Goal: Task Accomplishment & Management: Manage account settings

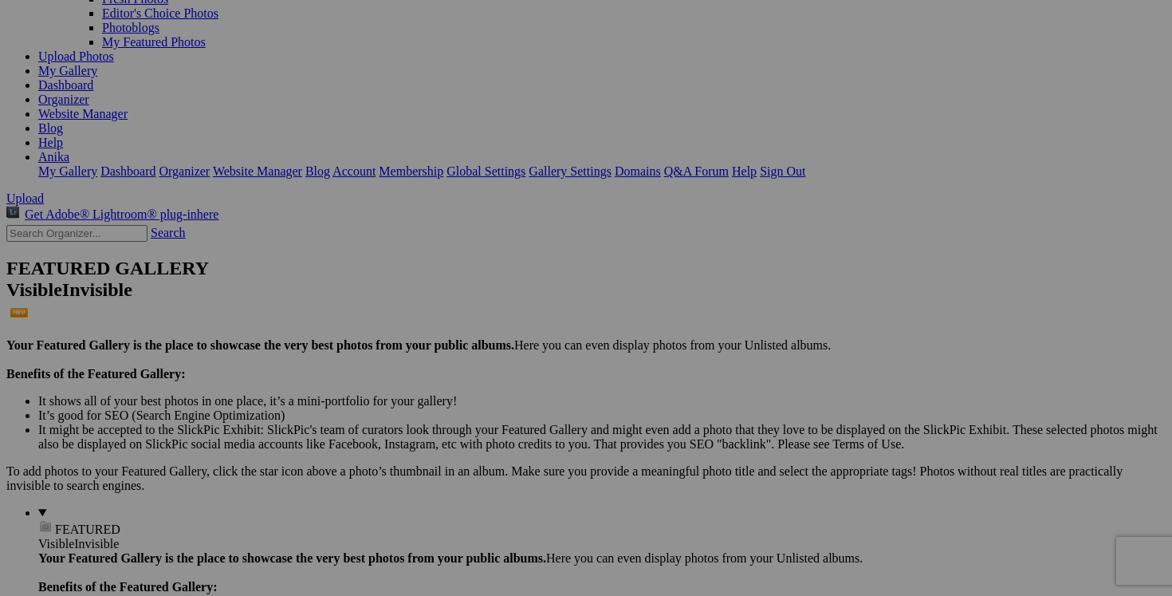
scroll to position [163, 0]
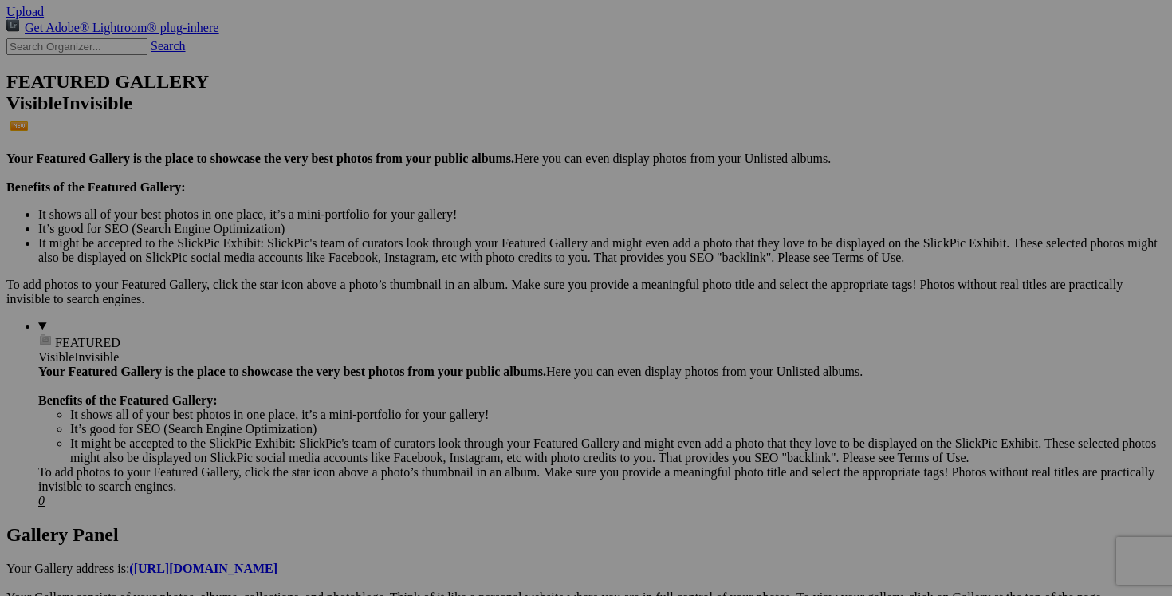
scroll to position [289, 0]
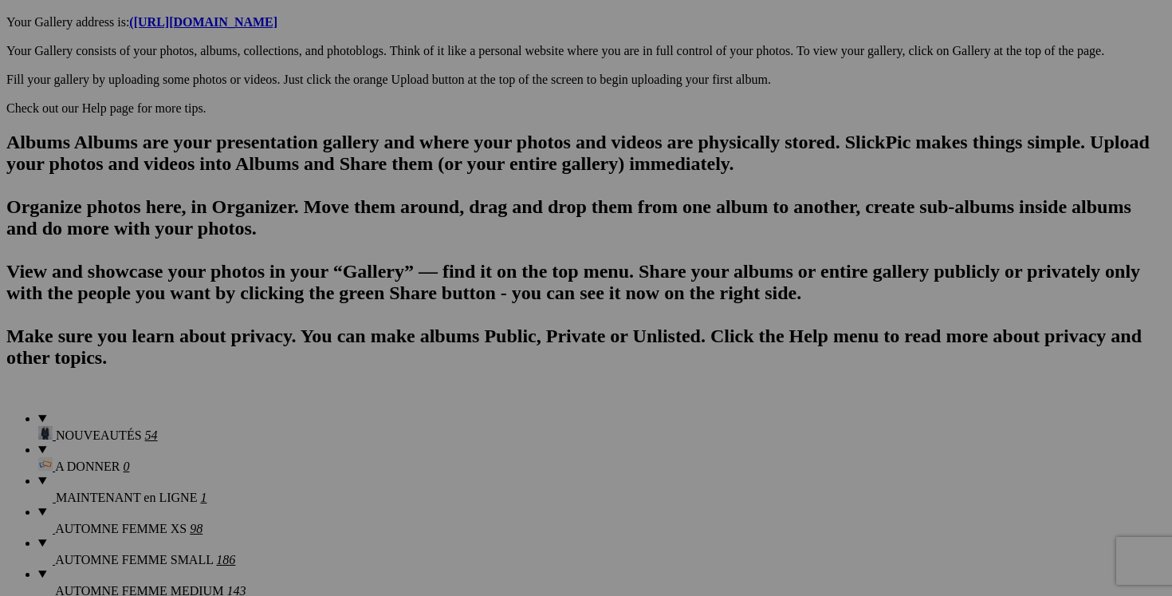
scroll to position [1098, 0]
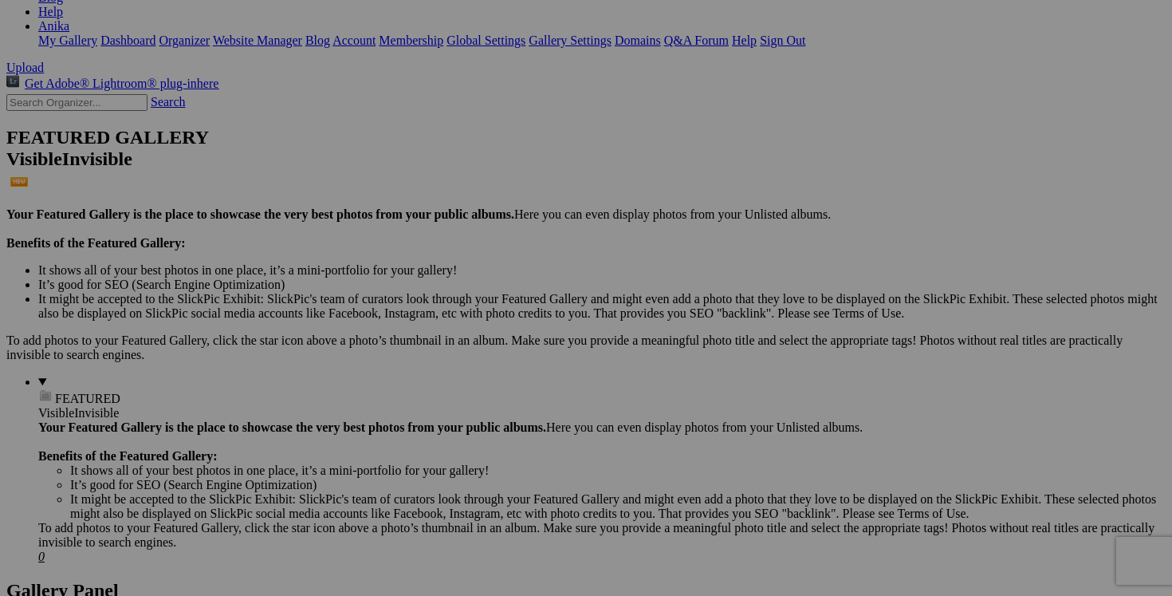
scroll to position [262, 0]
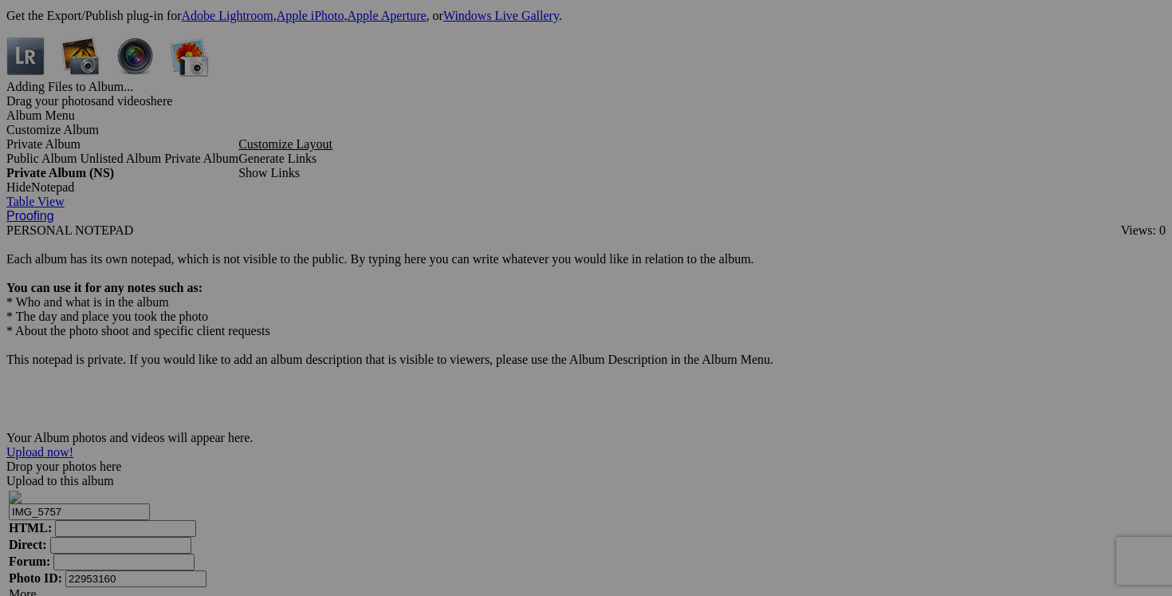
scroll to position [4753, 0]
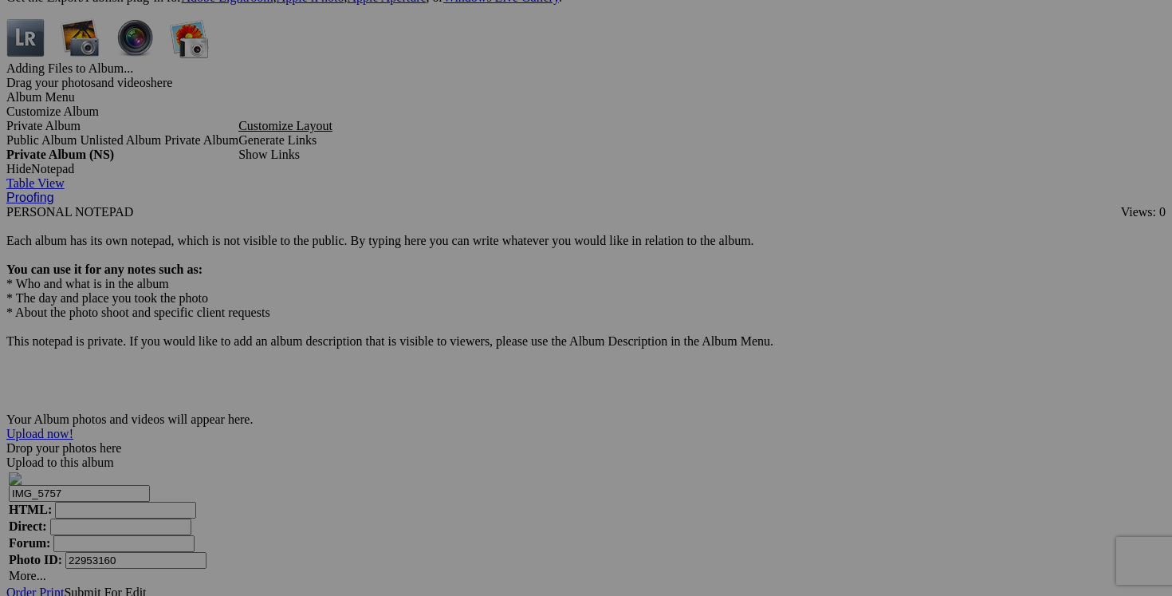
drag, startPoint x: 1050, startPoint y: 443, endPoint x: 920, endPoint y: 437, distance: 130.1
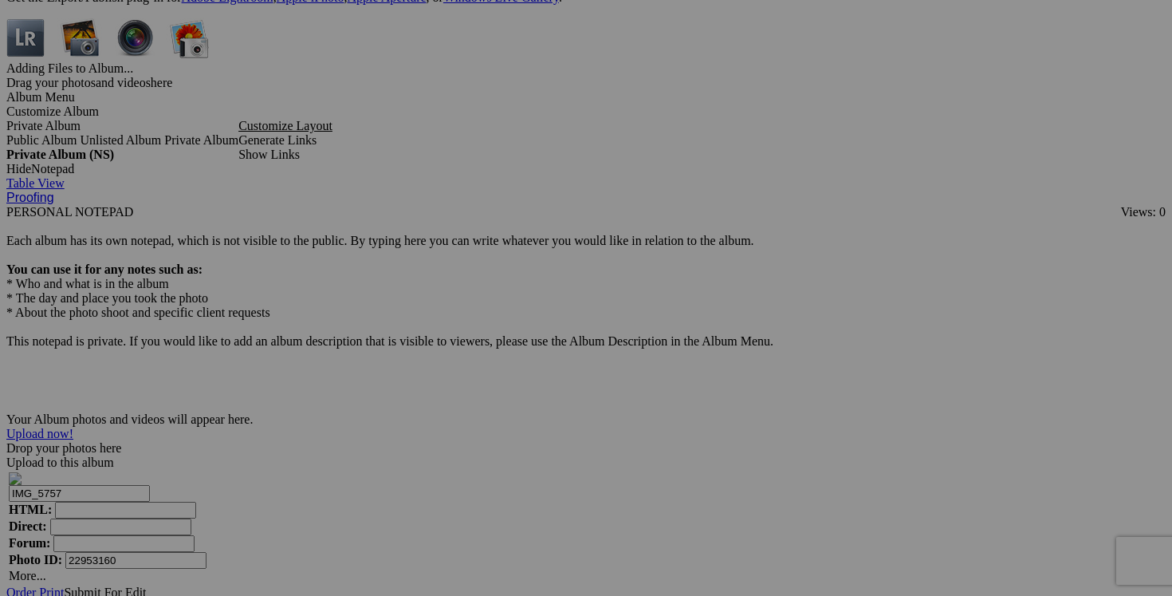
drag, startPoint x: 987, startPoint y: 440, endPoint x: 944, endPoint y: 440, distance: 43.1
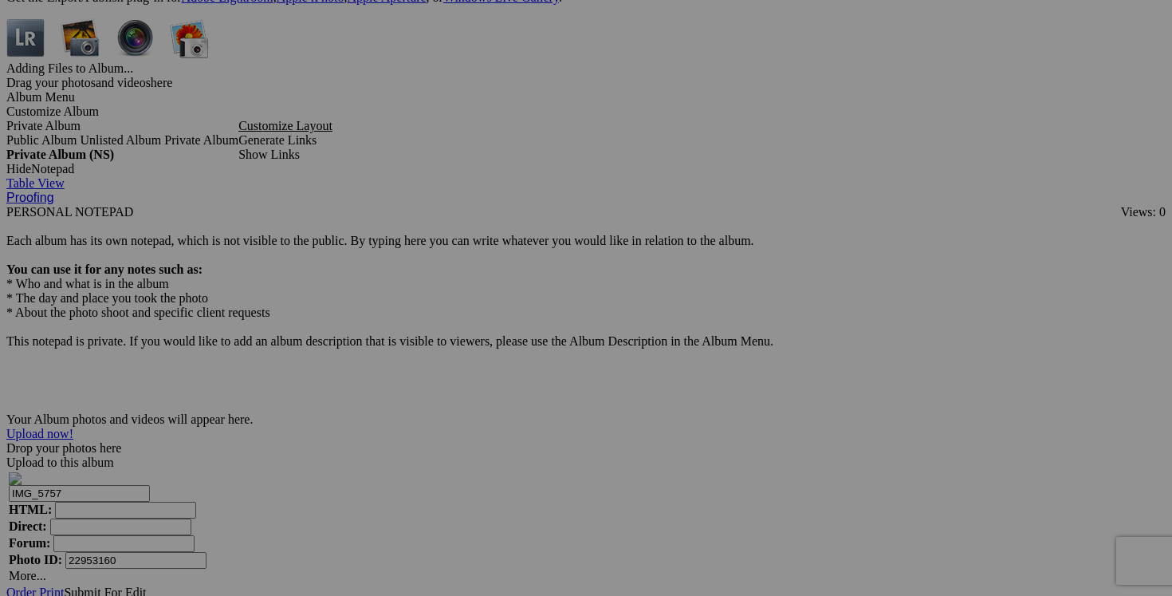
drag, startPoint x: 970, startPoint y: 442, endPoint x: 933, endPoint y: 441, distance: 36.7
type input "chandail laine WOOLRICH large 50$(comme neuf, superbe, 85% laine et 15% polyami…"
drag, startPoint x: 911, startPoint y: 446, endPoint x: 828, endPoint y: 438, distance: 82.5
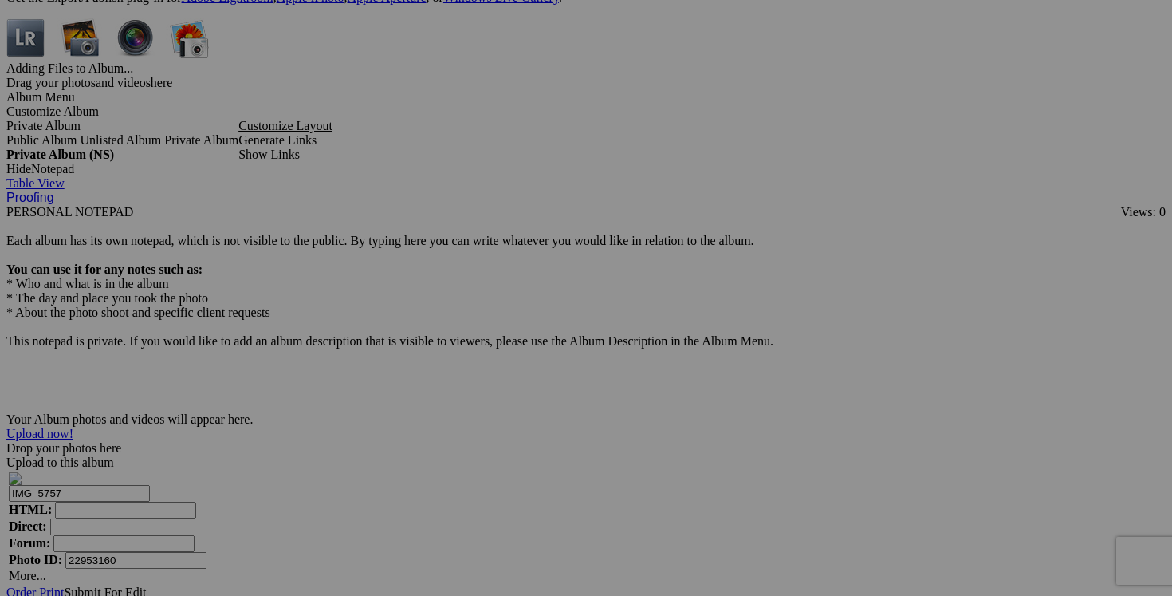
paste input "chandail laine WOOLRICH large"
type input "chandail laine WOOLRICH large"
drag, startPoint x: 769, startPoint y: 443, endPoint x: 651, endPoint y: 438, distance: 118.1
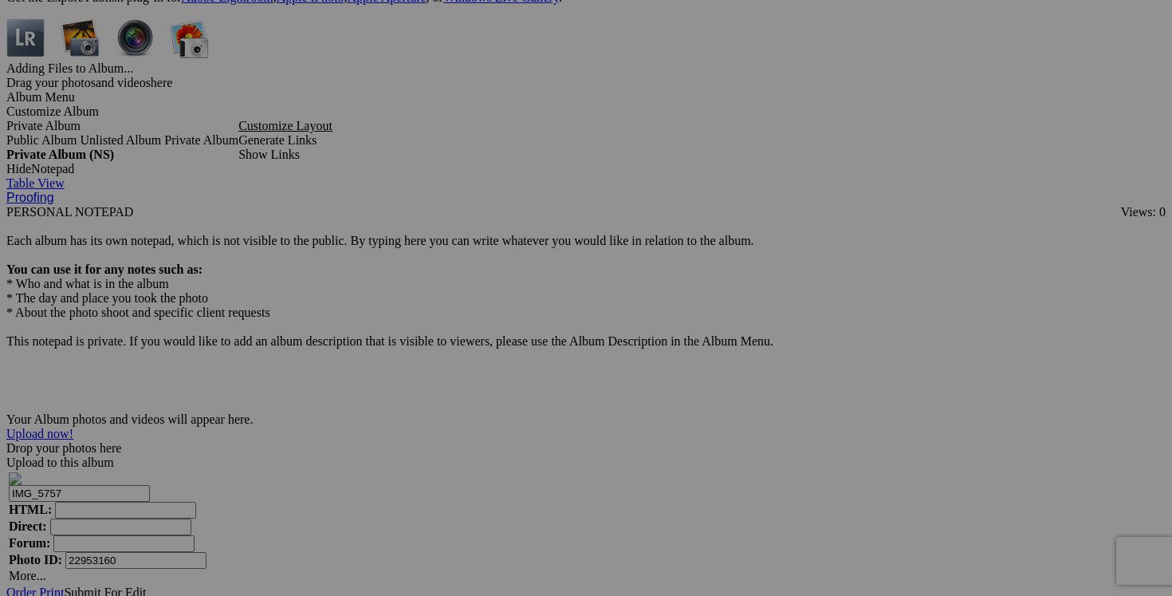
paste input "chandail laine WOOLRICH large"
type input "chandail laine WOOLRICH large"
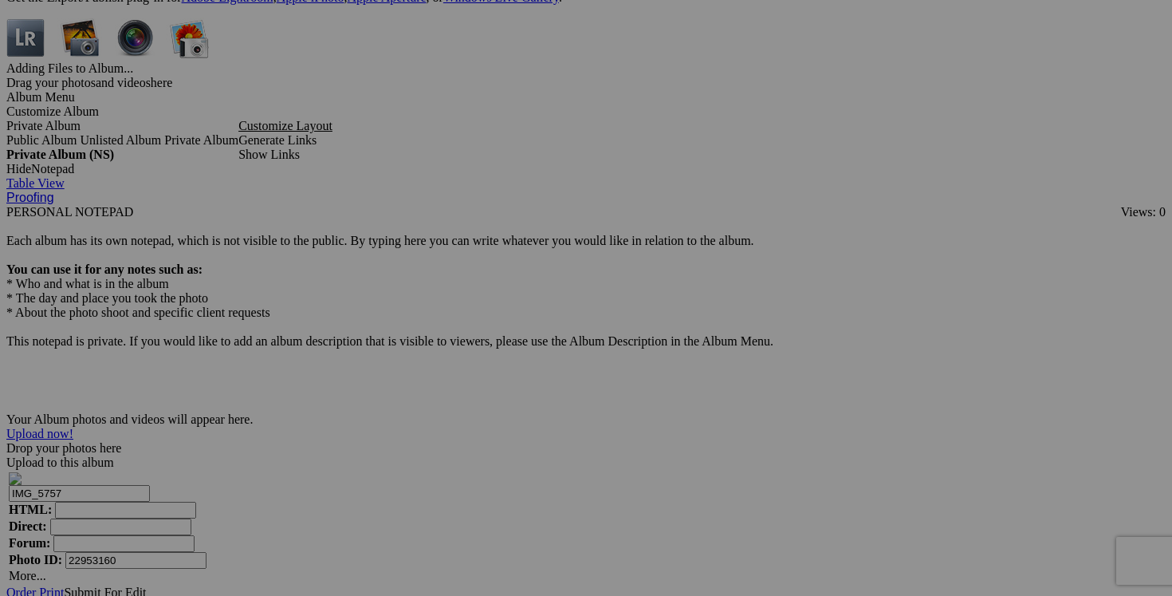
drag, startPoint x: 1010, startPoint y: 443, endPoint x: 1084, endPoint y: 446, distance: 74.2
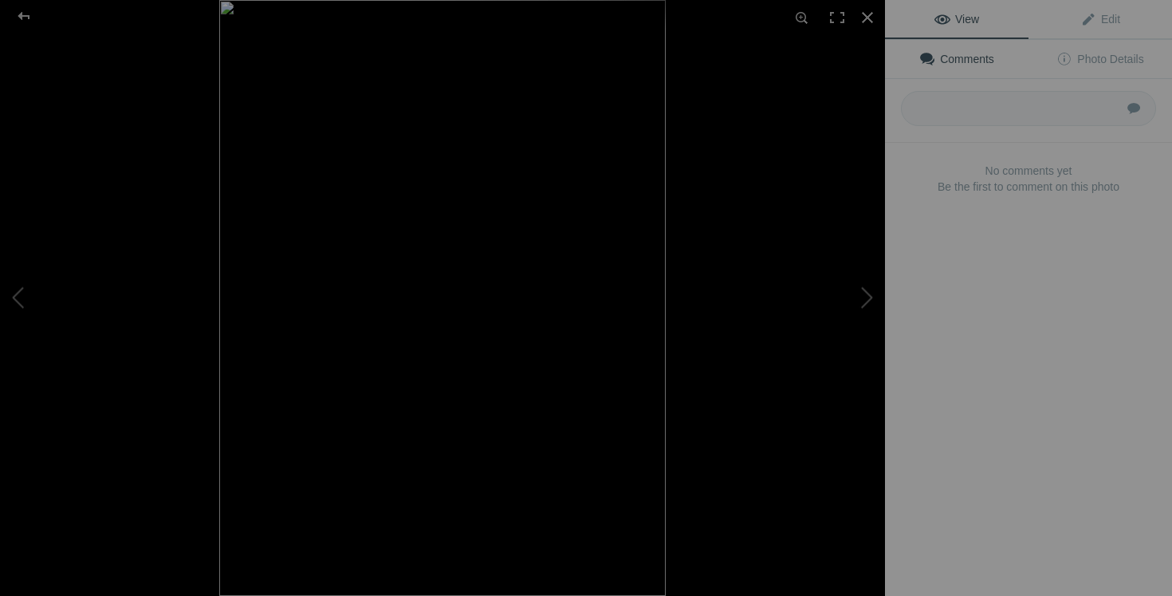
type input "chandail laine WOOLRICH large 50$(comme neuf, superbe, 85% laine et 15% polyami…"
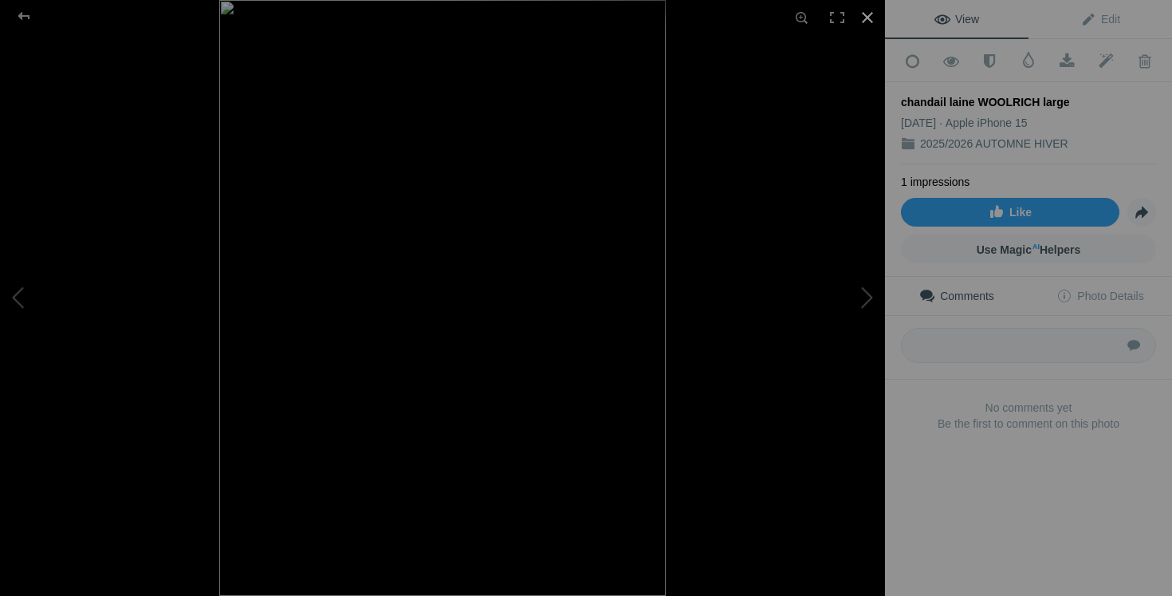
click at [869, 18] on div at bounding box center [867, 17] width 35 height 35
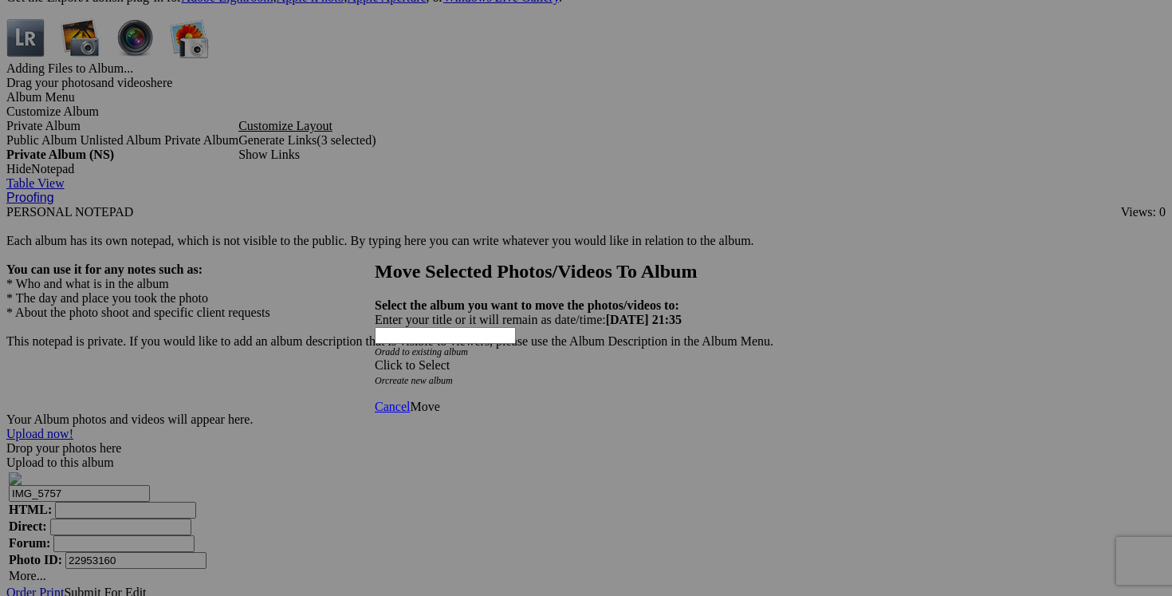
click at [690, 358] on div "Click to Select" at bounding box center [586, 365] width 423 height 14
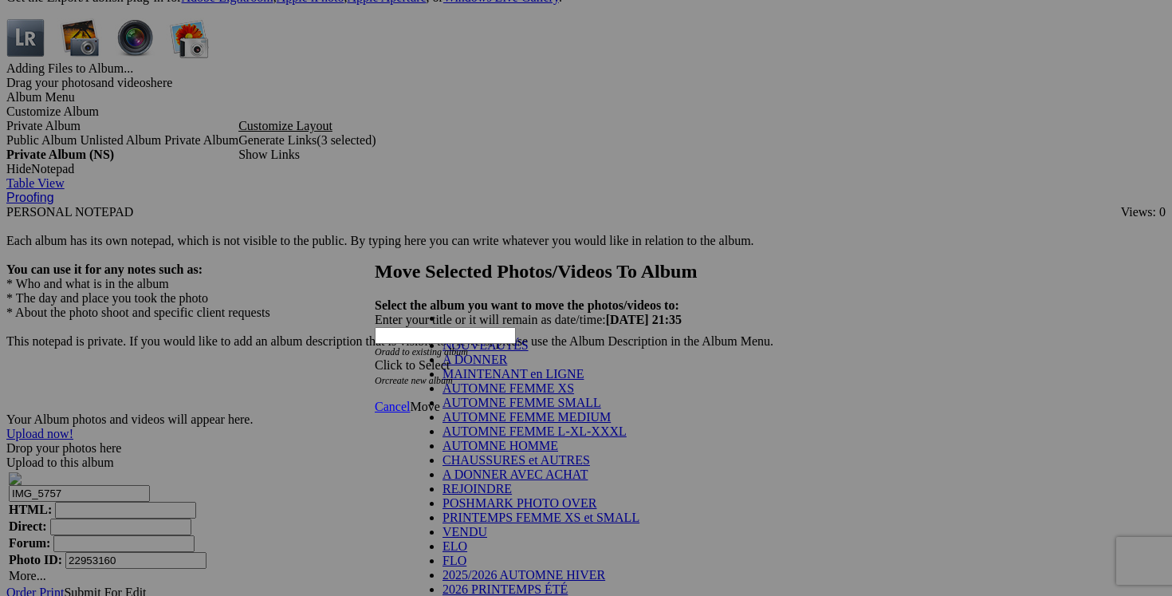
click at [529, 352] on link "NOUVEAUTÉS" at bounding box center [486, 345] width 86 height 14
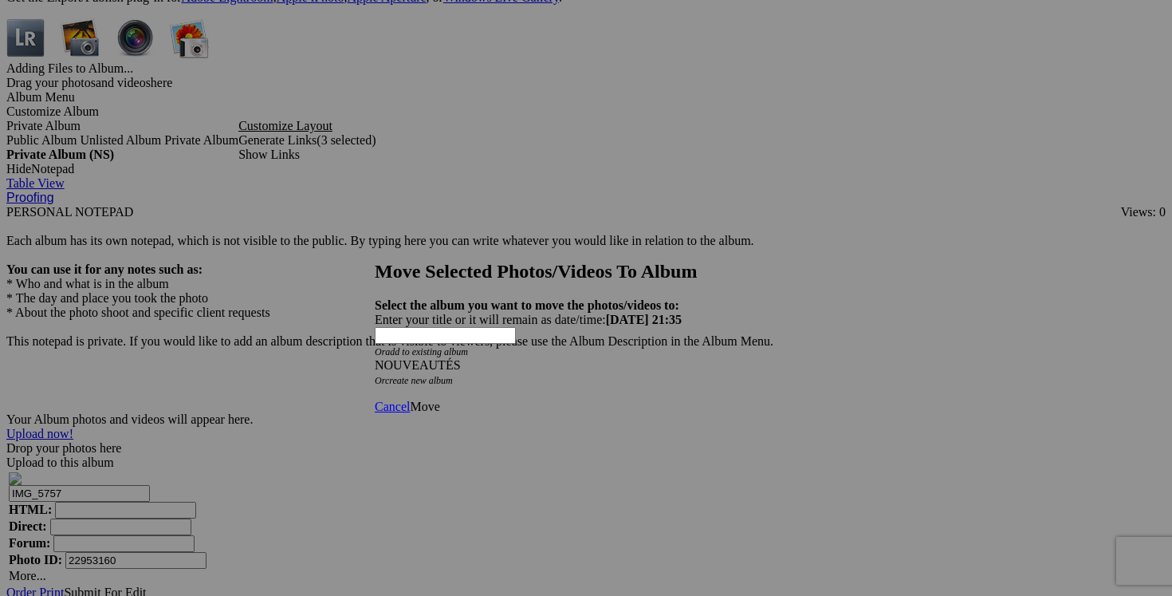
click at [439, 399] on span "Move" at bounding box center [425, 406] width 30 height 14
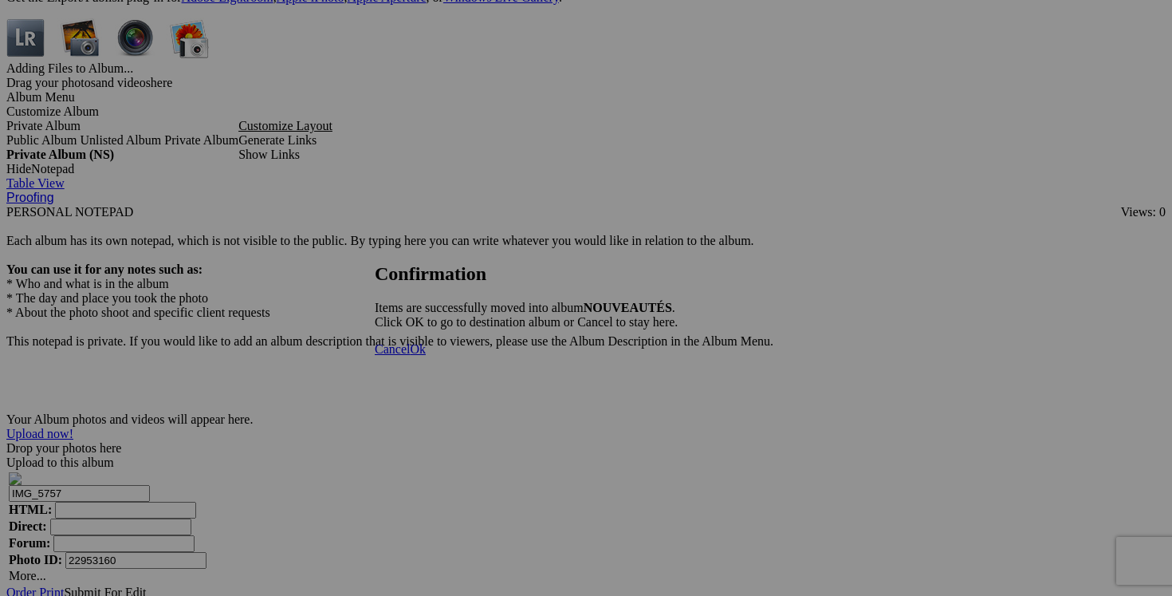
click at [410, 356] on span "Cancel" at bounding box center [392, 349] width 35 height 14
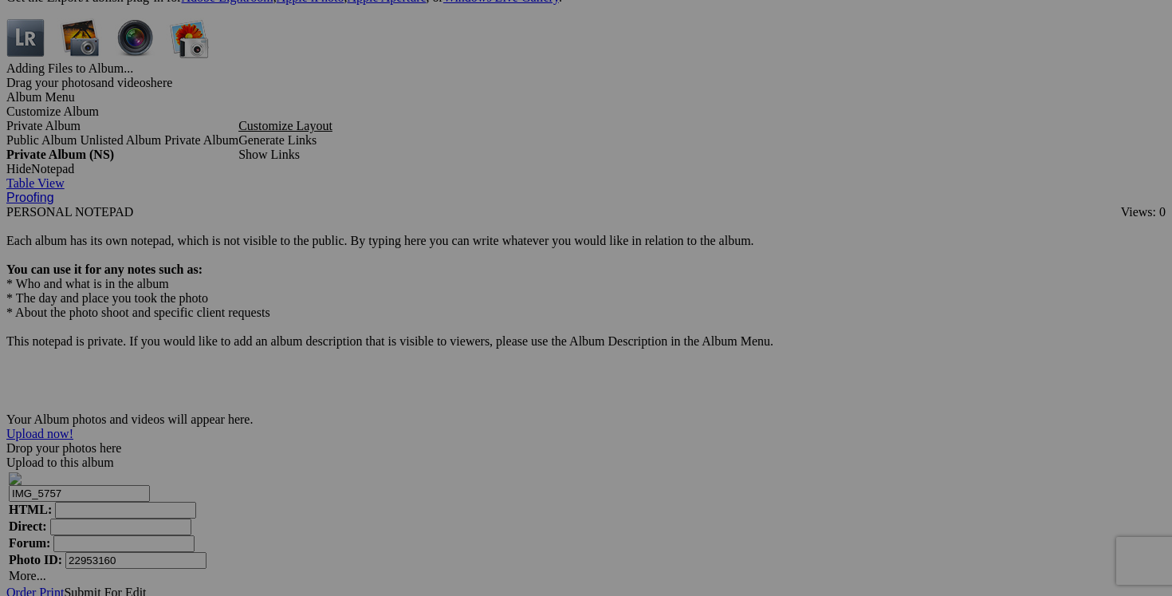
drag, startPoint x: 624, startPoint y: 442, endPoint x: 509, endPoint y: 441, distance: 114.8
type input "cardigan cachemire HUGO BOSS"
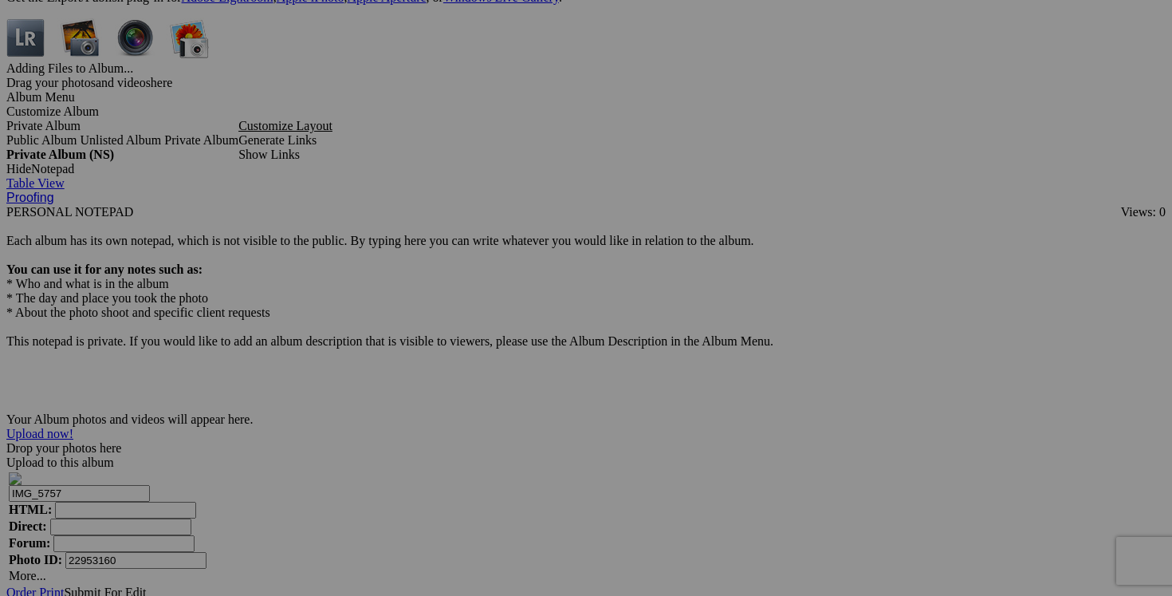
drag, startPoint x: 527, startPoint y: 443, endPoint x: 670, endPoint y: 435, distance: 142.9
drag, startPoint x: 528, startPoint y: 443, endPoint x: 689, endPoint y: 443, distance: 161.1
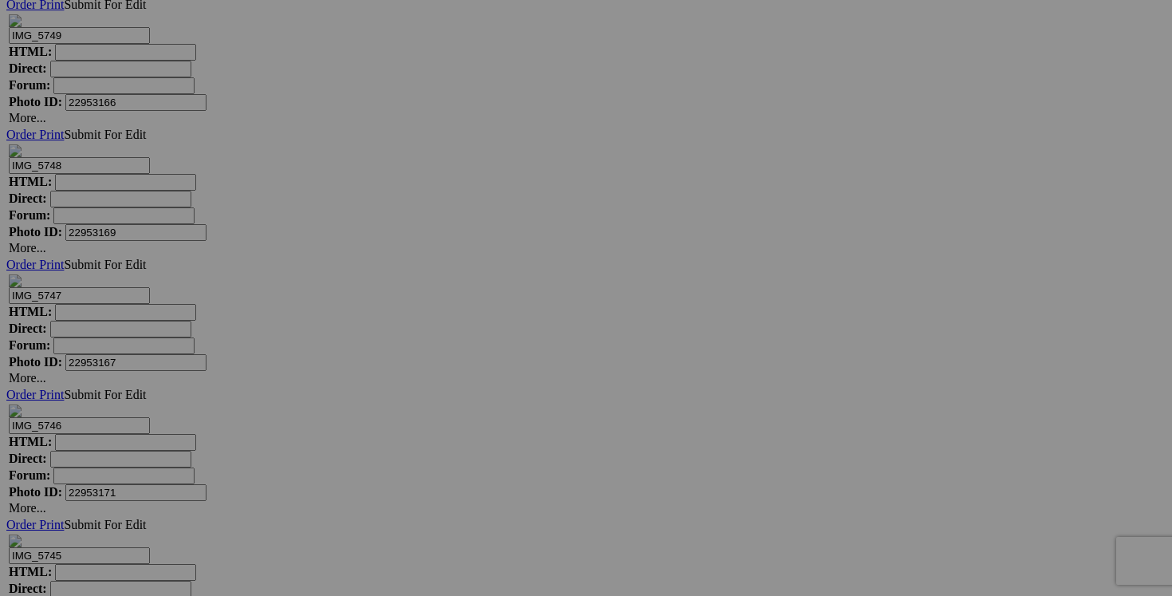
scroll to position [6278, 0]
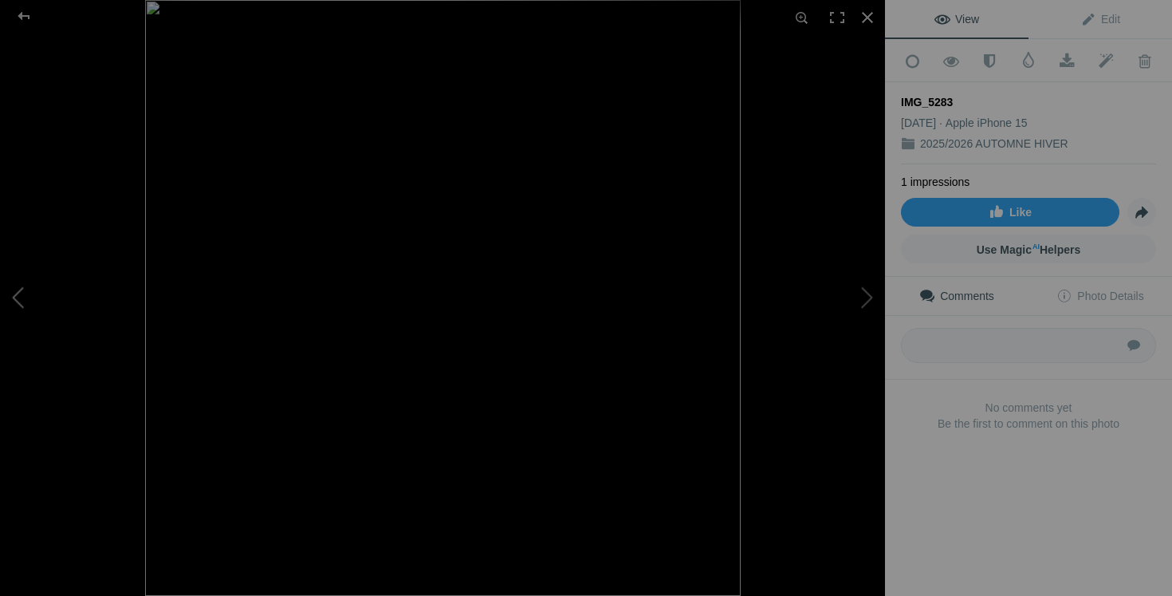
click at [61, 311] on button at bounding box center [60, 298] width 120 height 214
click at [870, 290] on button at bounding box center [825, 298] width 120 height 214
click at [869, 18] on div at bounding box center [867, 17] width 35 height 35
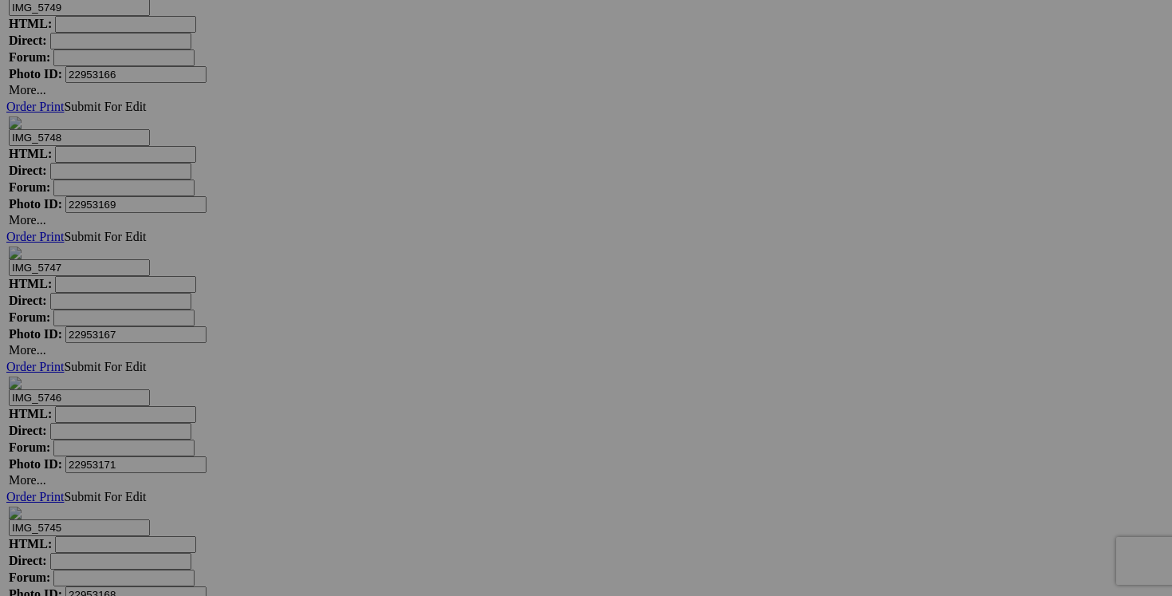
drag, startPoint x: 471, startPoint y: 338, endPoint x: 380, endPoint y: 332, distance: 91.1
drag, startPoint x: 493, startPoint y: 333, endPoint x: 508, endPoint y: 332, distance: 15.2
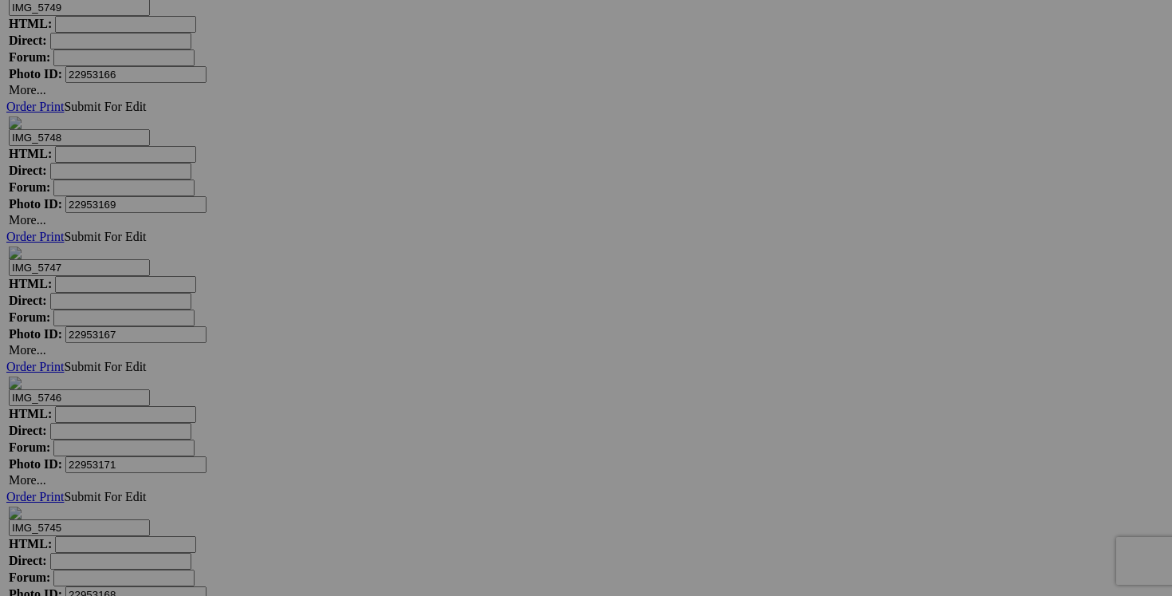
drag, startPoint x: 411, startPoint y: 335, endPoint x: 328, endPoint y: 335, distance: 82.9
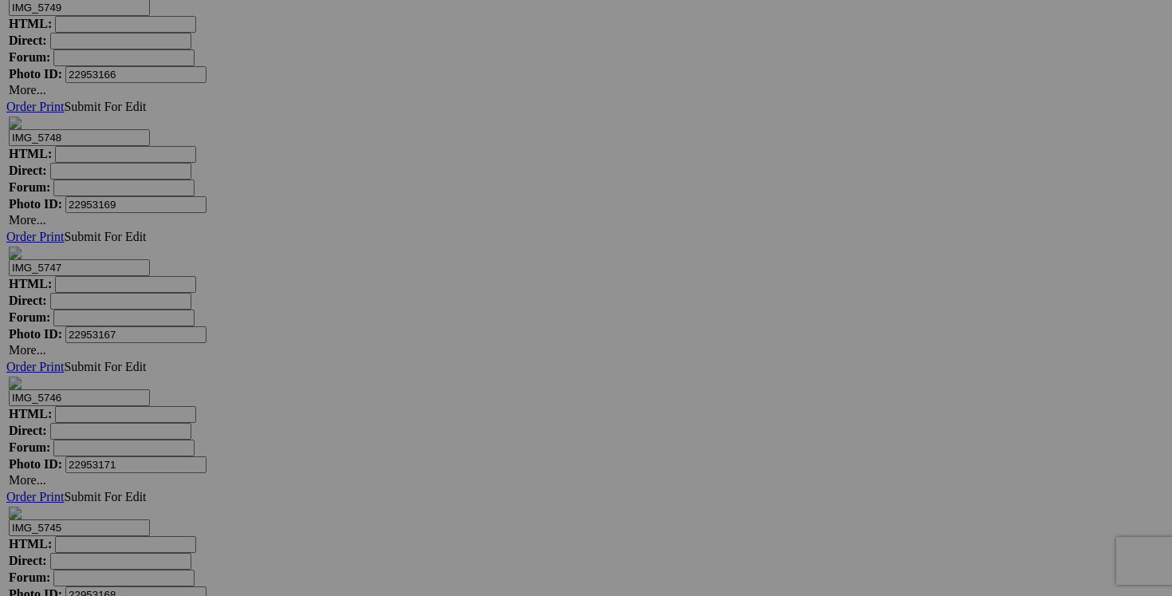
drag, startPoint x: 483, startPoint y: 333, endPoint x: 373, endPoint y: 330, distance: 110.1
type input "chandail laine THE PRIMARK EDIT small 45$(comme neuf, 80% laine, 20% nylon, dou…"
drag, startPoint x: 341, startPoint y: 332, endPoint x: 192, endPoint y: 325, distance: 149.3
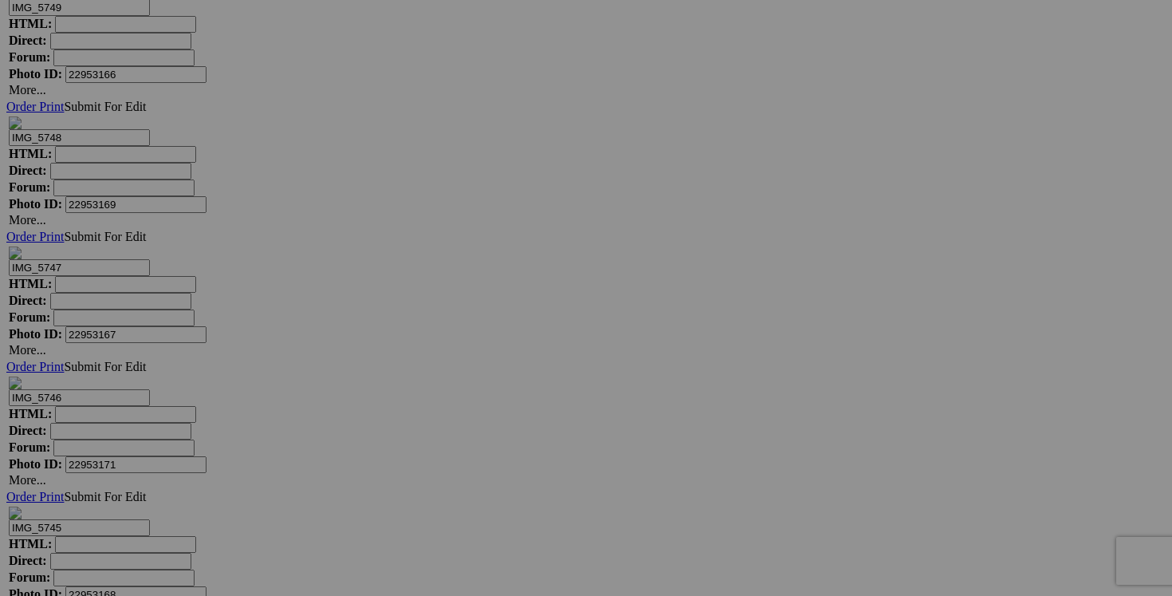
paste input "chandail laine THE PRIMARK EDIT small"
type input "chandail laine THE PRIMARK EDIT small"
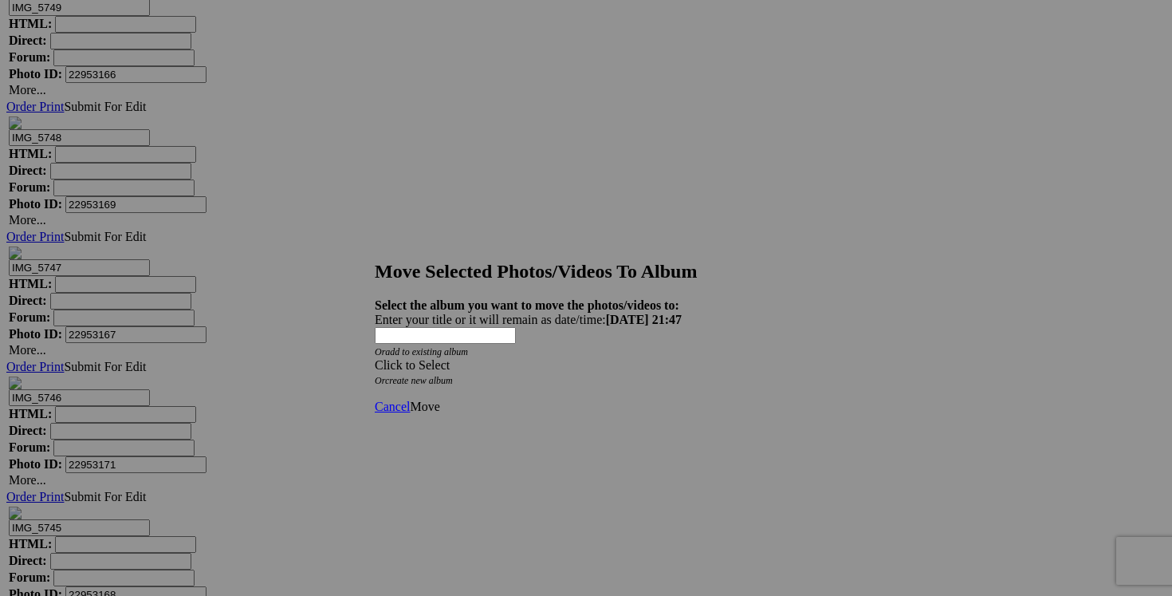
click at [375, 358] on span at bounding box center [375, 365] width 0 height 14
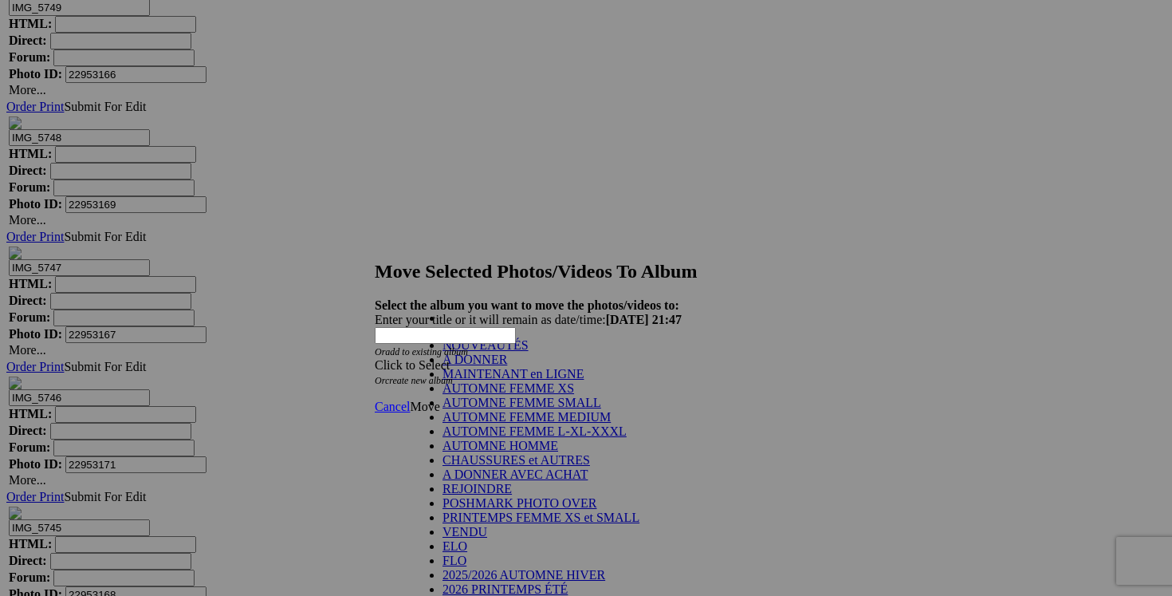
click at [529, 352] on link "NOUVEAUTÉS" at bounding box center [486, 345] width 86 height 14
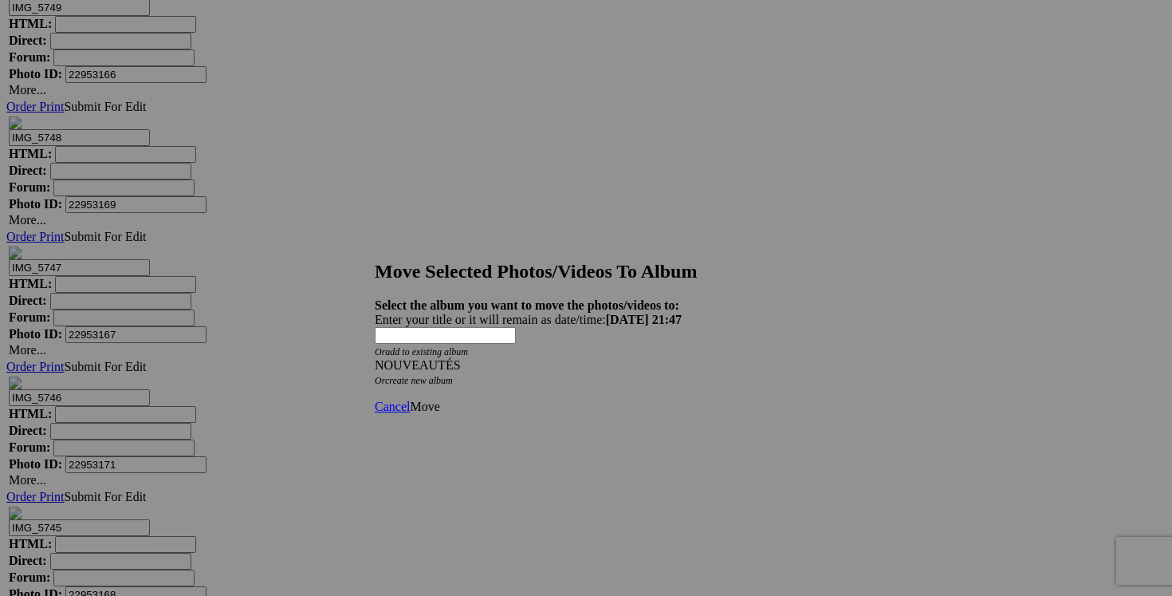
click at [439, 399] on span "Move" at bounding box center [425, 406] width 30 height 14
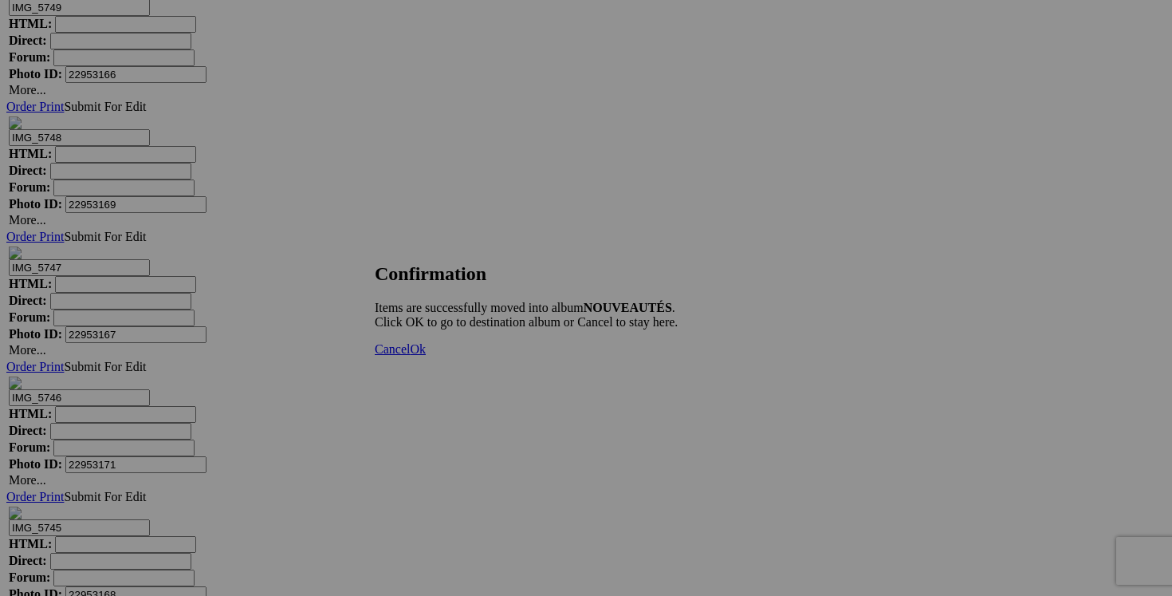
click at [410, 356] on span "Cancel" at bounding box center [392, 349] width 35 height 14
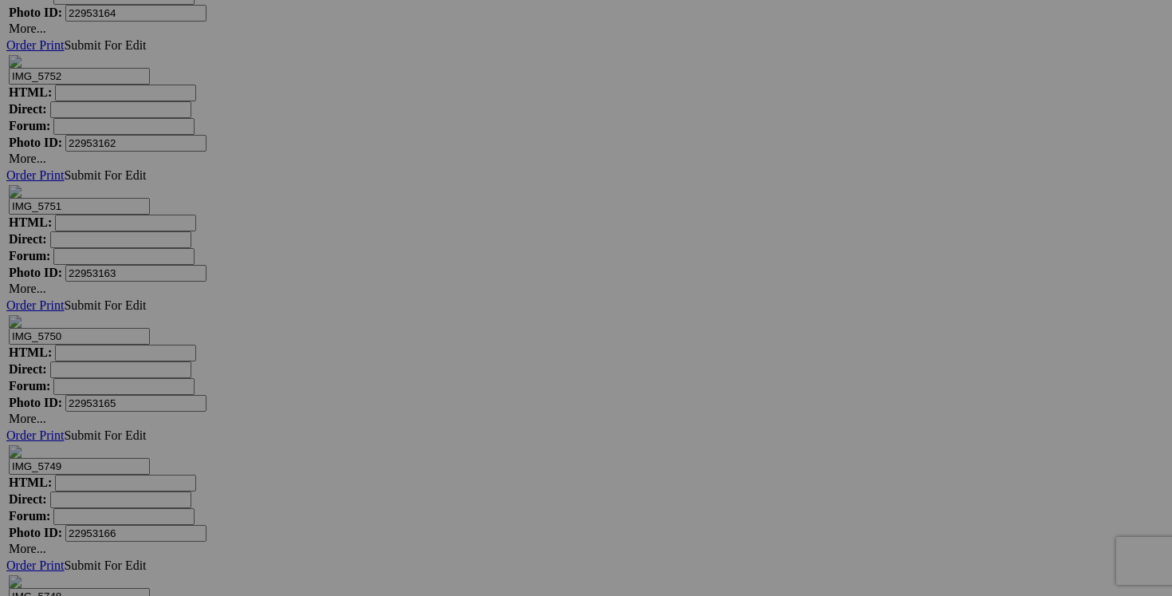
scroll to position [5667, 0]
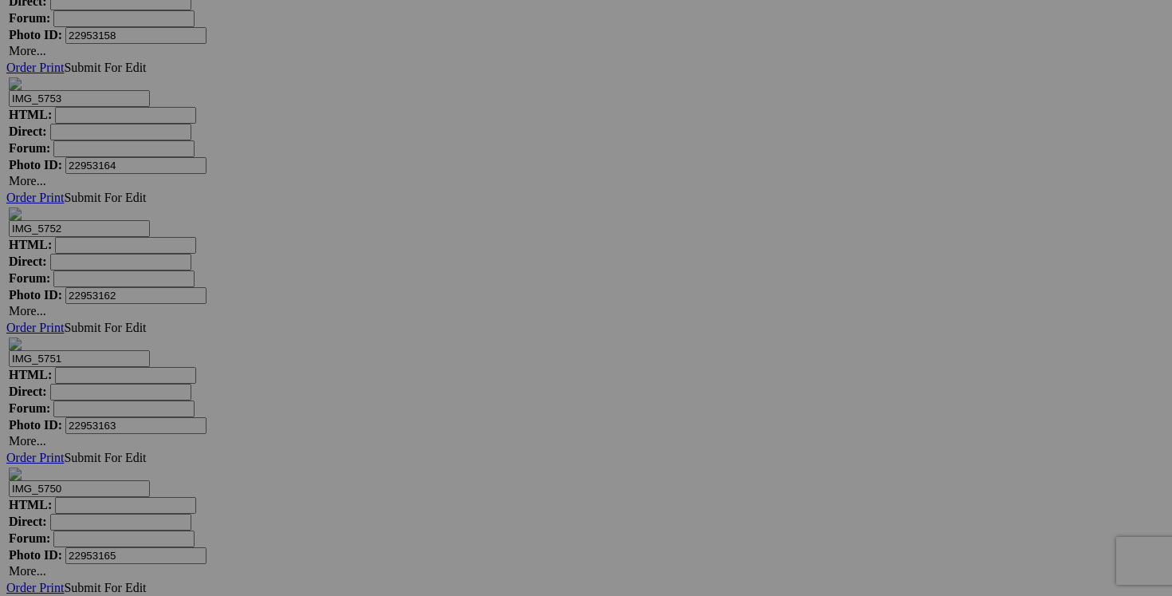
drag, startPoint x: 471, startPoint y: 540, endPoint x: 411, endPoint y: 540, distance: 59.8
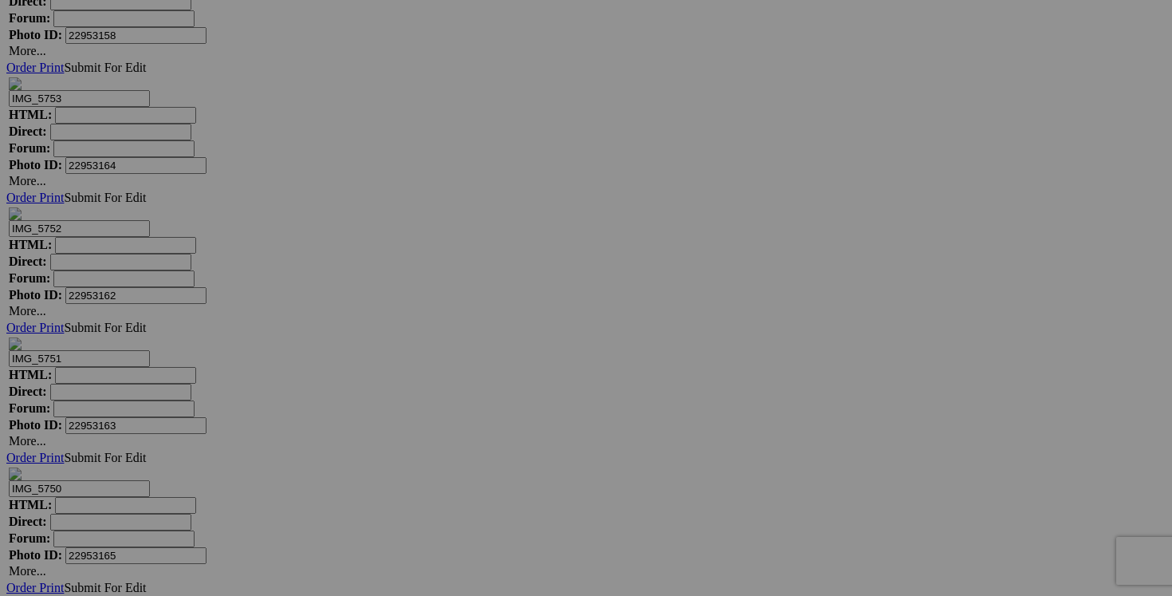
paste input "30$(comme neuf, 100% mérino extra fine)"
drag, startPoint x: 398, startPoint y: 541, endPoint x: 363, endPoint y: 538, distance: 35.2
type input "chandail laine CONTEMPORAINE large 30$(comme neuf, 100% mérino extra fine)"
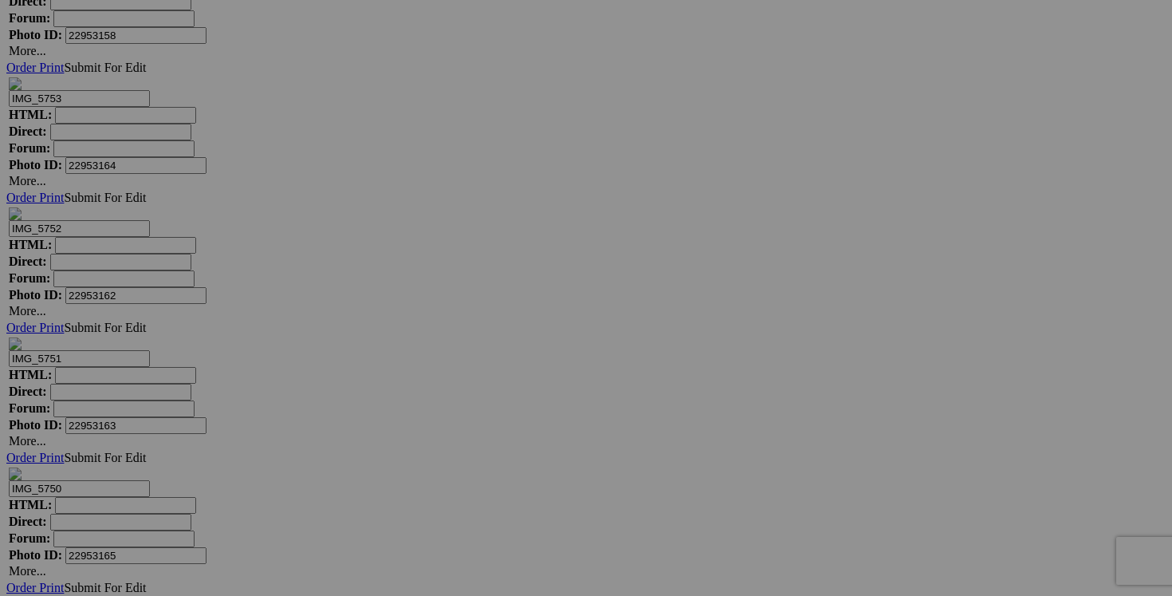
drag, startPoint x: 336, startPoint y: 543, endPoint x: 242, endPoint y: 538, distance: 94.2
paste input "chandail laine CONTEMPORAINE large"
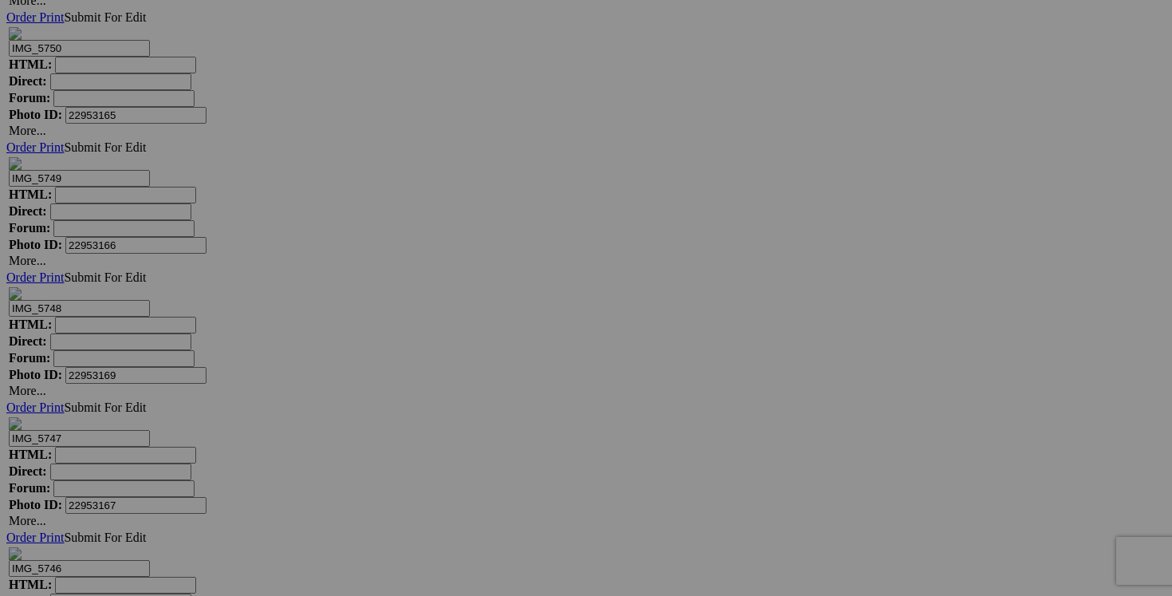
scroll to position [6061, 0]
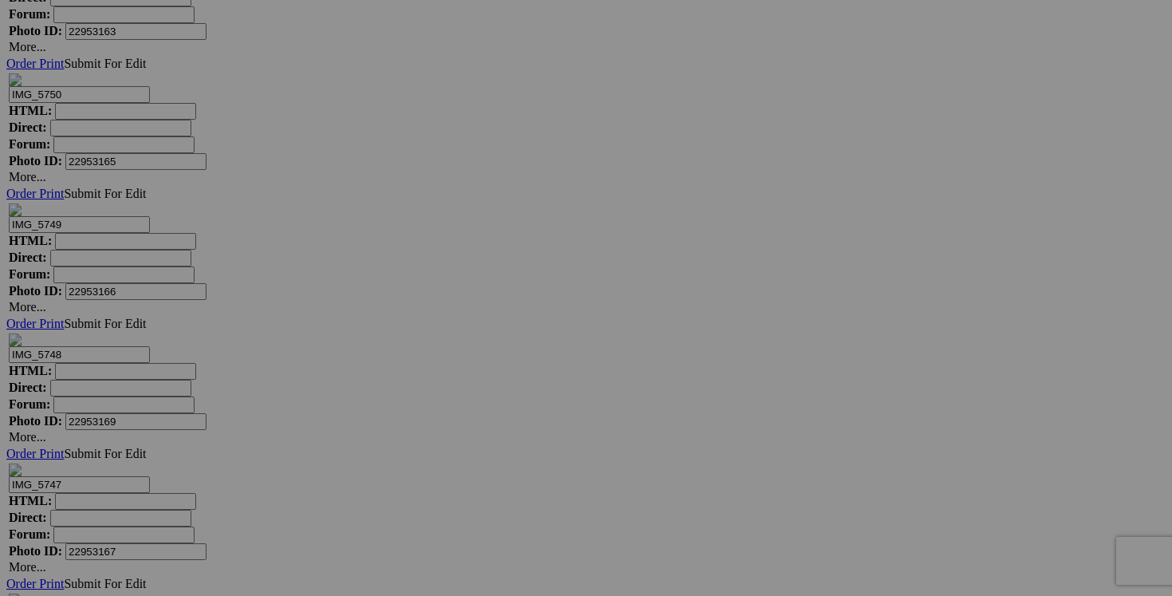
type input "chandail laine CONTEMPORAINE large"
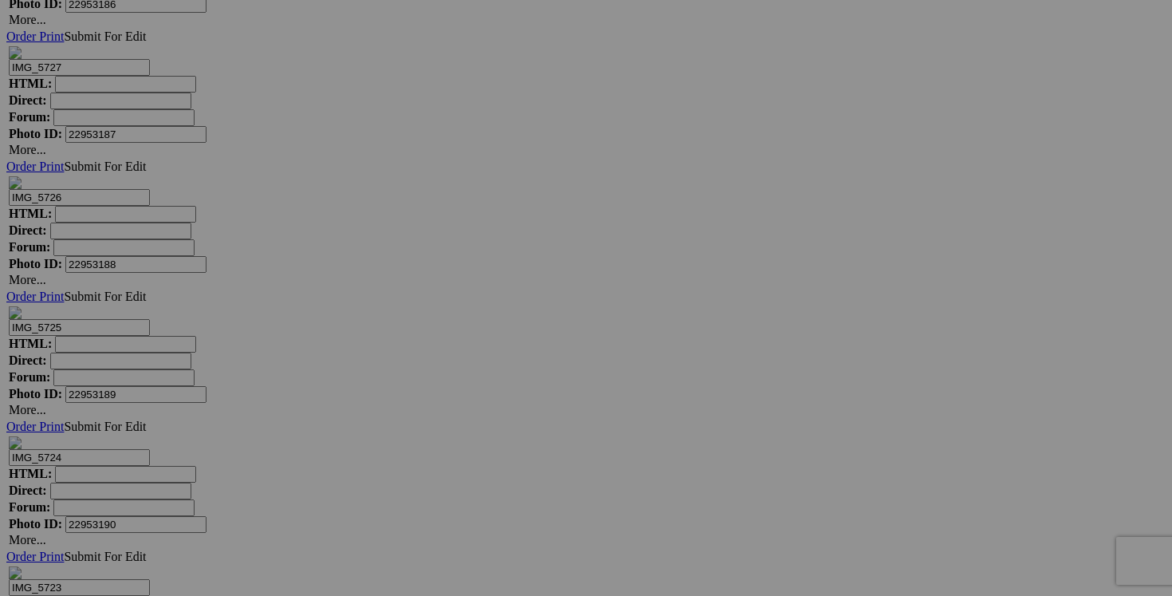
scroll to position [8967, 0]
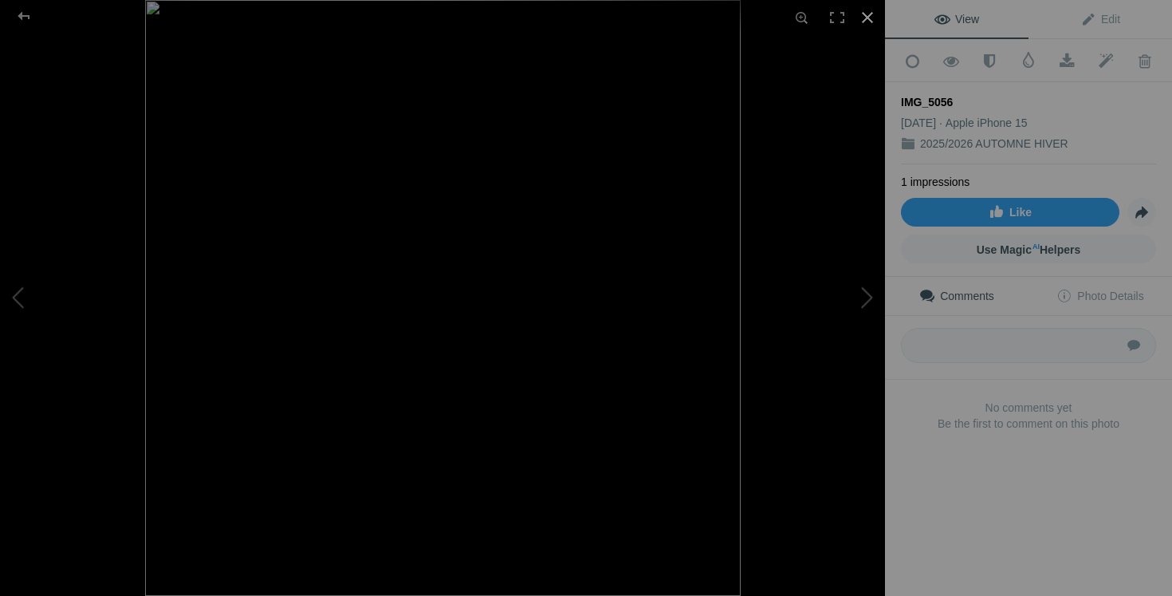
click at [867, 24] on div at bounding box center [867, 17] width 35 height 35
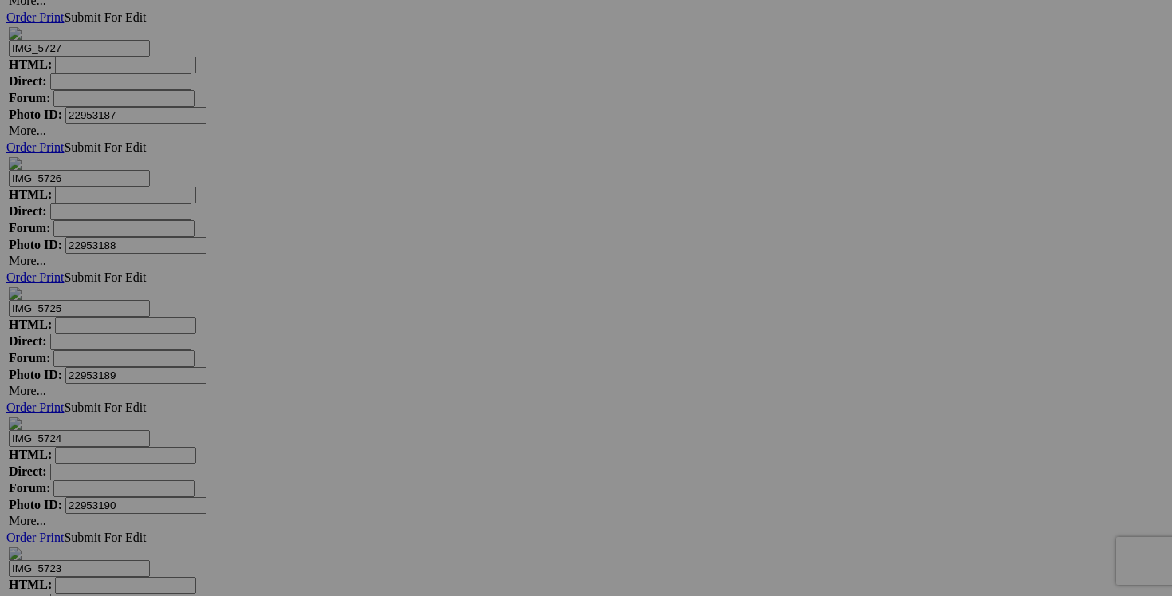
drag, startPoint x: 348, startPoint y: 481, endPoint x: 231, endPoint y: 479, distance: 116.4
drag, startPoint x: 273, startPoint y: 481, endPoint x: 240, endPoint y: 481, distance: 32.7
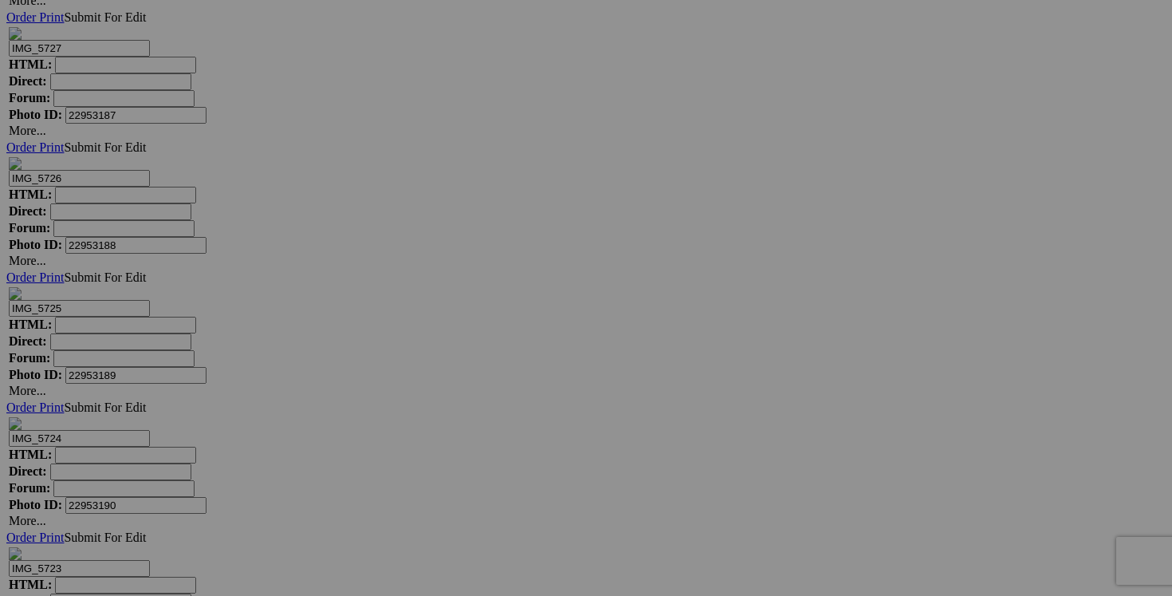
drag, startPoint x: 333, startPoint y: 482, endPoint x: 235, endPoint y: 478, distance: 98.2
type input "chandail [PERSON_NAME] medium 50$(comme neuf, superbe, fait en [GEOGRAPHIC_DATA…"
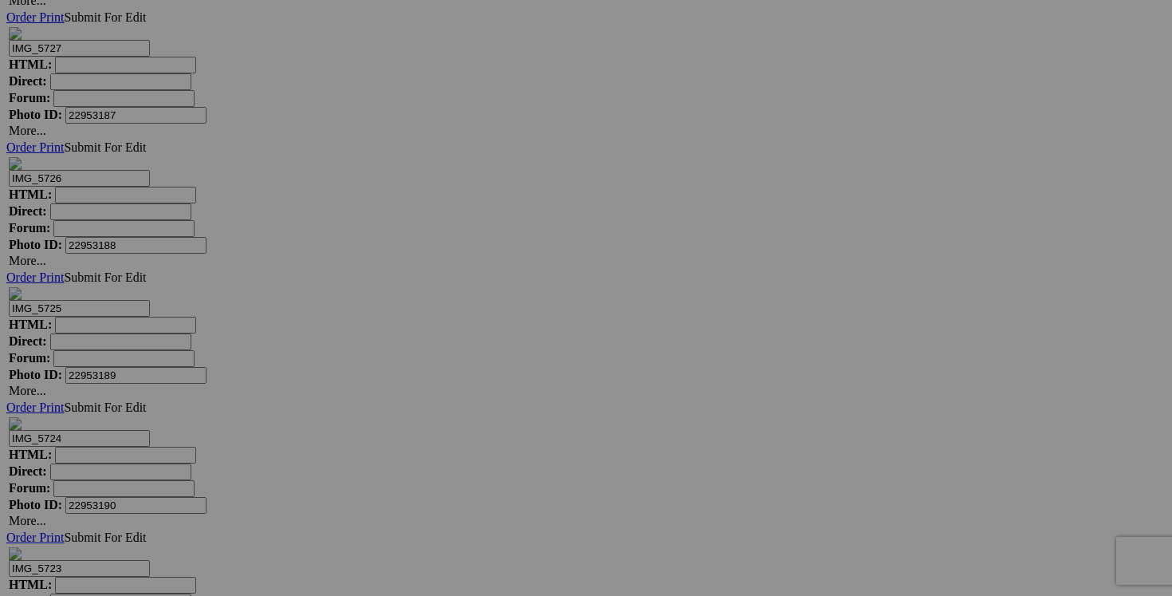
drag, startPoint x: 1045, startPoint y: 281, endPoint x: 945, endPoint y: 280, distance: 100.5
paste input "chandail [PERSON_NAME] medium"
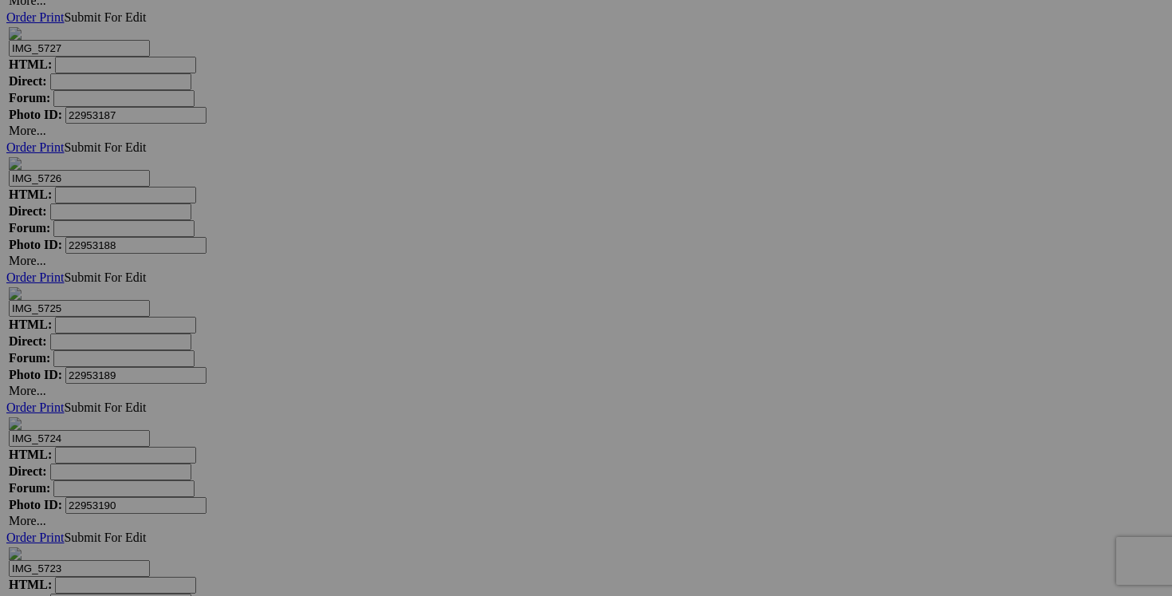
type input "chandail [PERSON_NAME] medium"
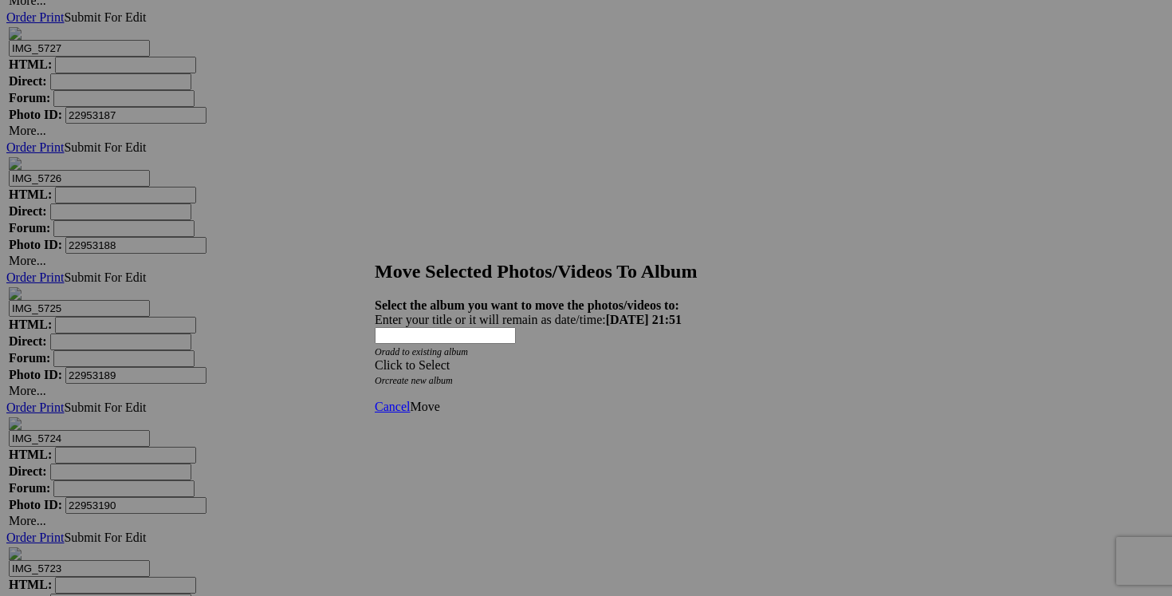
click at [687, 358] on div "Click to Select" at bounding box center [586, 365] width 423 height 14
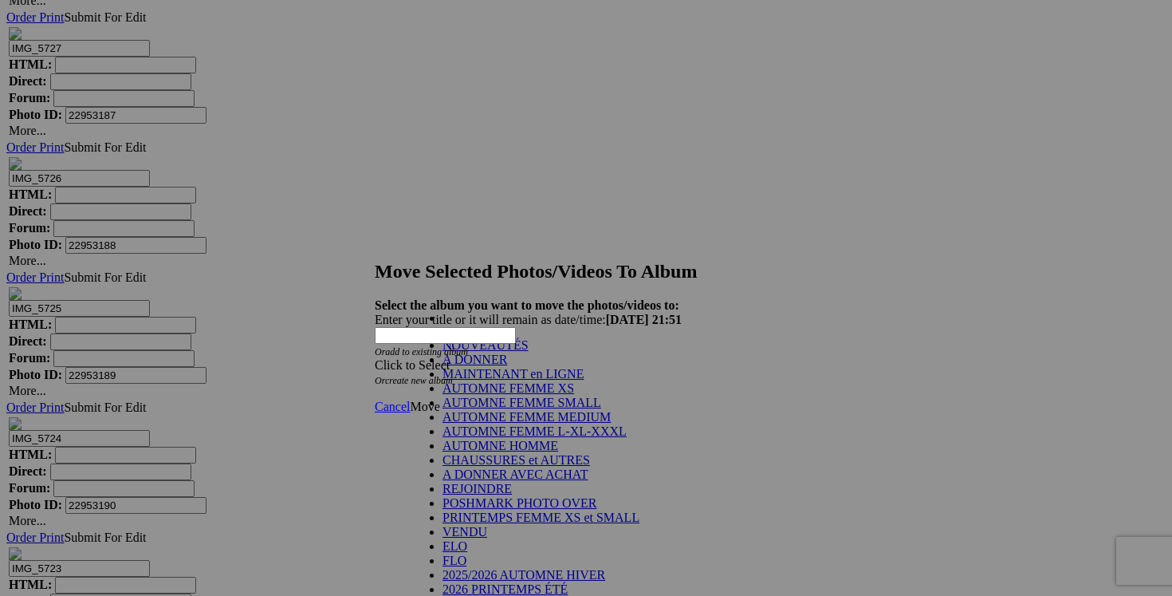
click at [529, 352] on link "NOUVEAUTÉS" at bounding box center [486, 345] width 86 height 14
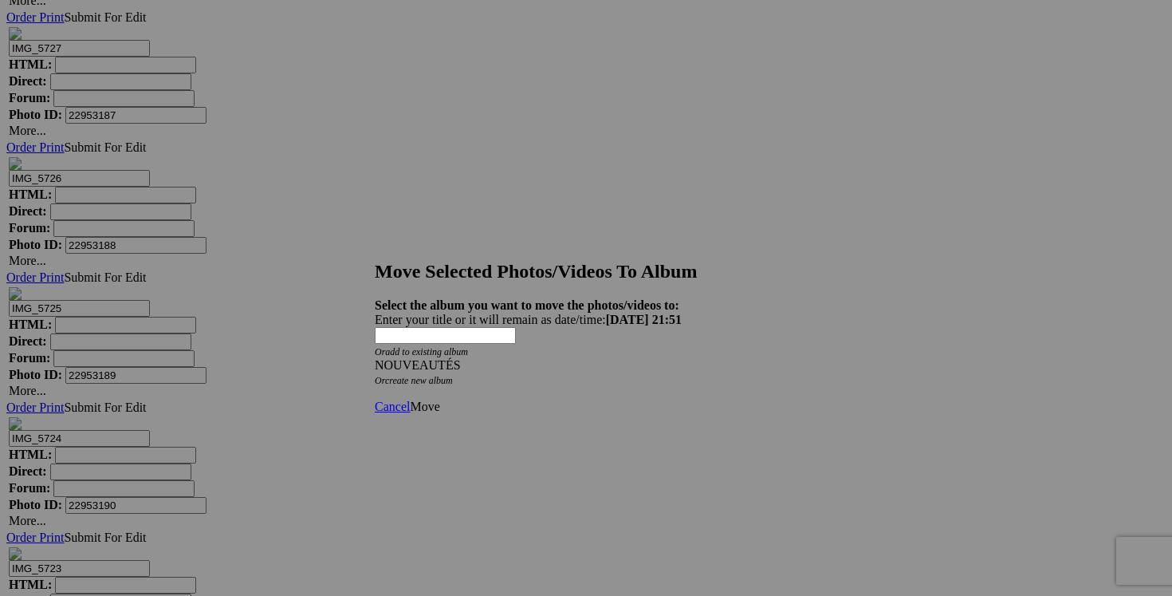
click at [439, 399] on span "Move" at bounding box center [425, 406] width 30 height 14
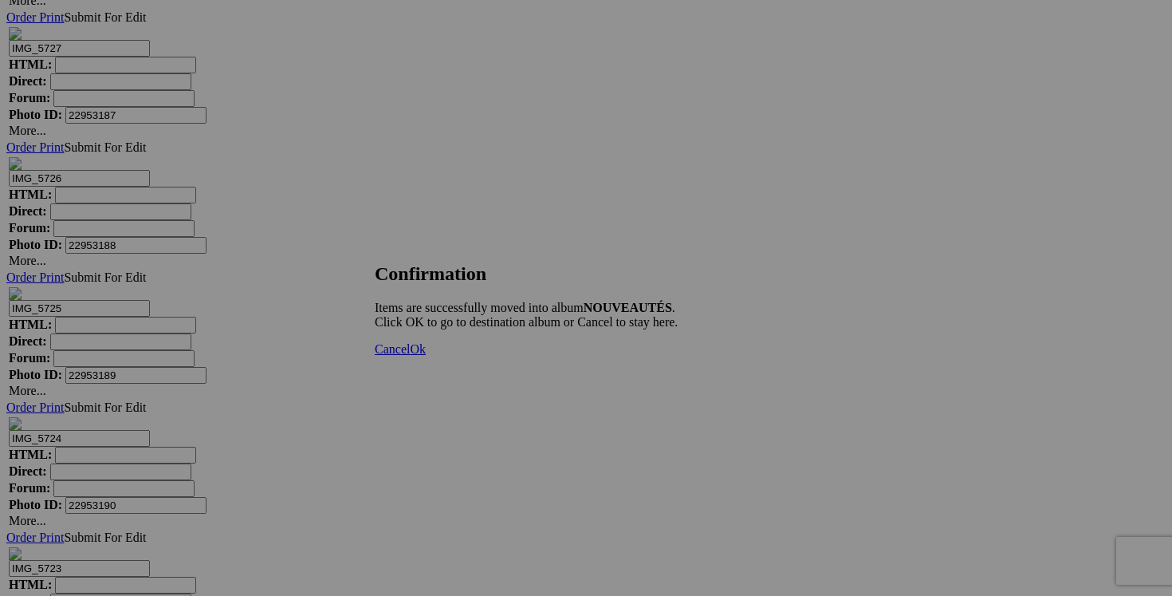
click at [410, 356] on link "Cancel" at bounding box center [392, 349] width 35 height 14
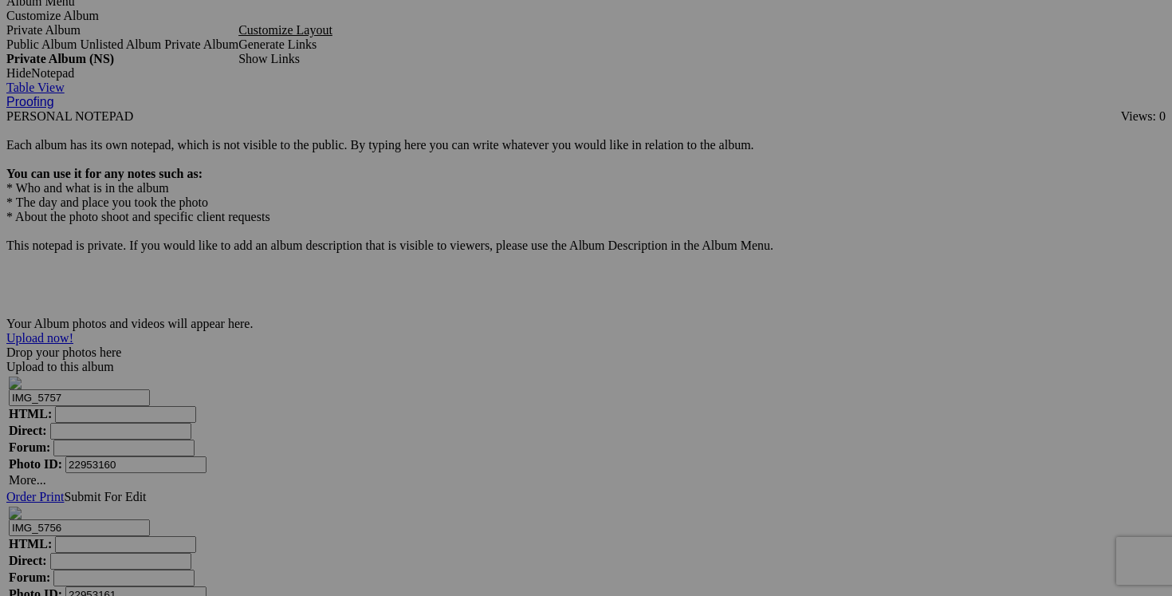
scroll to position [4773, 0]
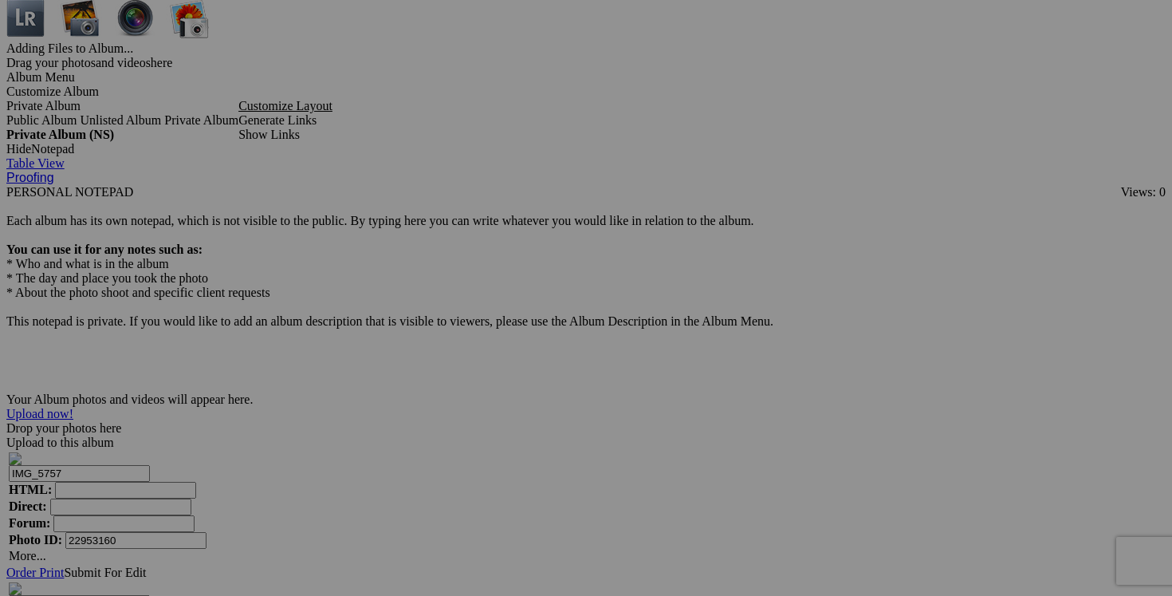
drag, startPoint x: 903, startPoint y: 427, endPoint x: 844, endPoint y: 427, distance: 59.8
drag, startPoint x: 823, startPoint y: 422, endPoint x: 782, endPoint y: 421, distance: 40.7
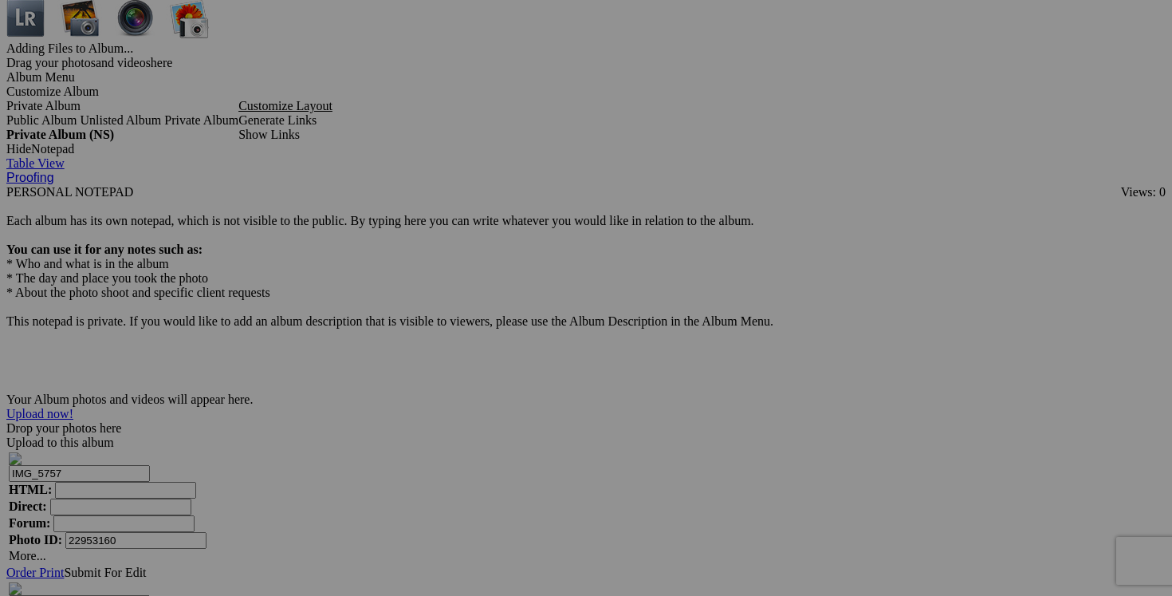
type input "chandail [PERSON_NAME] medium 45$(NEUF avec étiquette)"
drag, startPoint x: 754, startPoint y: 423, endPoint x: 647, endPoint y: 422, distance: 106.8
paste input "chandail [PERSON_NAME] medium"
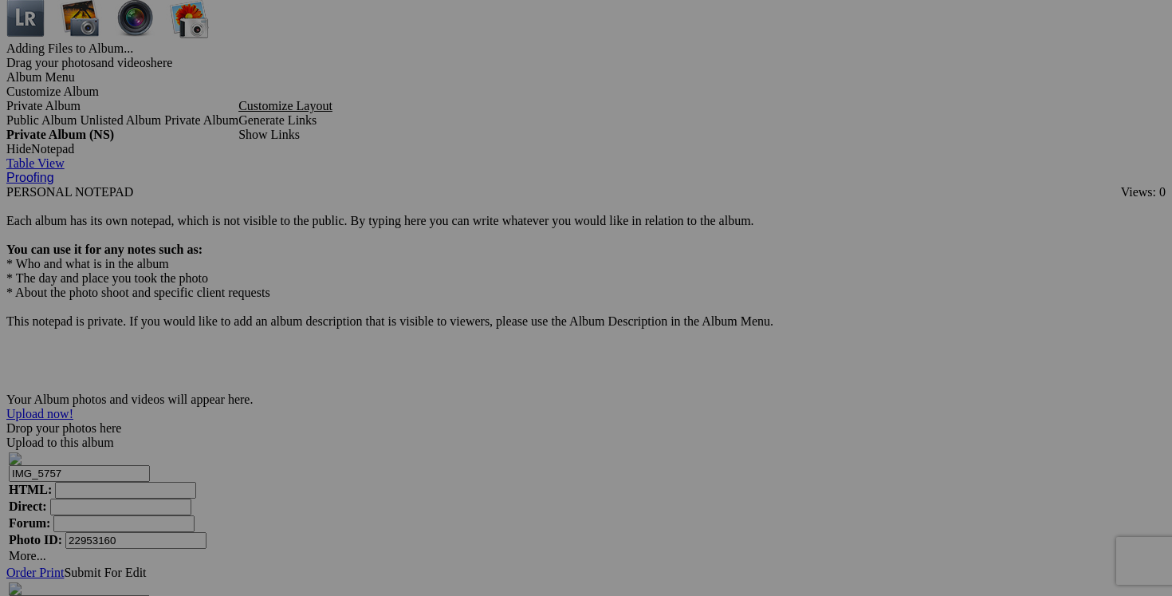
type input "chandail [PERSON_NAME] medium"
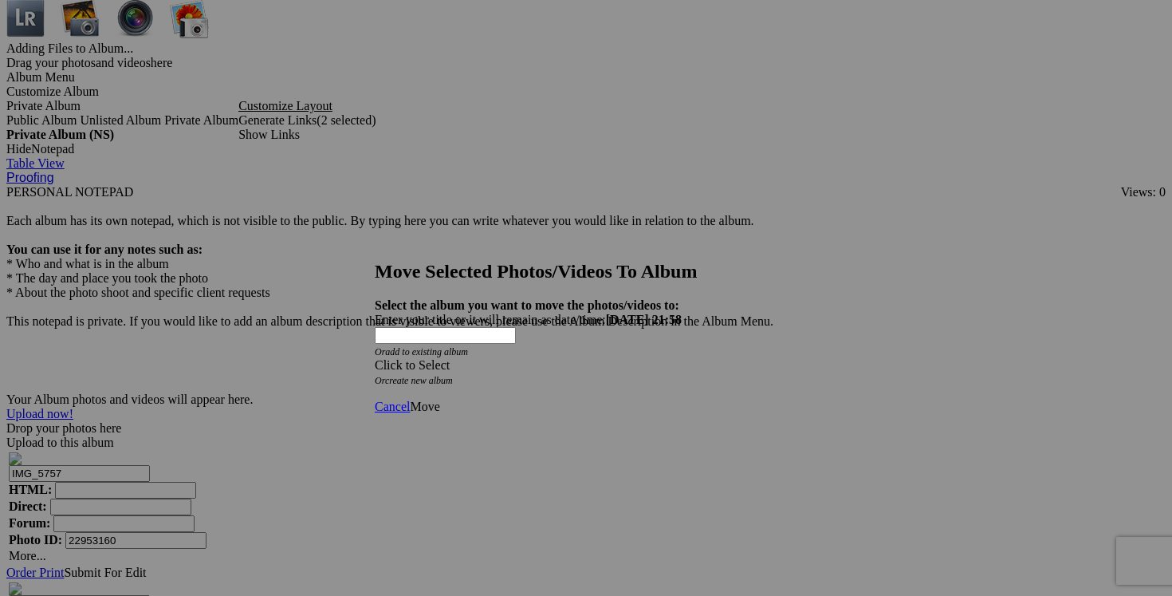
click at [375, 358] on span at bounding box center [375, 365] width 0 height 14
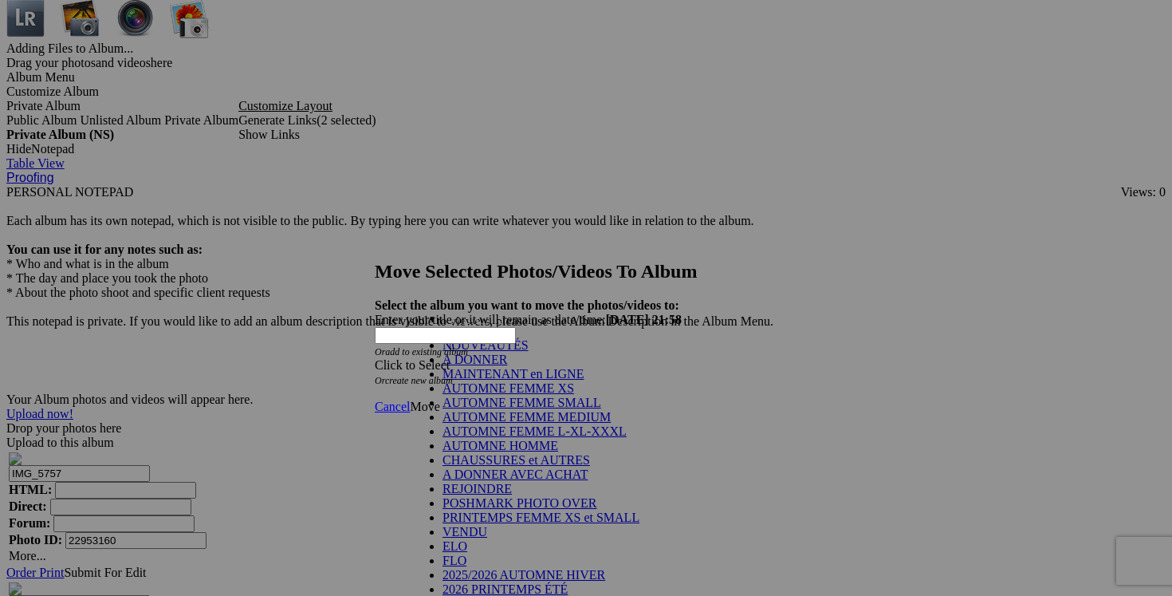
click at [529, 352] on link "NOUVEAUTÉS" at bounding box center [486, 345] width 86 height 14
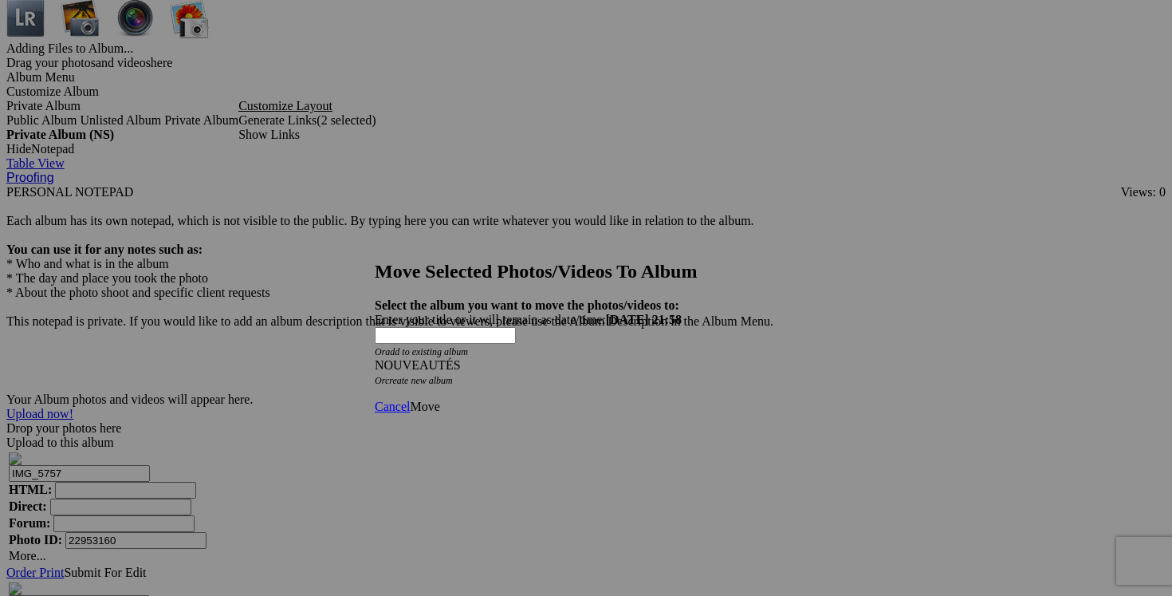
click at [439, 399] on span "Move" at bounding box center [425, 406] width 30 height 14
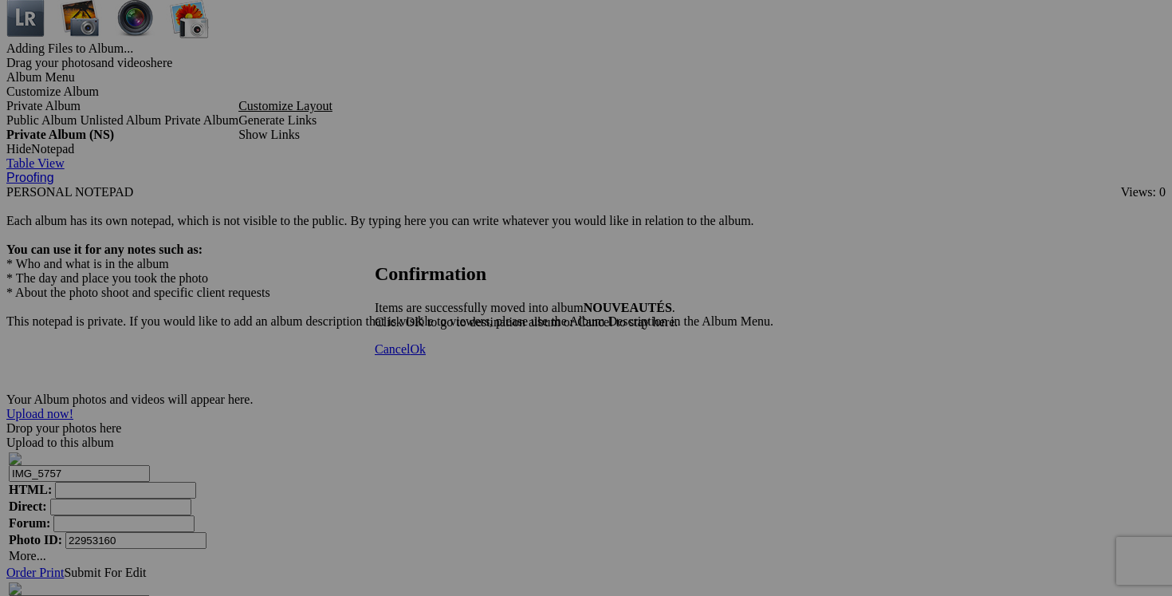
click at [410, 356] on span "Cancel" at bounding box center [392, 349] width 35 height 14
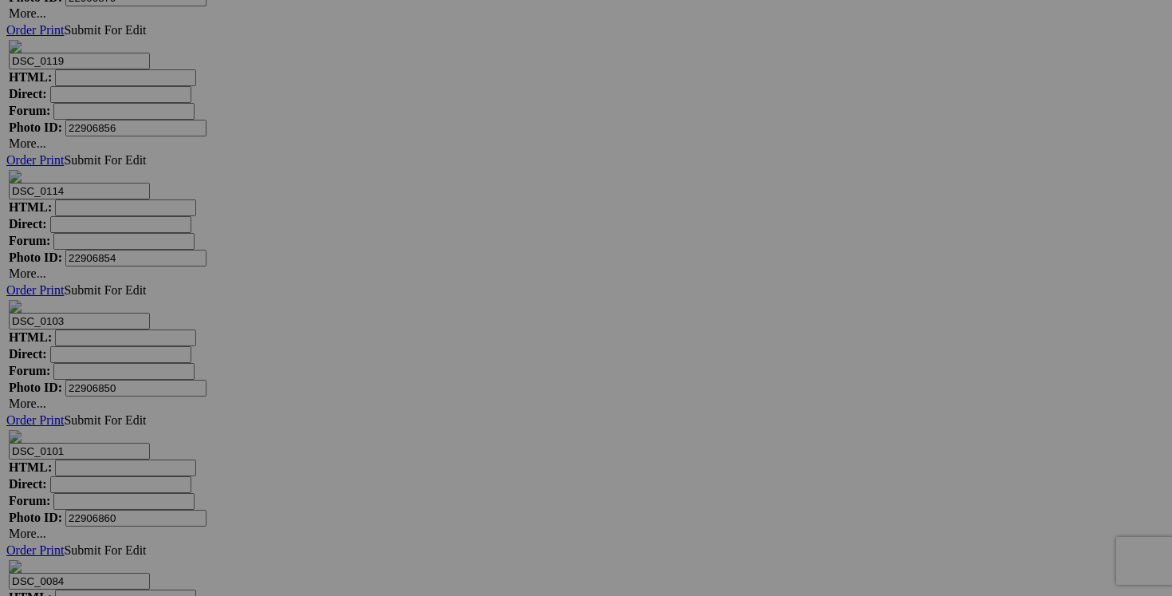
scroll to position [11992, 0]
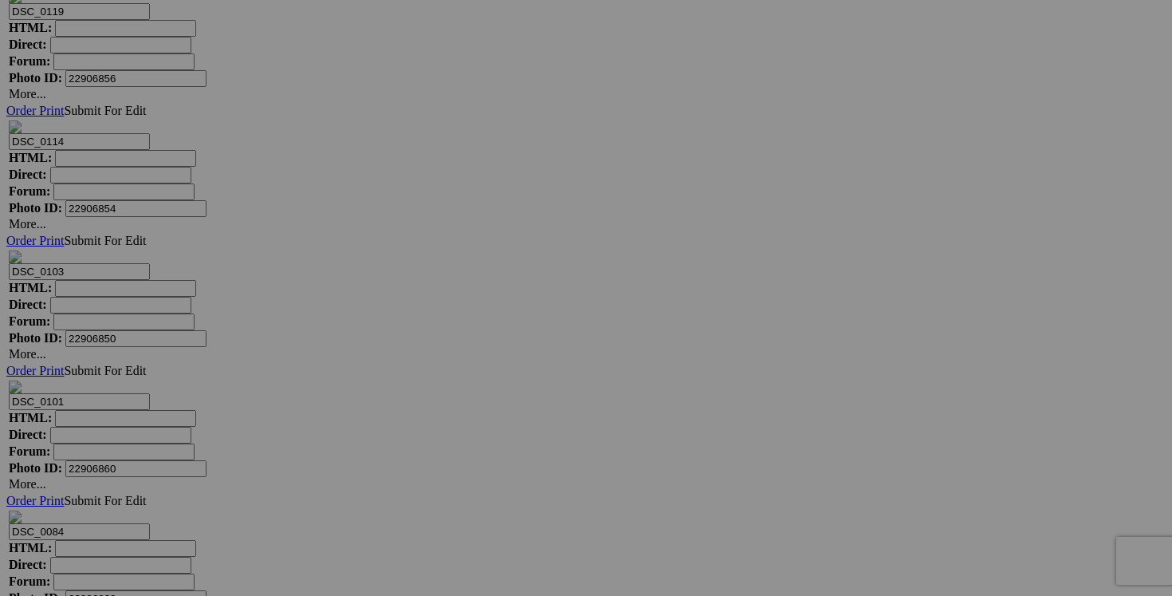
drag, startPoint x: 1041, startPoint y: 291, endPoint x: 929, endPoint y: 291, distance: 112.4
drag, startPoint x: 964, startPoint y: 289, endPoint x: 947, endPoint y: 289, distance: 16.7
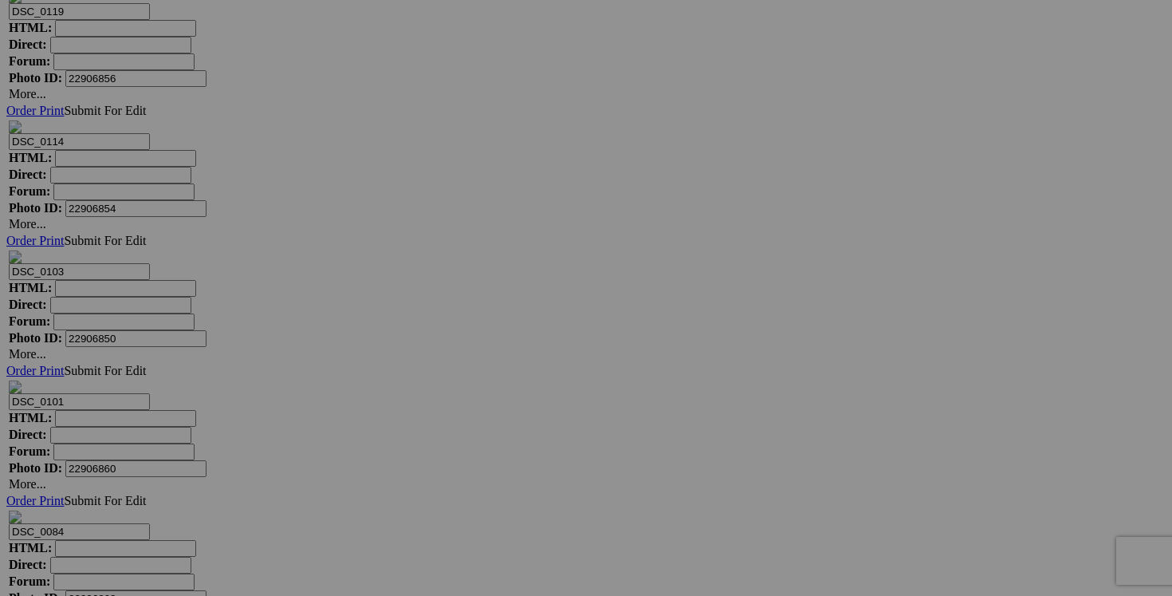
scroll to position [0, 45]
drag, startPoint x: 998, startPoint y: 290, endPoint x: 949, endPoint y: 289, distance: 49.4
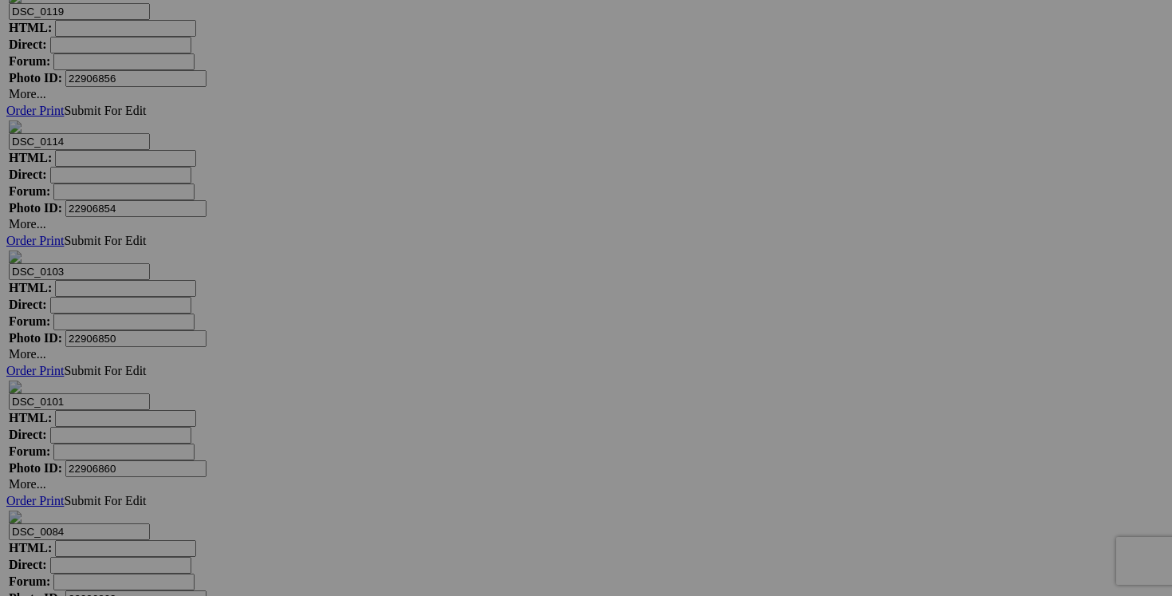
type input "chandail TAHARI small 30$(comme neuf, 55% merino)"
drag, startPoint x: 897, startPoint y: 291, endPoint x: 816, endPoint y: 291, distance: 80.5
paste input "chandail TAHARI small"
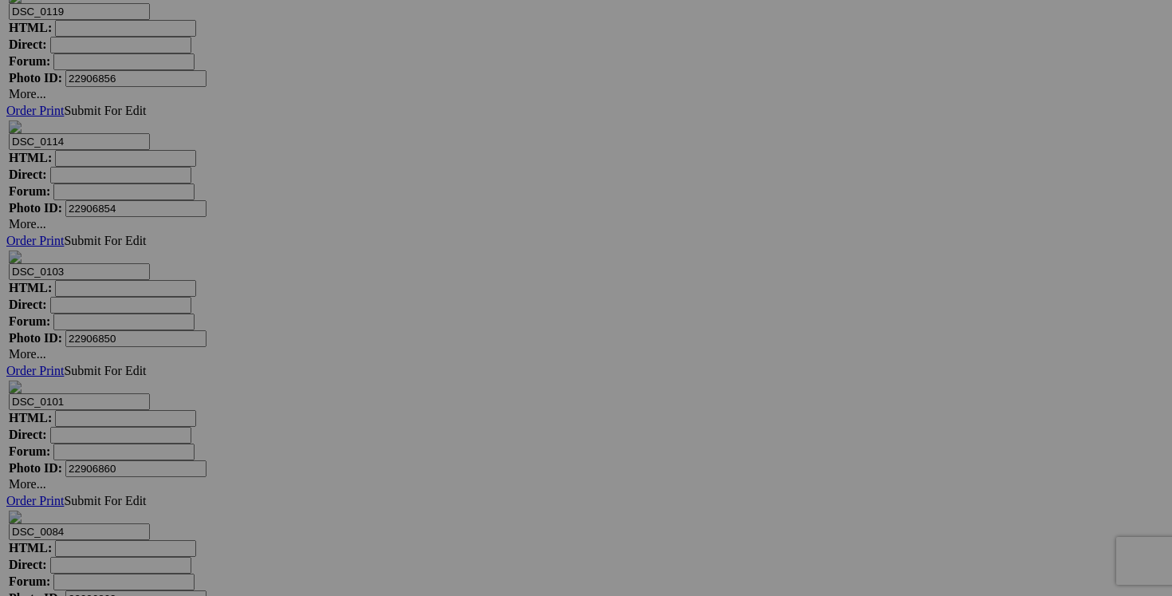
type input "chandail TAHARI small"
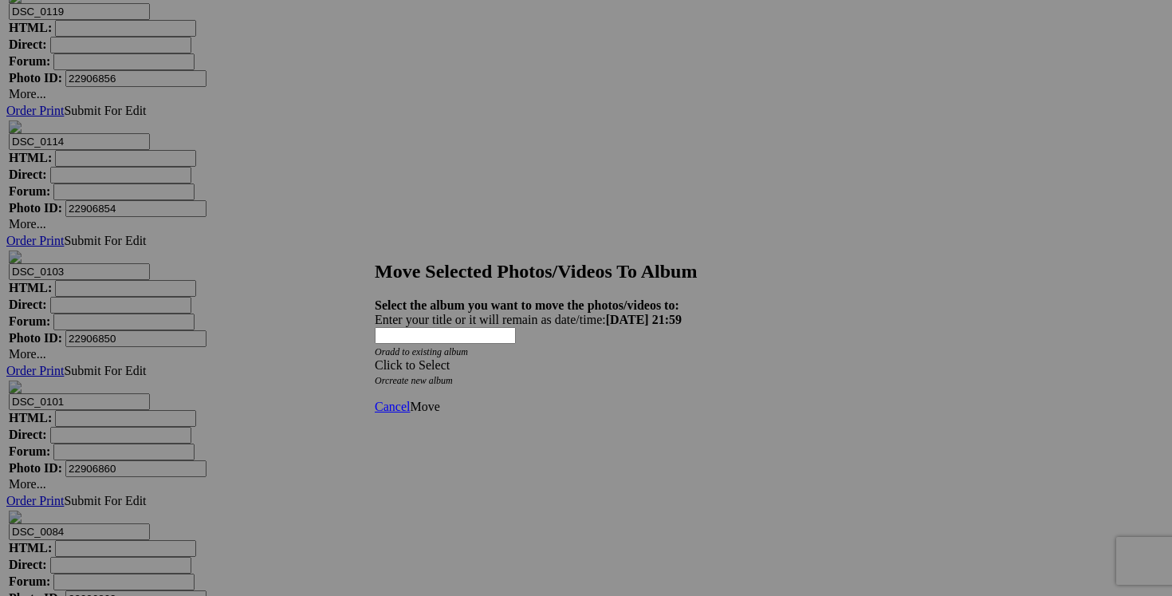
click at [375, 358] on span at bounding box center [375, 365] width 0 height 14
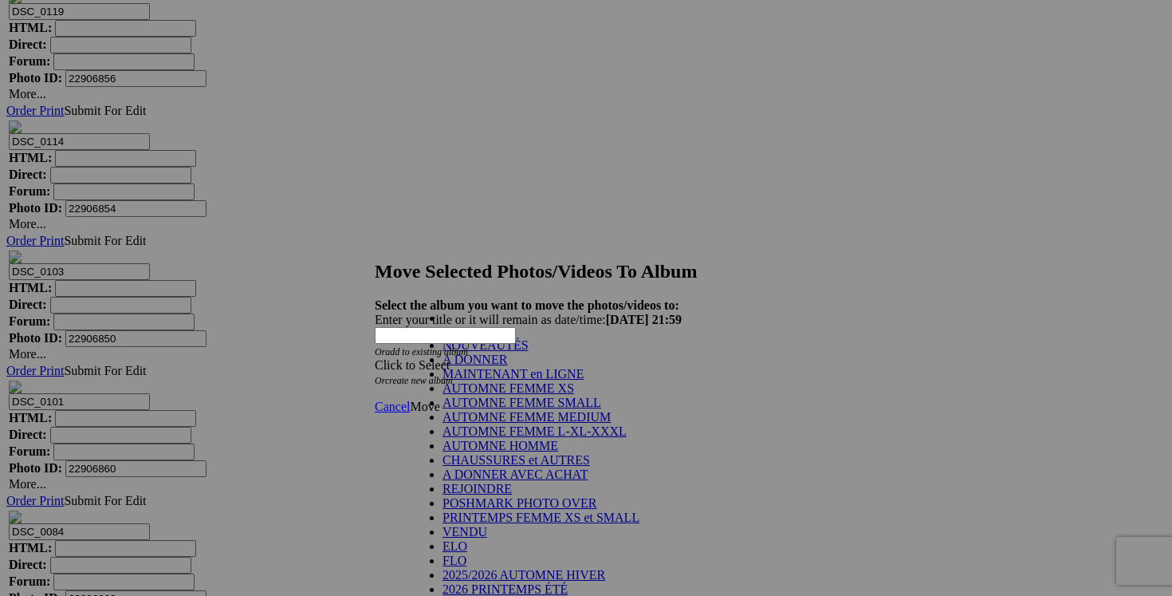
click at [529, 352] on link "NOUVEAUTÉS" at bounding box center [486, 345] width 86 height 14
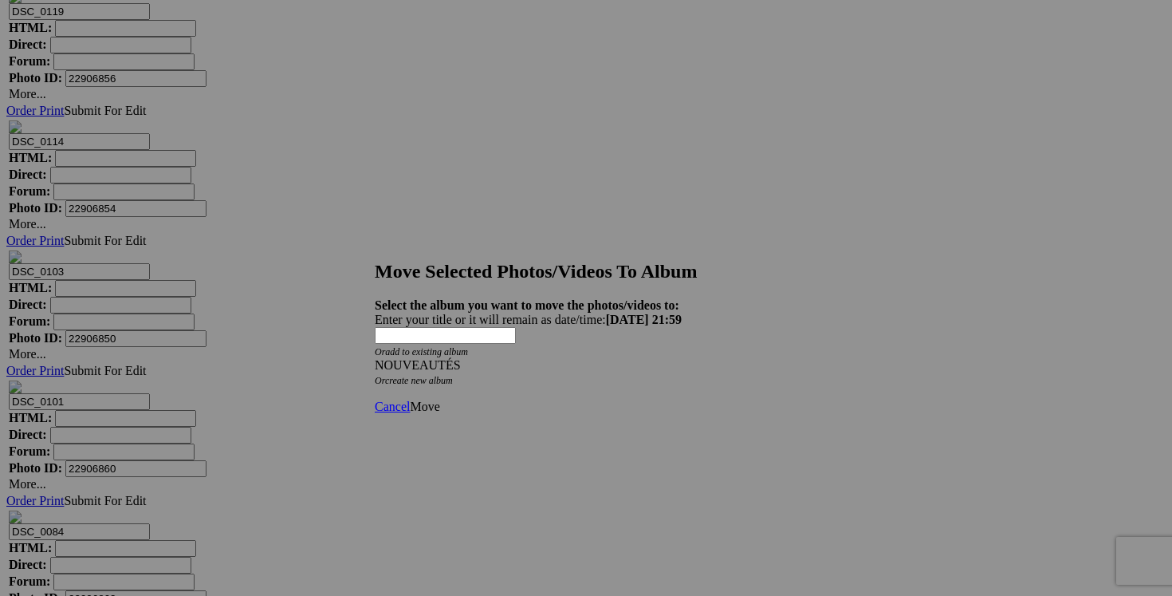
click at [439, 399] on span "Move" at bounding box center [425, 406] width 30 height 14
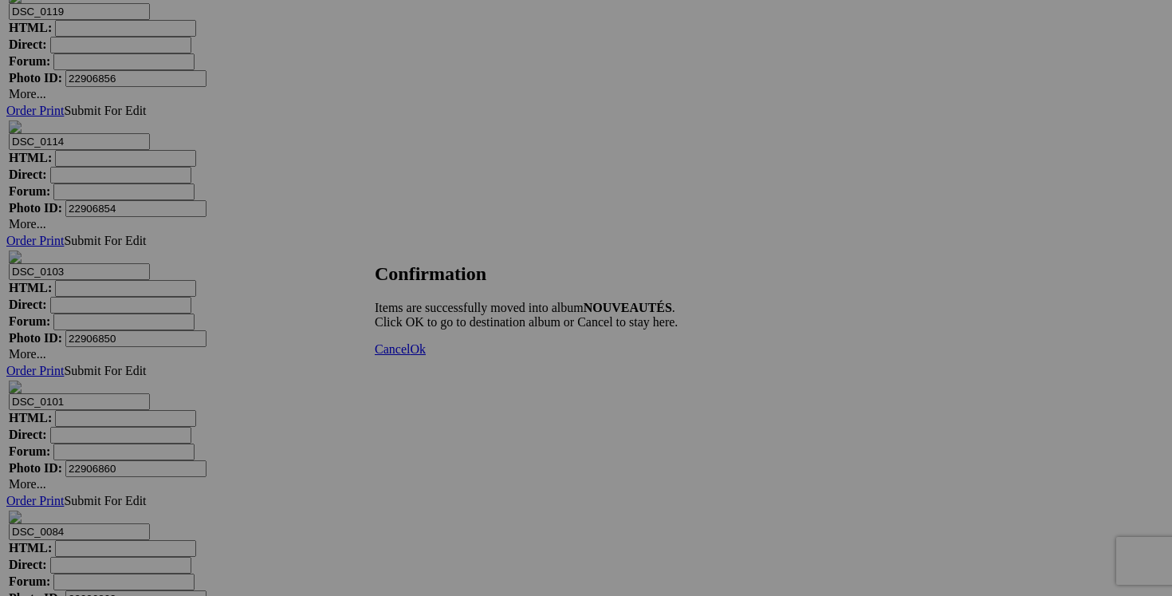
click at [410, 356] on link "Cancel" at bounding box center [392, 349] width 35 height 14
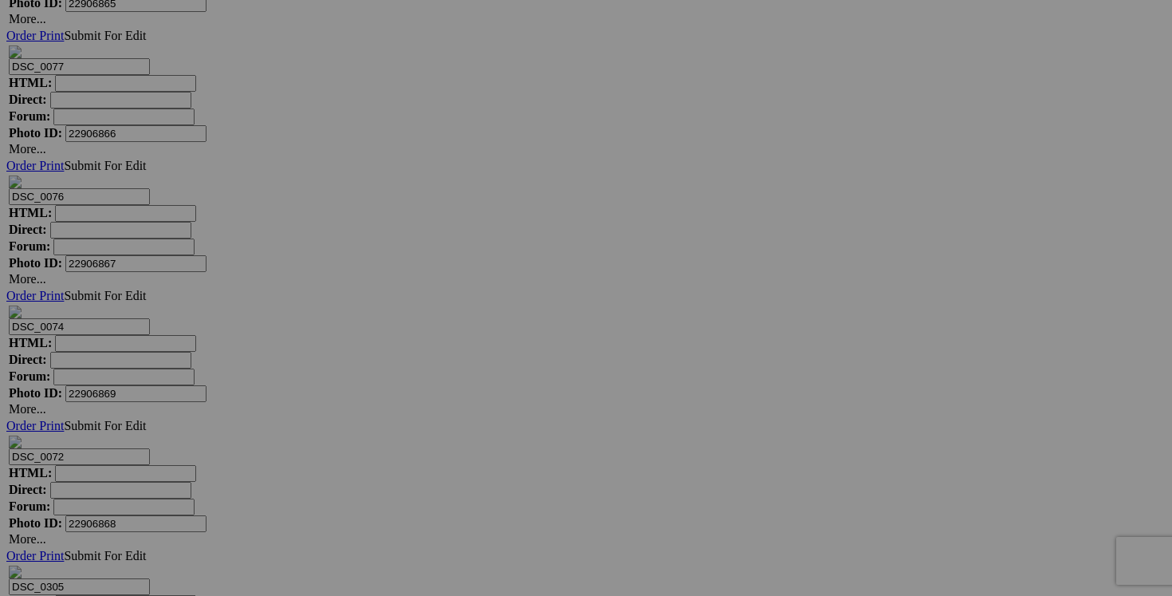
scroll to position [12910, 0]
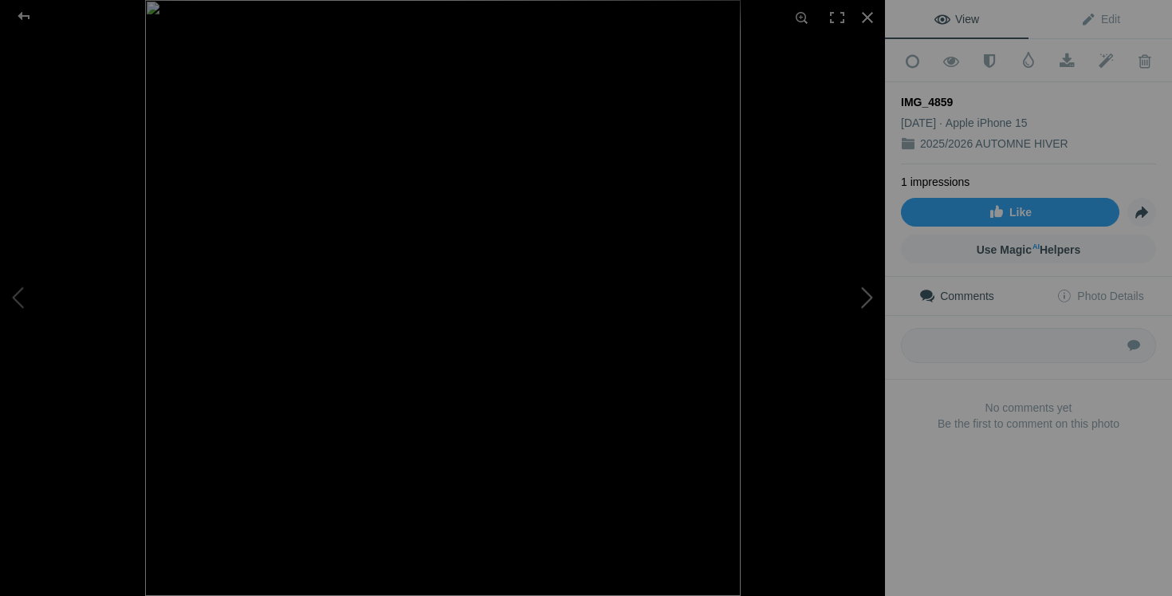
click at [872, 291] on button at bounding box center [825, 298] width 120 height 214
click at [25, 303] on button at bounding box center [60, 298] width 120 height 214
click at [866, 314] on button at bounding box center [825, 298] width 120 height 214
click at [871, 14] on div at bounding box center [867, 17] width 35 height 35
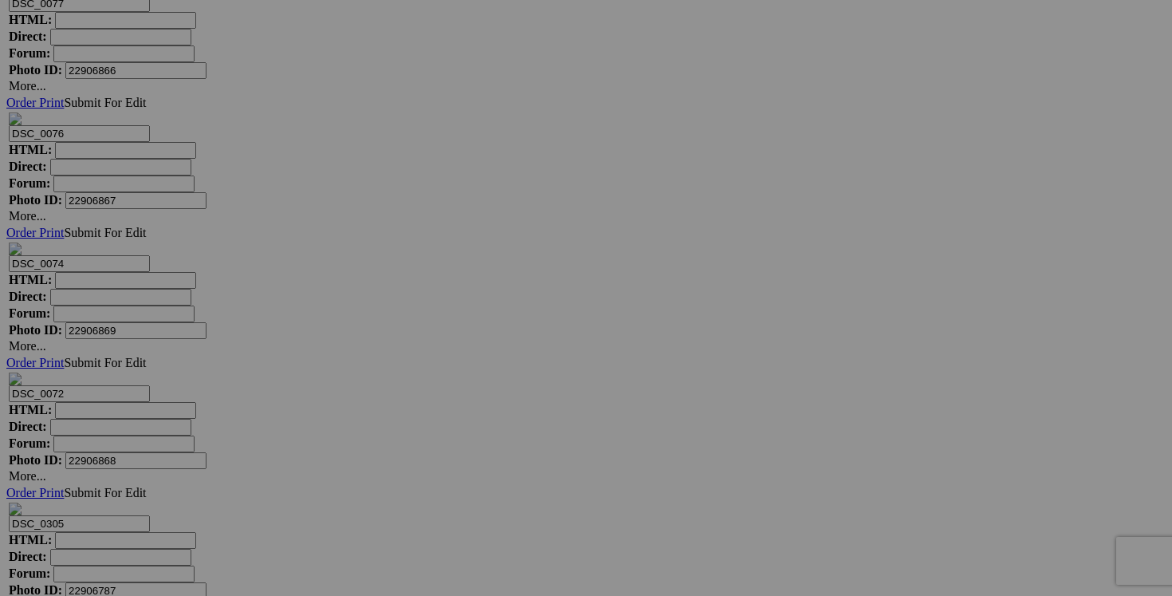
click at [480, 407] on span "Yes" at bounding box center [471, 402] width 18 height 14
drag, startPoint x: 775, startPoint y: 385, endPoint x: 657, endPoint y: 384, distance: 118.0
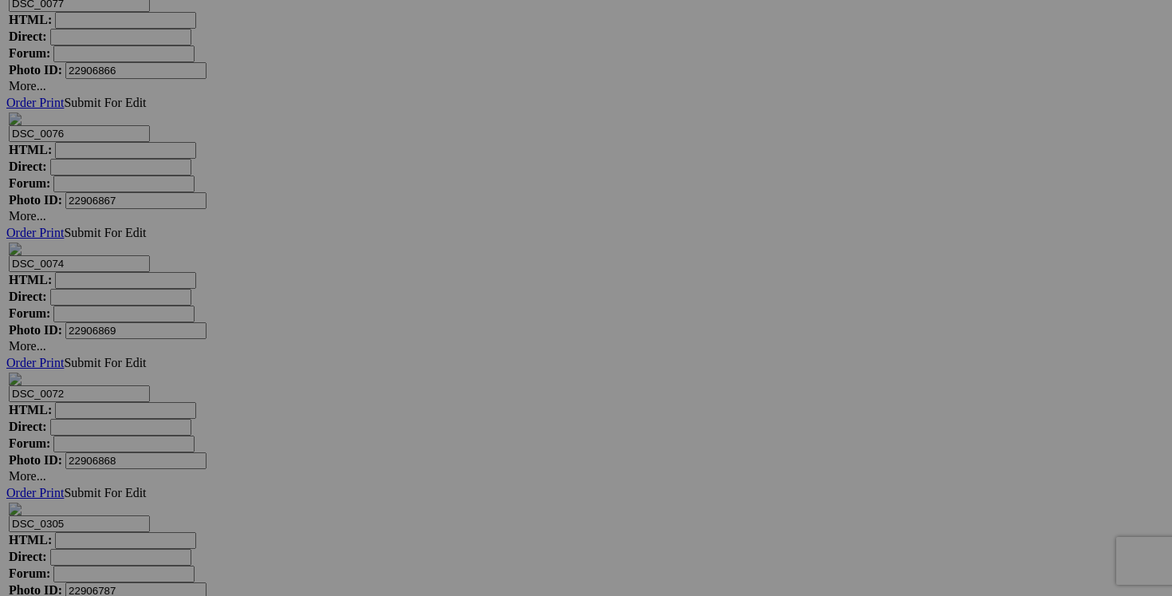
scroll to position [0, 33]
drag, startPoint x: 681, startPoint y: 385, endPoint x: 645, endPoint y: 385, distance: 35.9
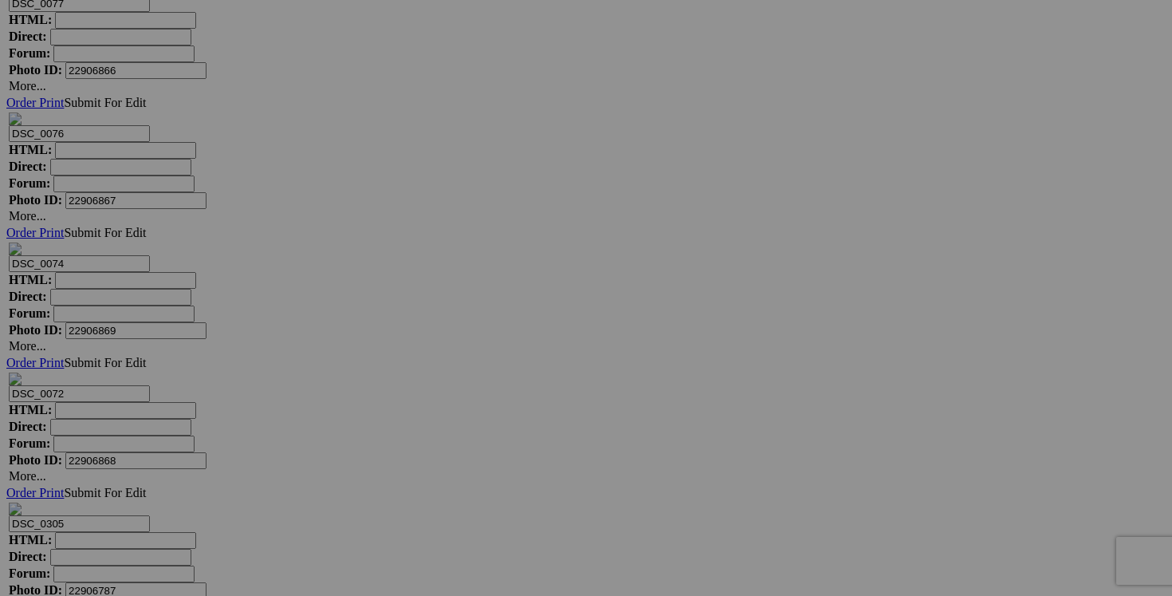
drag, startPoint x: 769, startPoint y: 387, endPoint x: 665, endPoint y: 385, distance: 104.5
type input "chandail RALPH LAUREN medium 40$(100% cotton, en excellent état)"
drag, startPoint x: 614, startPoint y: 384, endPoint x: 522, endPoint y: 383, distance: 91.7
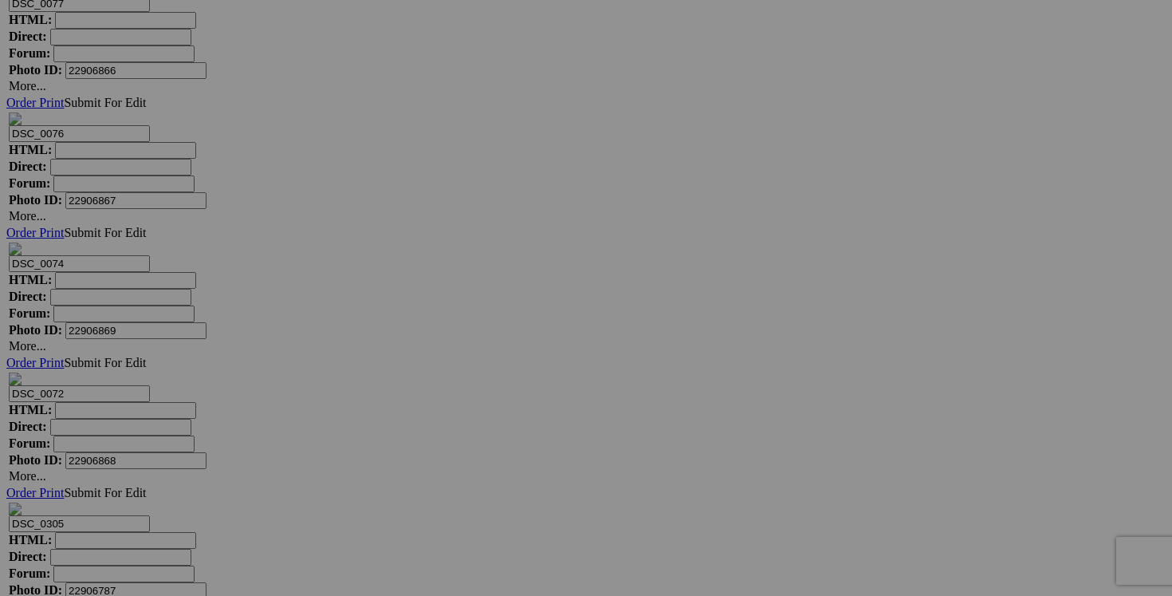
paste input "chandail RALPH LAUREN medium"
type input "chandail RALPH LAUREN medium"
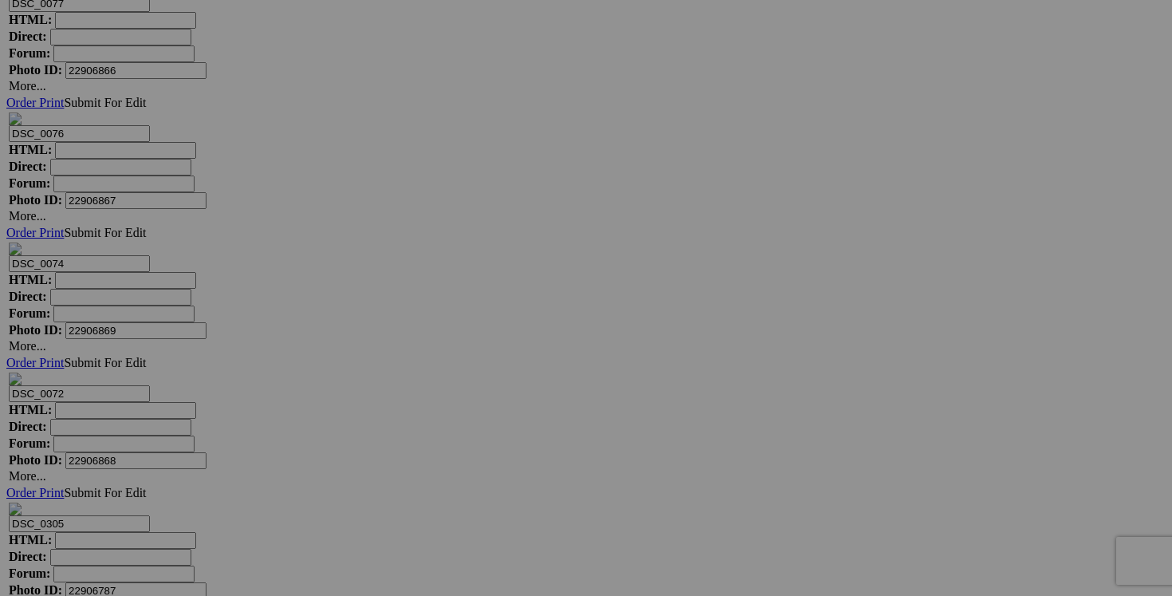
scroll to position [0, 0]
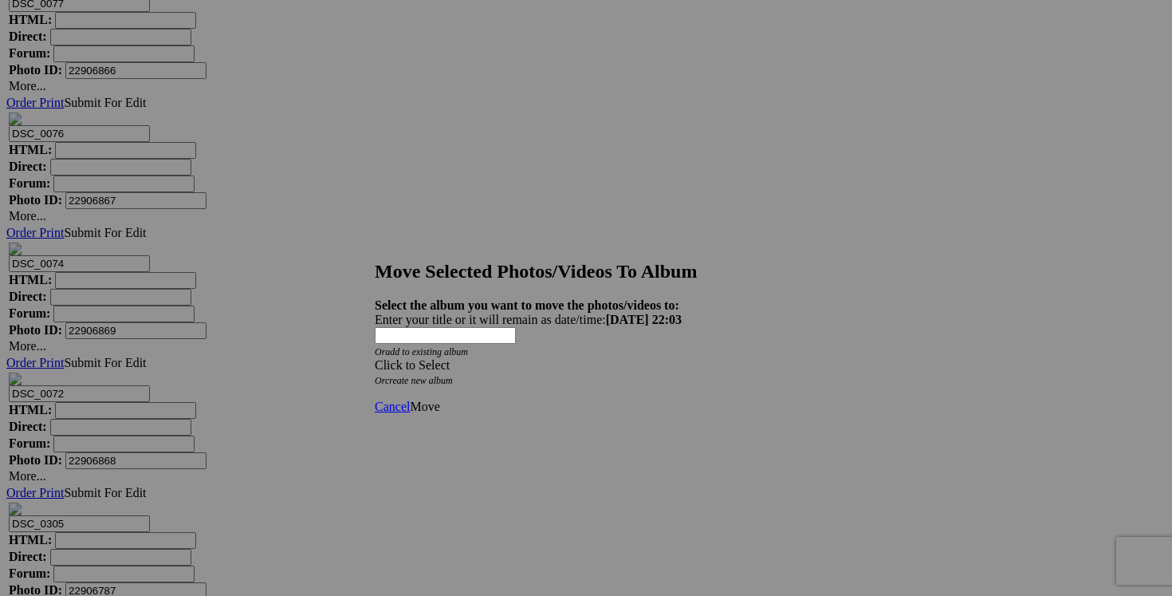
click at [375, 358] on span at bounding box center [375, 365] width 0 height 14
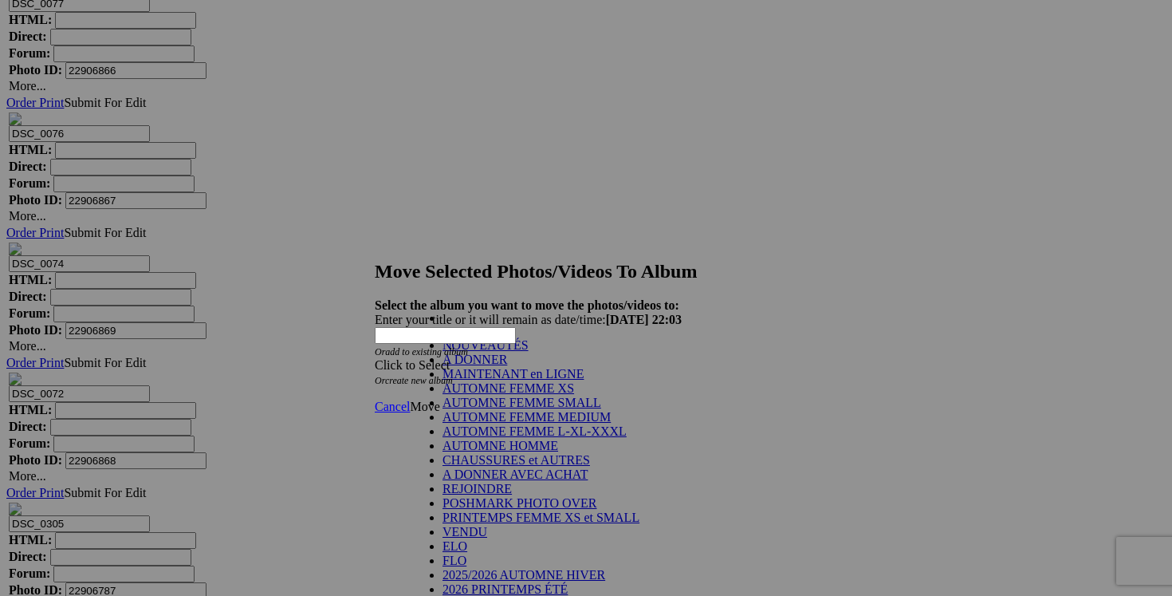
click at [529, 352] on link "NOUVEAUTÉS" at bounding box center [486, 345] width 86 height 14
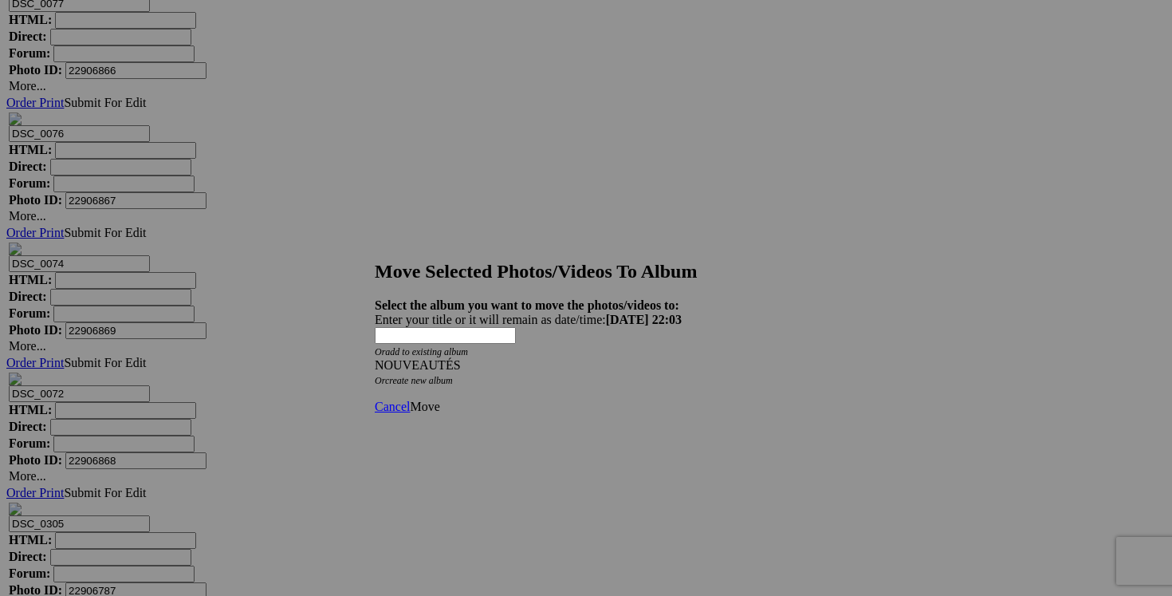
click at [439, 399] on span "Move" at bounding box center [425, 406] width 30 height 14
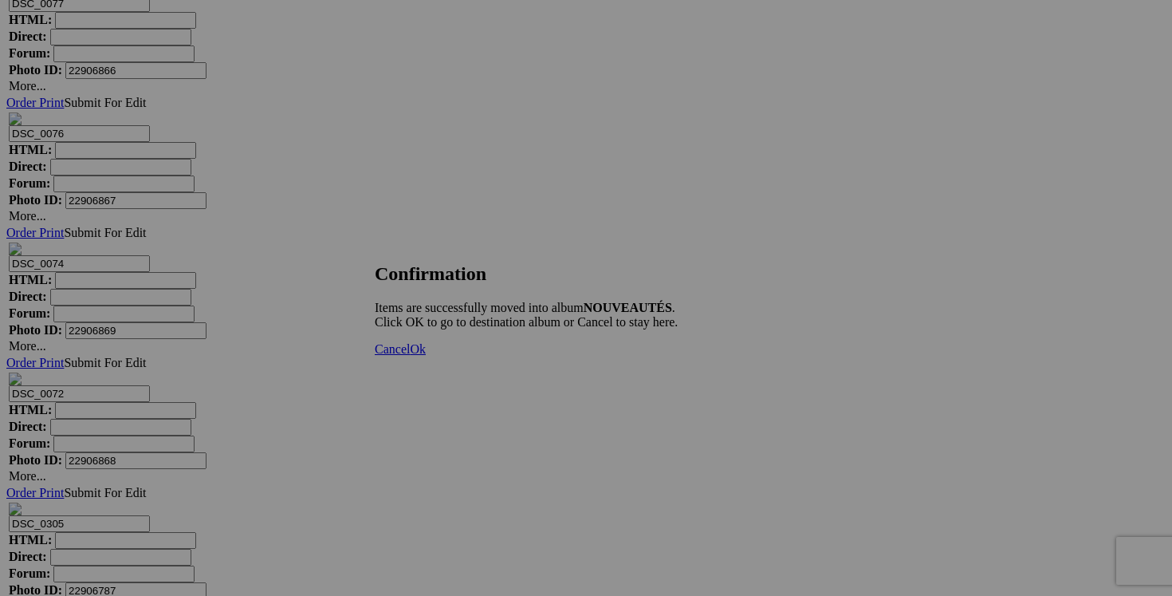
click at [410, 356] on span "Cancel" at bounding box center [392, 349] width 35 height 14
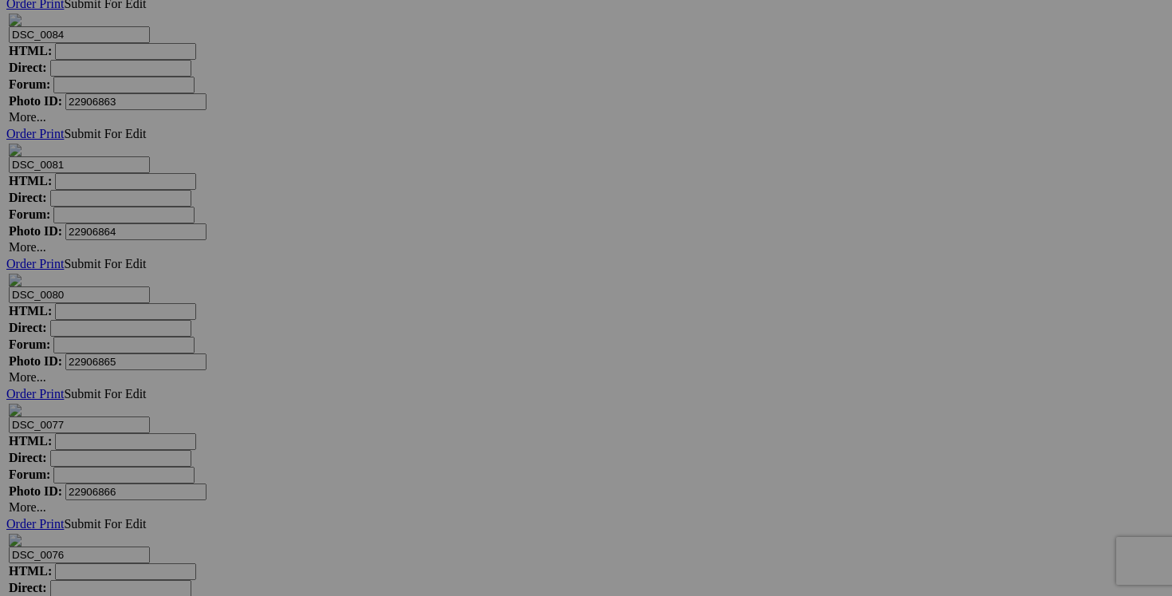
scroll to position [12445, 0]
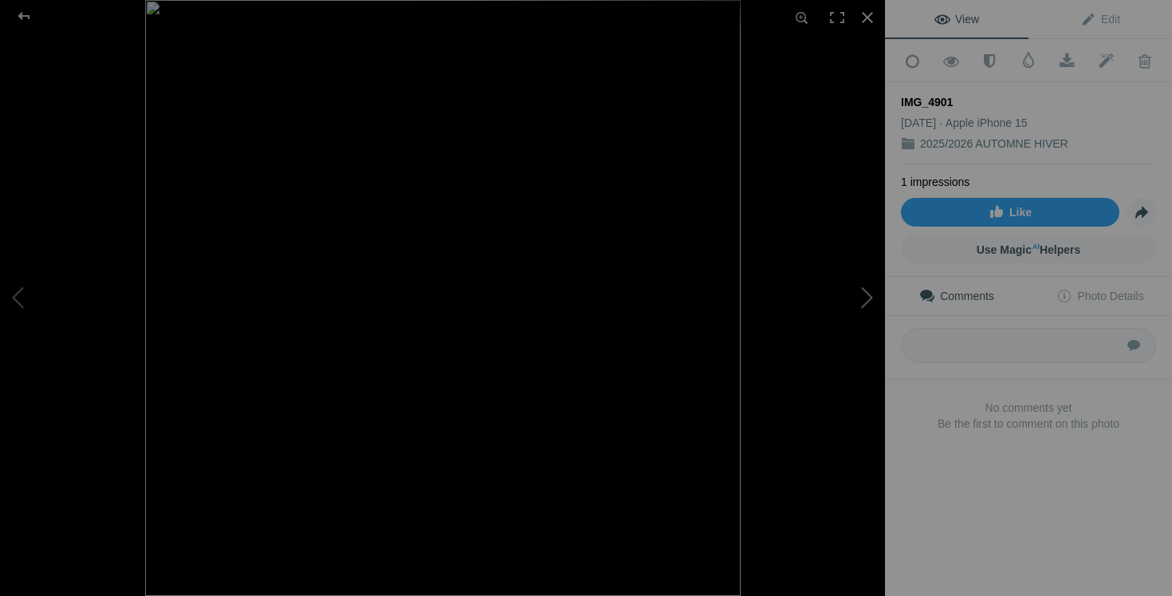
click at [863, 294] on button at bounding box center [825, 298] width 120 height 214
click at [868, 11] on div at bounding box center [867, 17] width 35 height 35
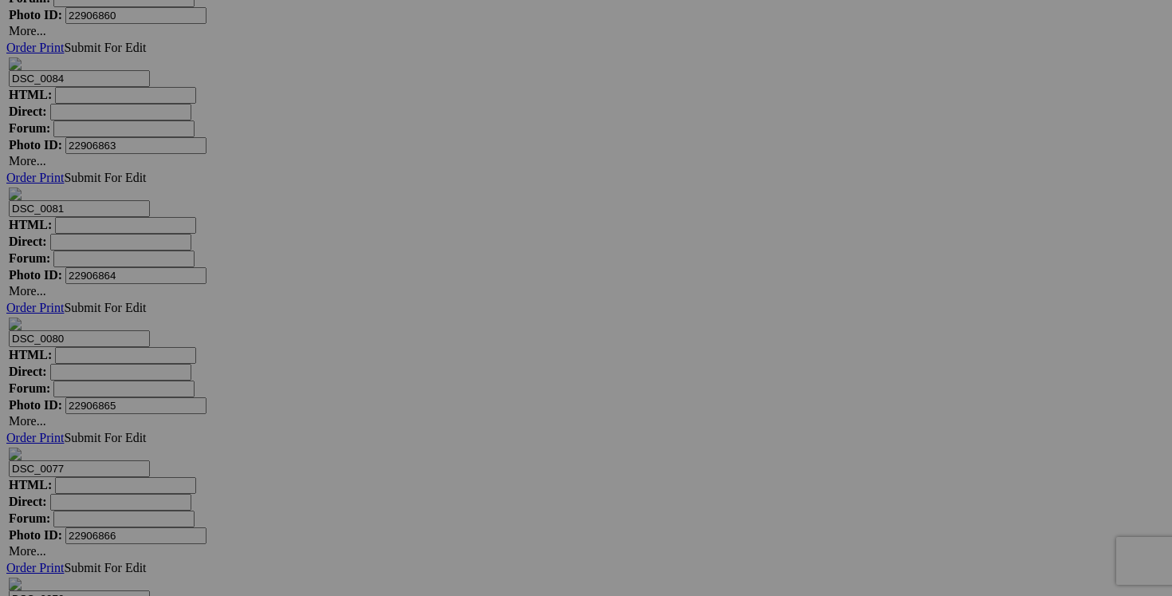
drag, startPoint x: 756, startPoint y: 243, endPoint x: 672, endPoint y: 242, distance: 83.7
drag, startPoint x: 716, startPoint y: 242, endPoint x: 647, endPoint y: 242, distance: 69.4
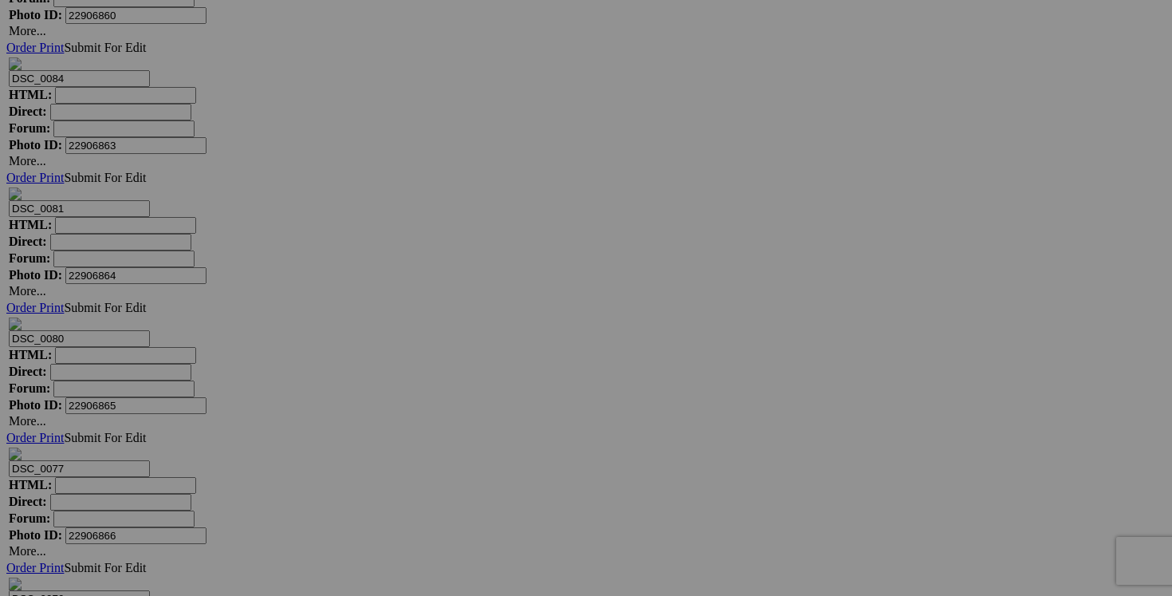
type input "chandail ICHI small 25$(comme neuf)"
drag, startPoint x: 612, startPoint y: 242, endPoint x: 532, endPoint y: 241, distance: 79.7
paste input "chandail ICHI small"
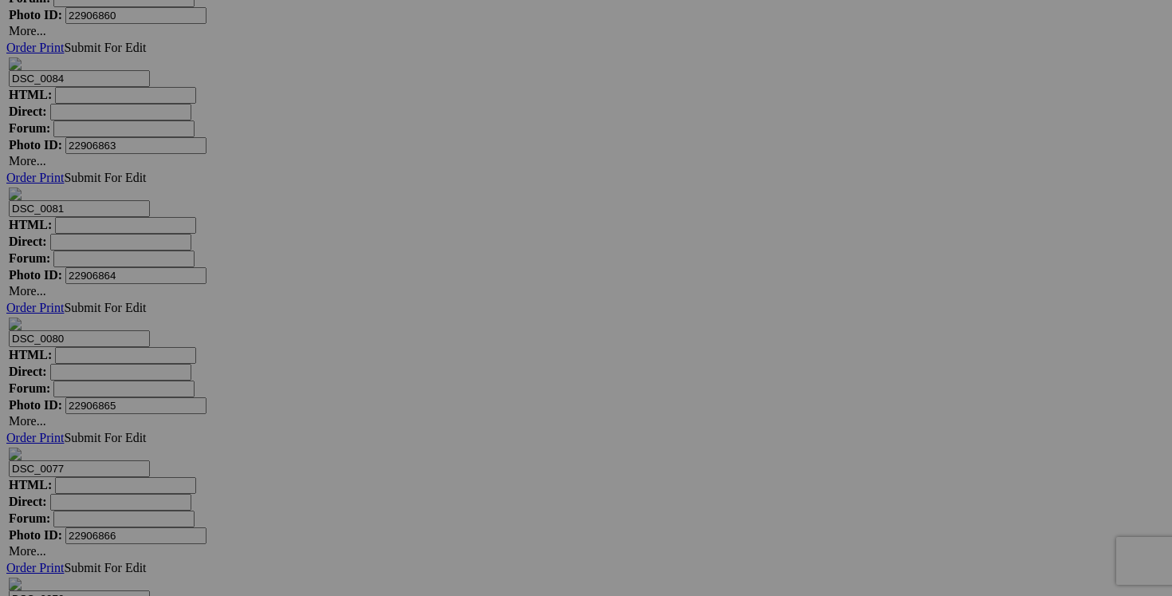
type input "chandail ICHI small"
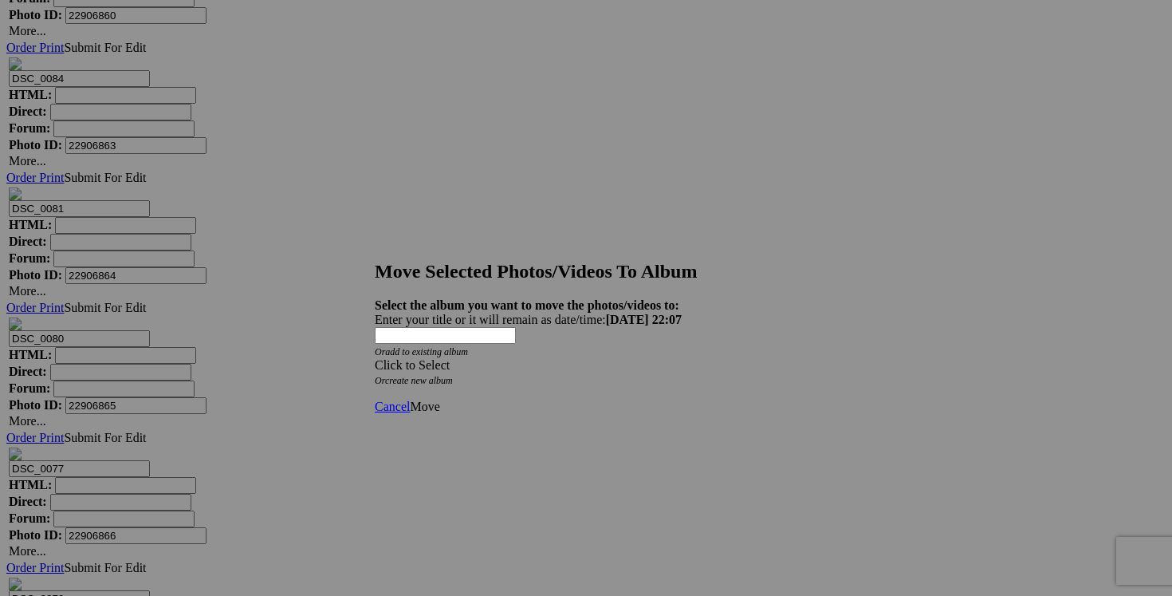
click at [375, 358] on span at bounding box center [375, 365] width 0 height 14
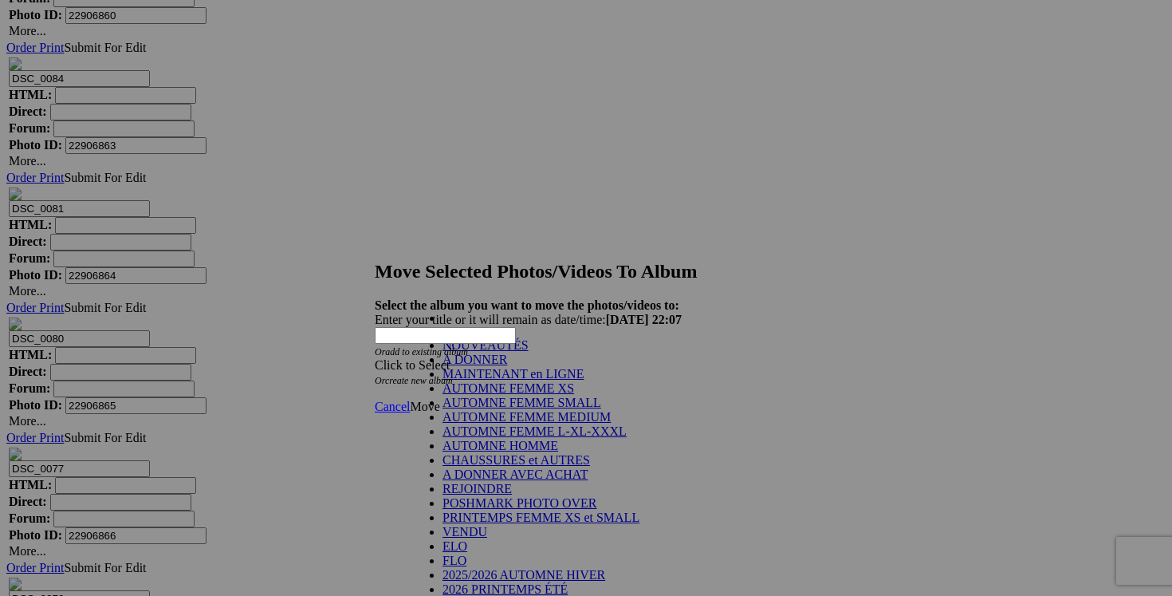
click at [529, 352] on link "NOUVEAUTÉS" at bounding box center [486, 345] width 86 height 14
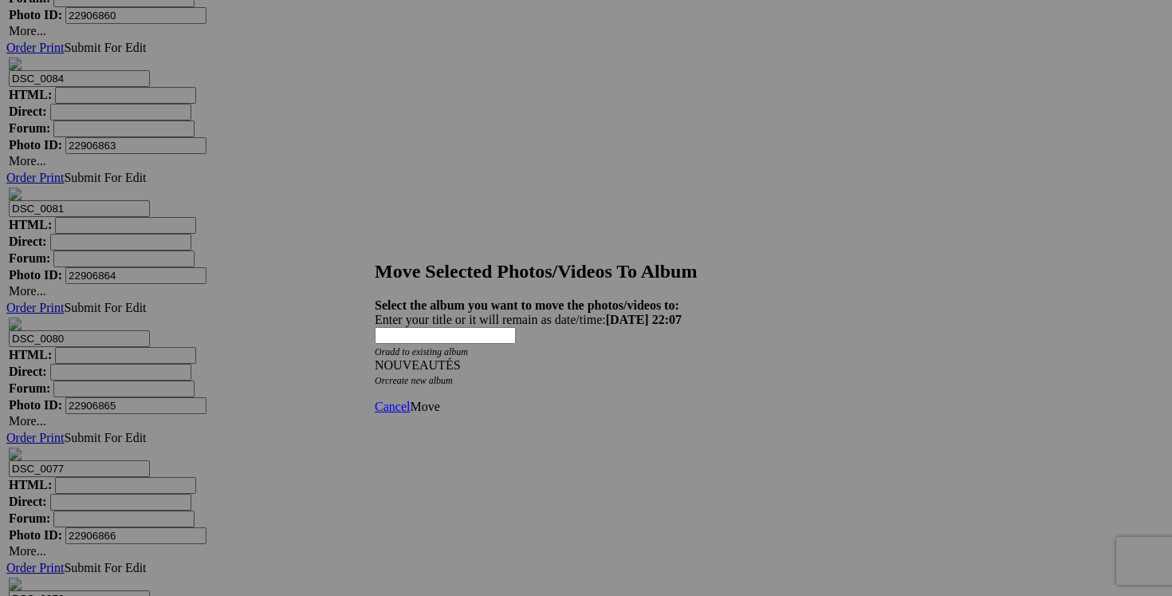
click at [439, 399] on span "Move" at bounding box center [425, 406] width 30 height 14
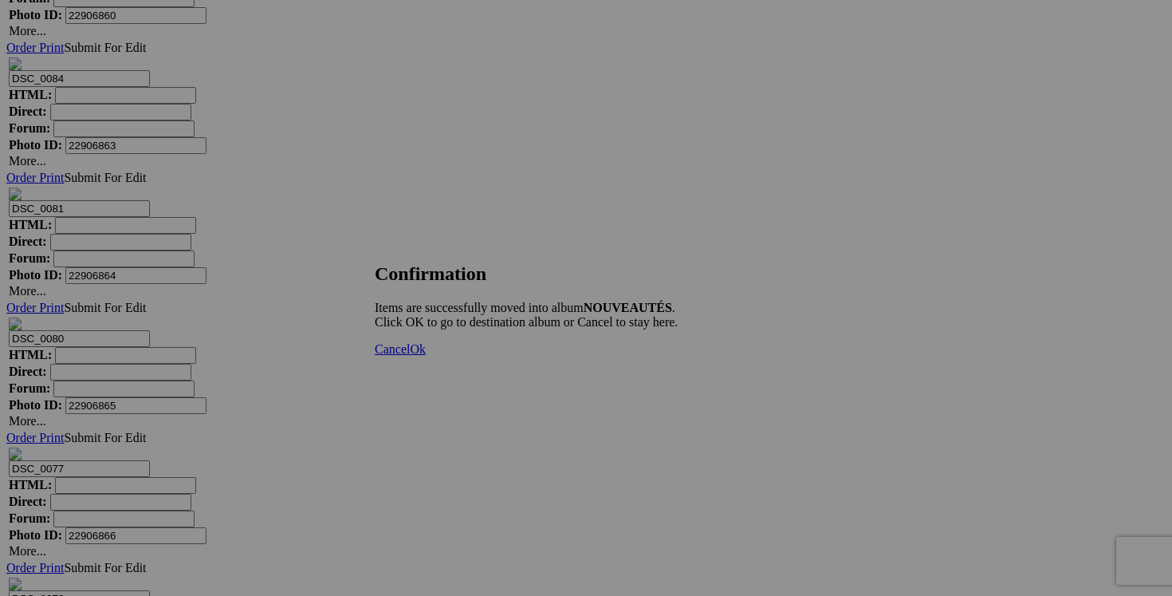
click at [410, 356] on span "Cancel" at bounding box center [392, 349] width 35 height 14
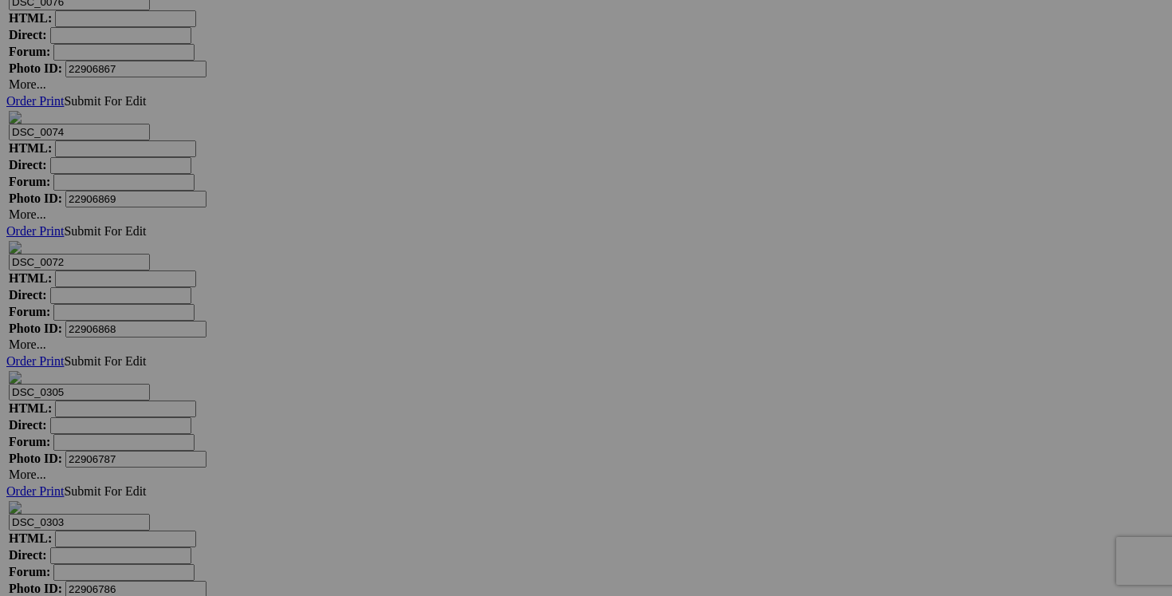
scroll to position [13034, 0]
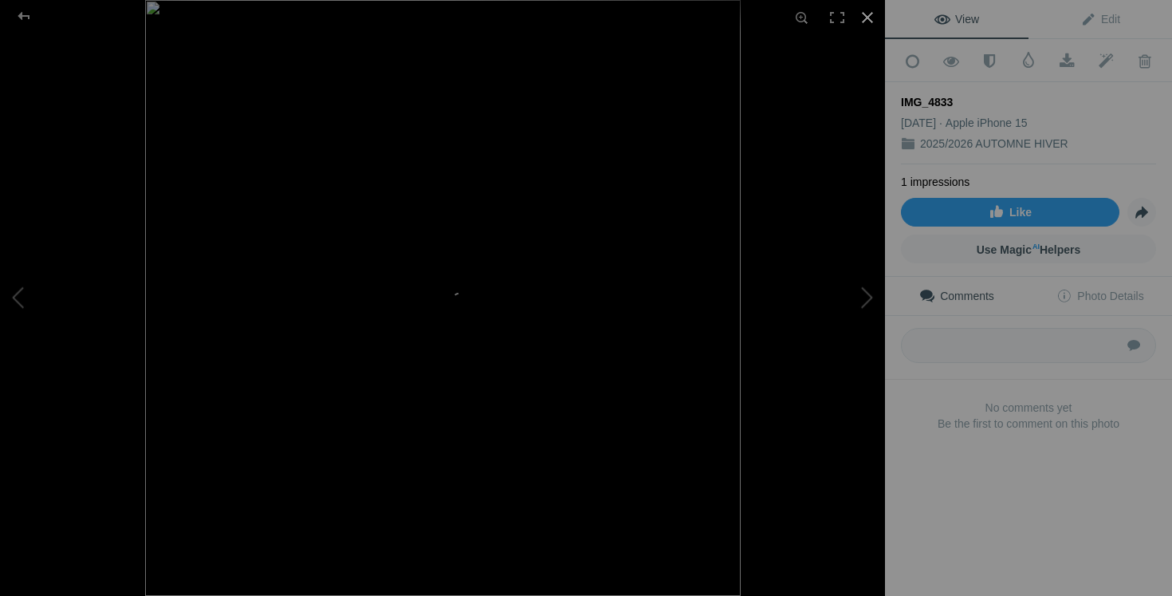
click at [863, 22] on div at bounding box center [867, 17] width 35 height 35
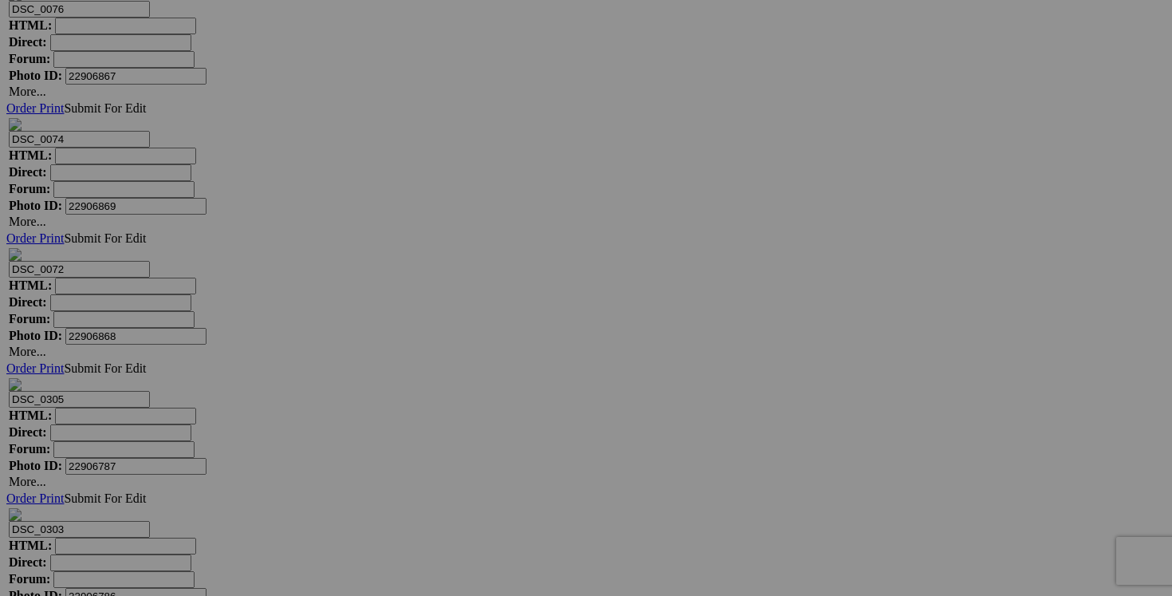
scroll to position [13048, 0]
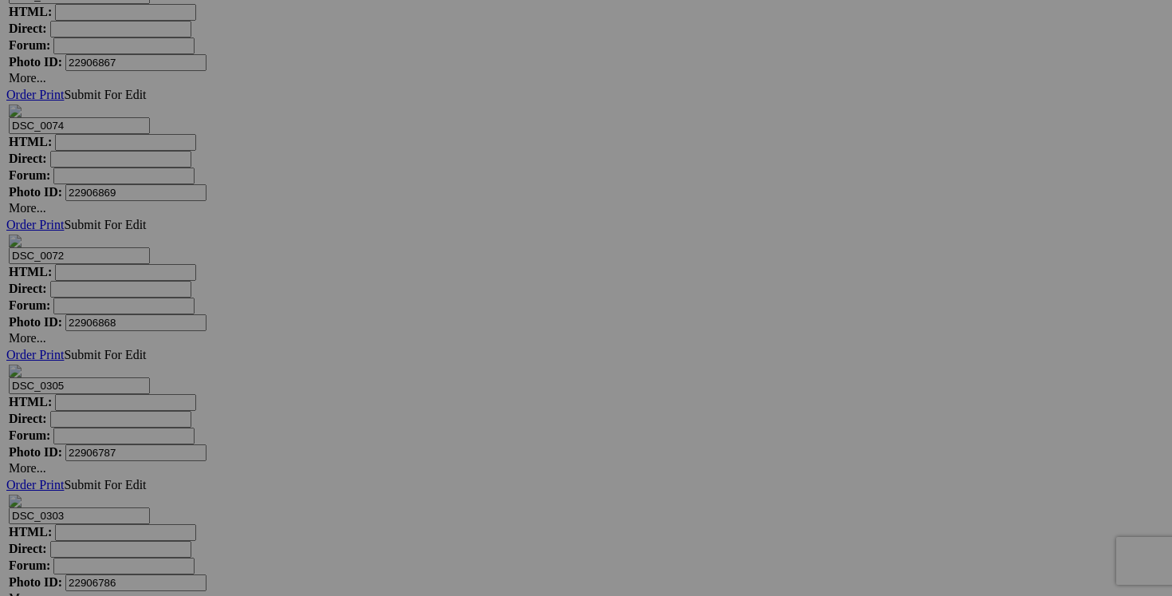
drag, startPoint x: 757, startPoint y: 450, endPoint x: 647, endPoint y: 450, distance: 110.0
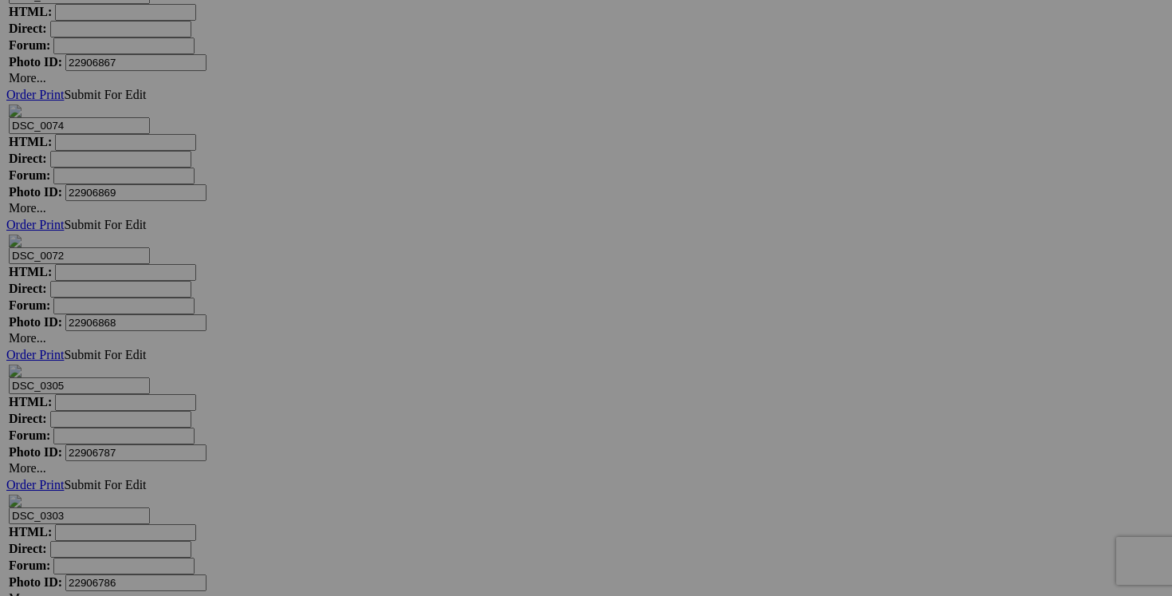
scroll to position [0, 140]
drag, startPoint x: 725, startPoint y: 448, endPoint x: 655, endPoint y: 445, distance: 69.4
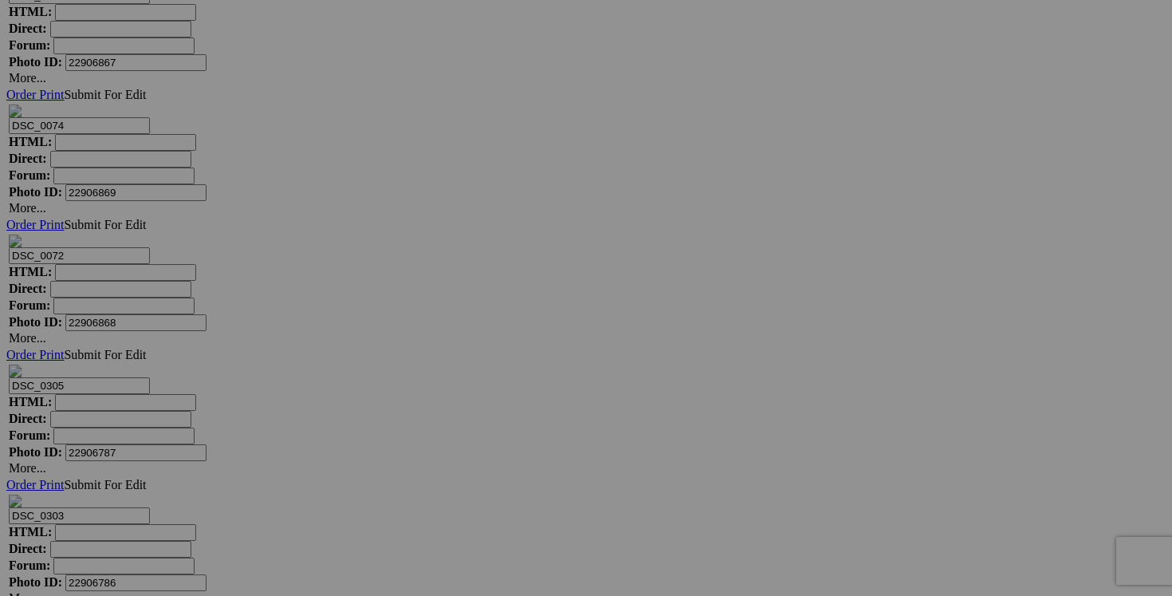
type input "chandail TOMMY HILFIGER small 25$(comme neuf, 100% cotton))"
drag, startPoint x: 626, startPoint y: 450, endPoint x: 507, endPoint y: 450, distance: 118.8
paste input "chandail TOMMY HILFIGER small"
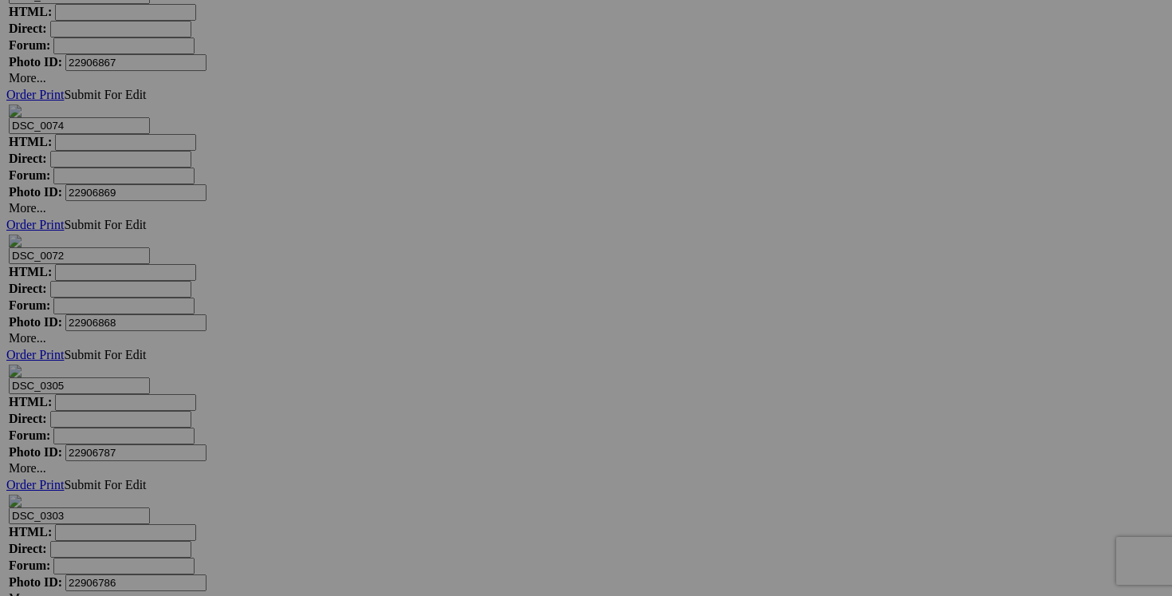
type input "chandail TOMMY HILFIGER small"
drag, startPoint x: 758, startPoint y: 248, endPoint x: 653, endPoint y: 248, distance: 105.2
paste input "chandail TOMMY HILFIGER small"
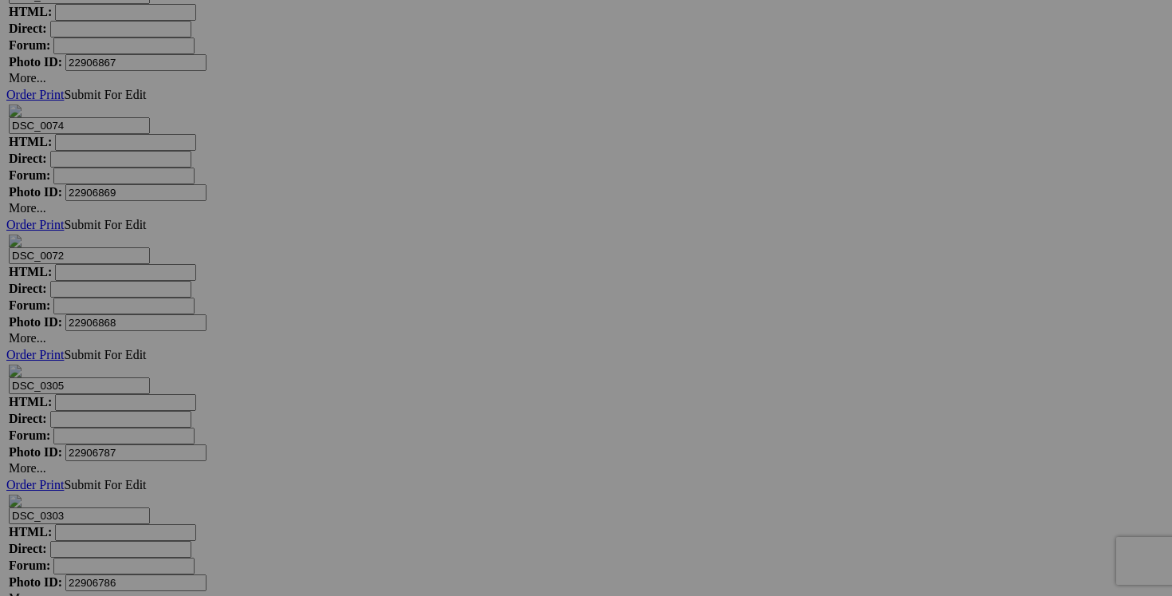
scroll to position [0, 12]
type input "chandail TOMMY HILFIGER small"
drag, startPoint x: 624, startPoint y: 250, endPoint x: 544, endPoint y: 250, distance: 80.5
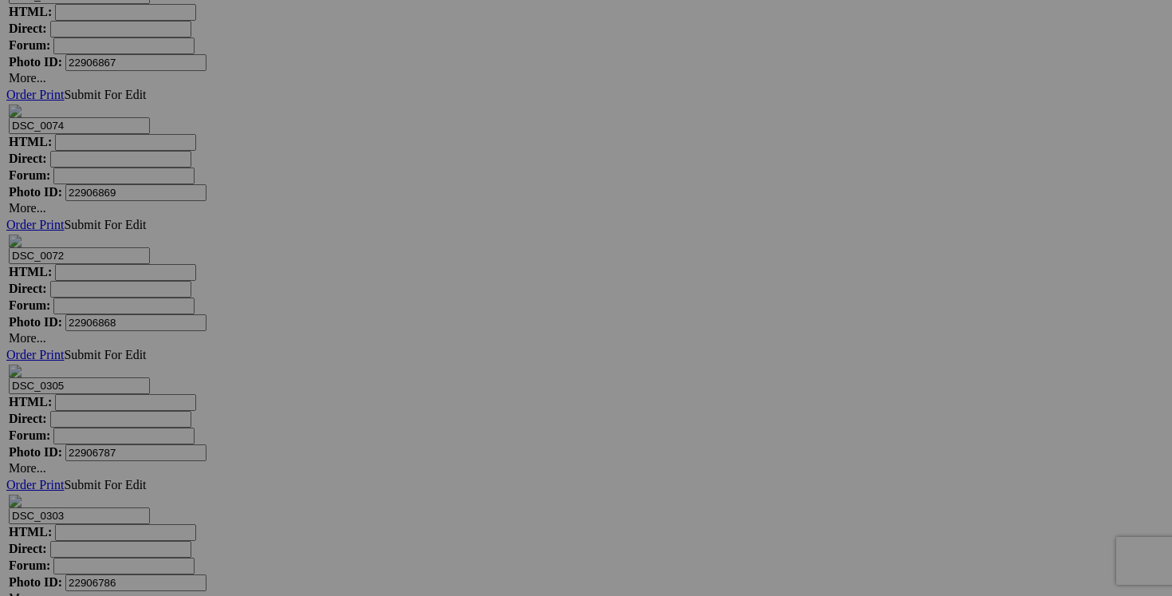
paste input "chandail TOMMY HILFIGER small"
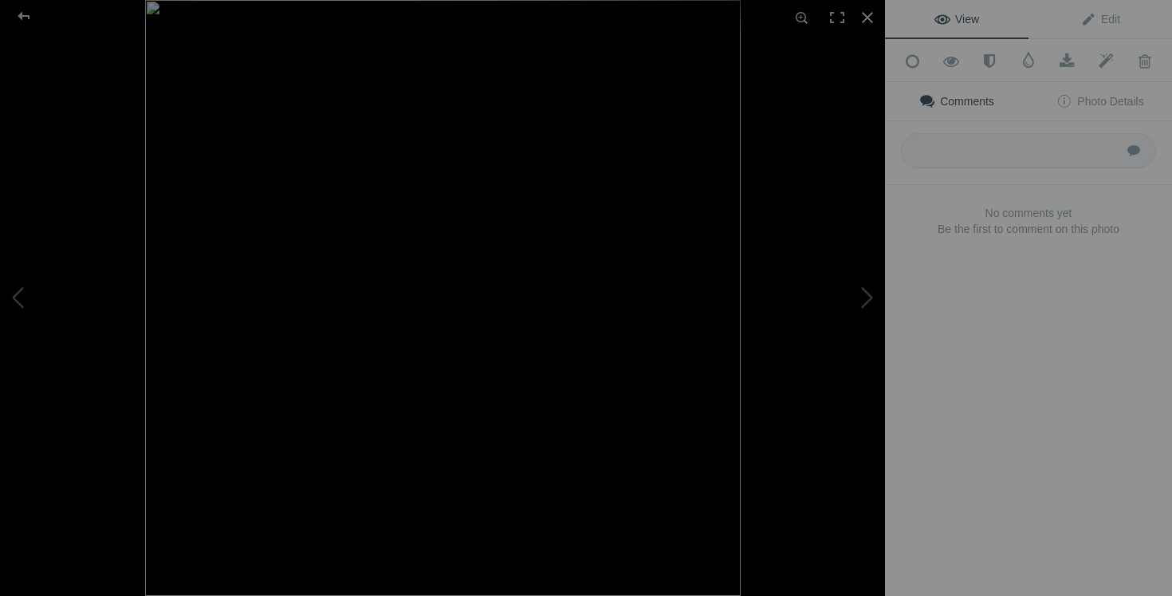
type input "chandail TOMMY HILFIGER small"
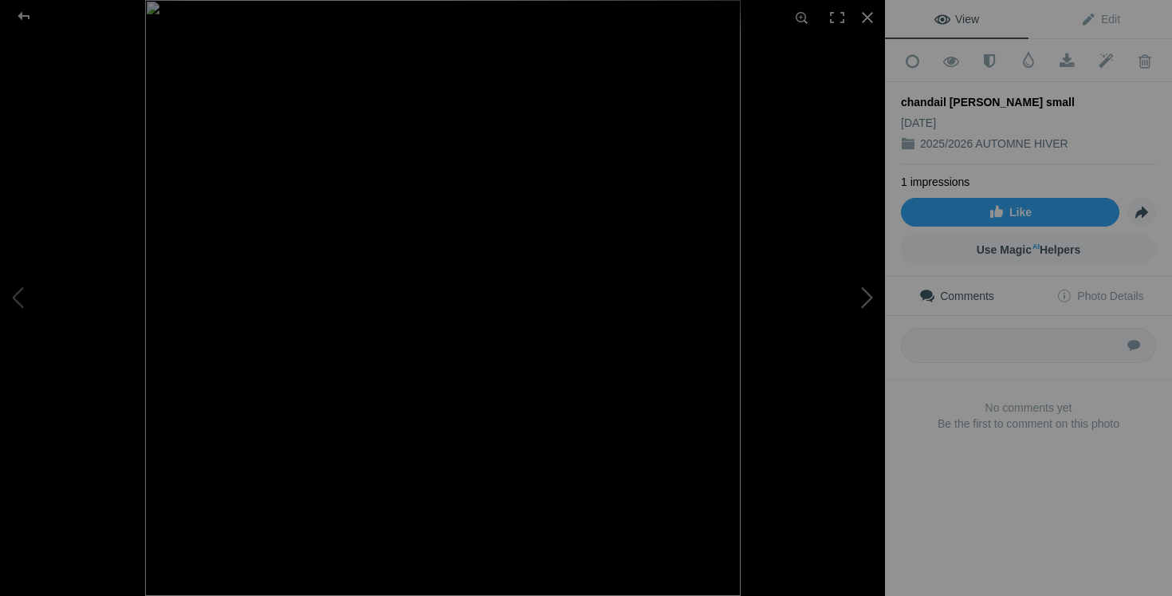
click at [865, 294] on button at bounding box center [825, 298] width 120 height 214
click at [866, 21] on div at bounding box center [867, 17] width 35 height 35
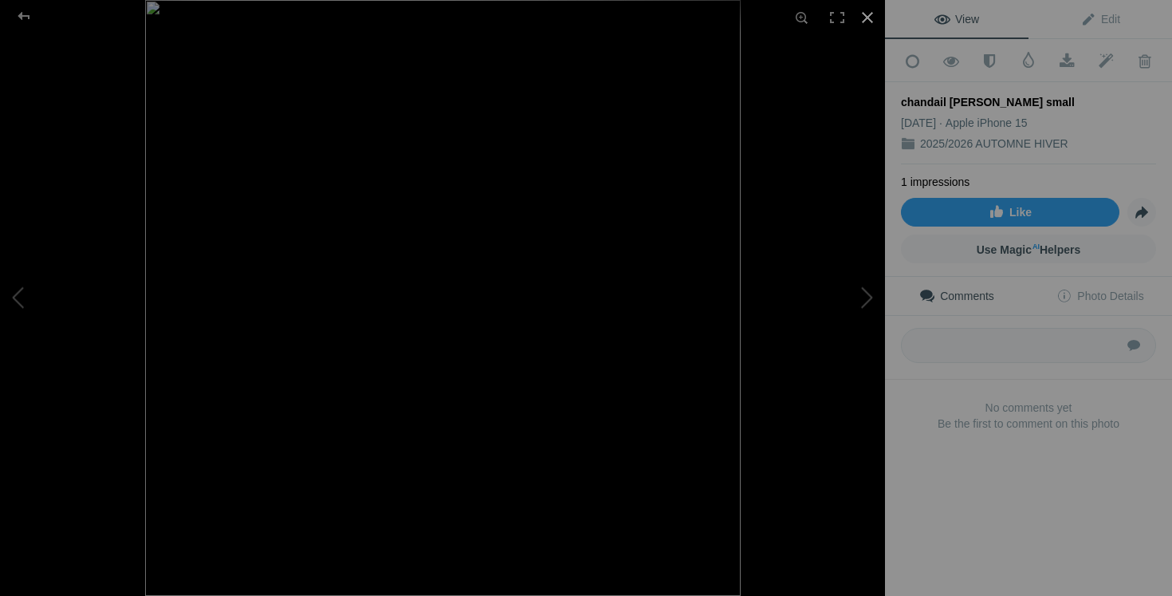
click at [864, 18] on div at bounding box center [867, 17] width 35 height 35
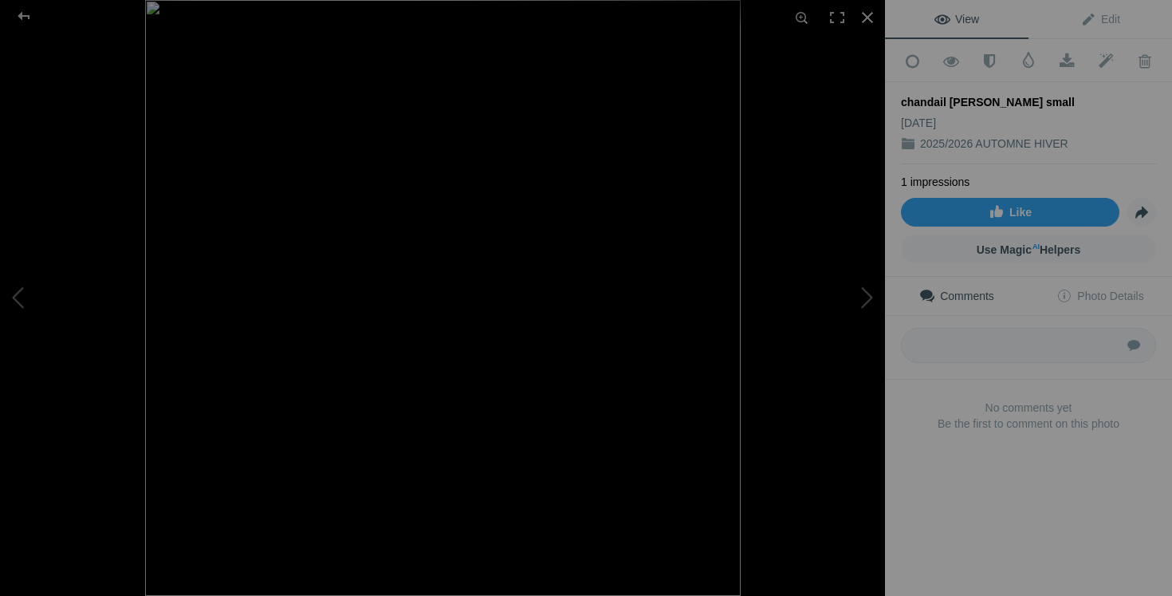
click at [506, 125] on img at bounding box center [443, 298] width 596 height 596
click at [511, 150] on img at bounding box center [443, 347] width 768 height 768
click at [16, 281] on button at bounding box center [60, 298] width 120 height 214
click at [860, 10] on div at bounding box center [867, 17] width 35 height 35
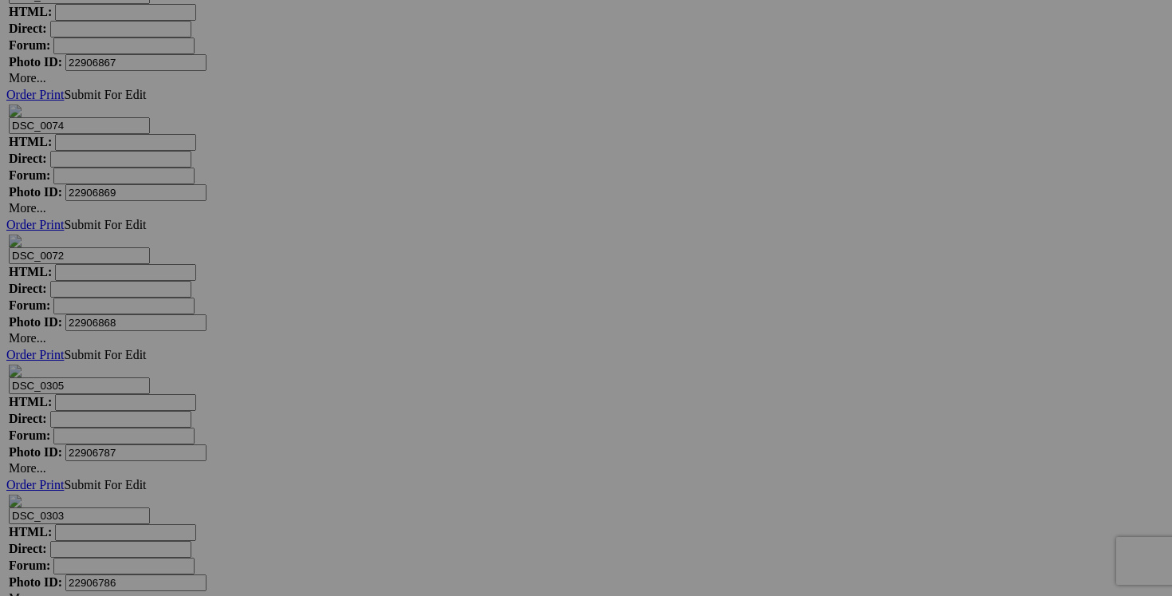
click at [480, 410] on link "Yes" at bounding box center [471, 417] width 18 height 14
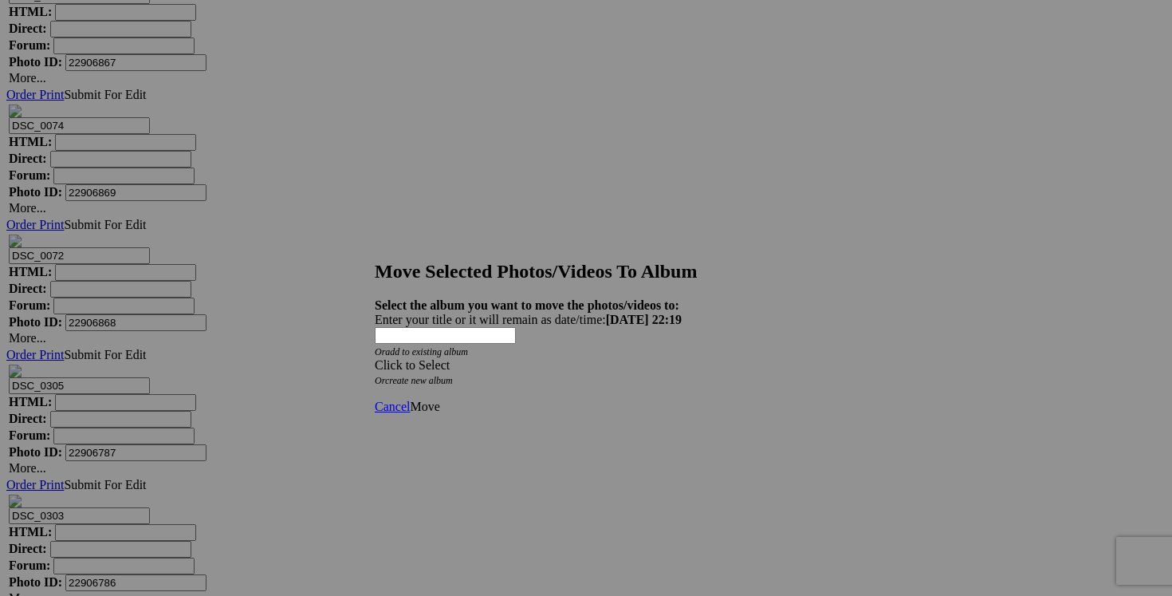
click at [375, 358] on span at bounding box center [375, 365] width 0 height 14
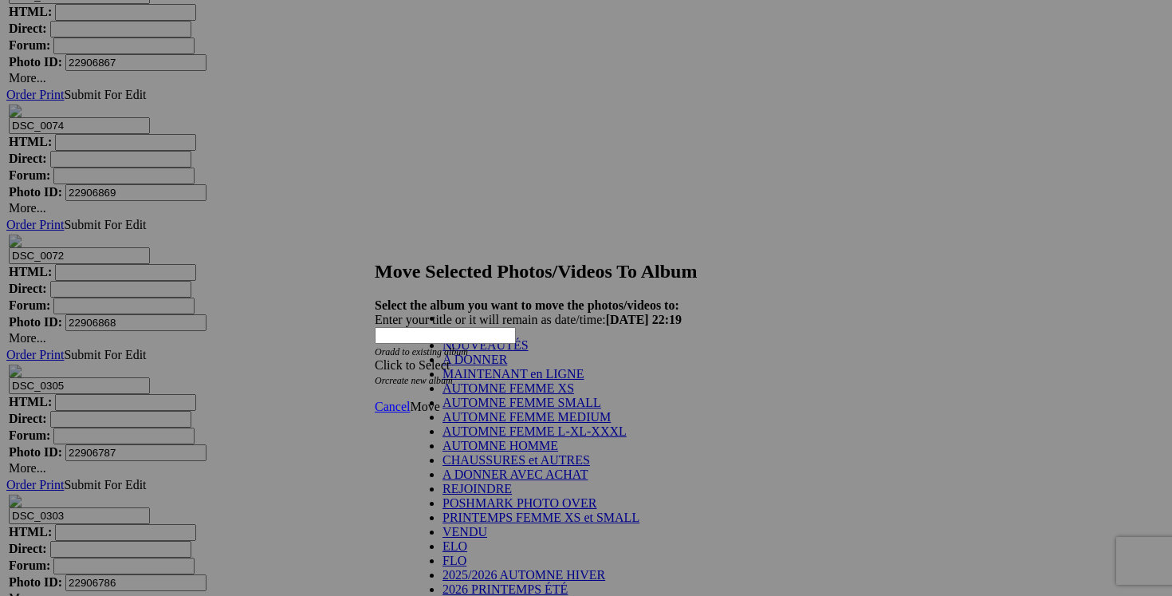
click at [529, 352] on link "NOUVEAUTÉS" at bounding box center [486, 345] width 86 height 14
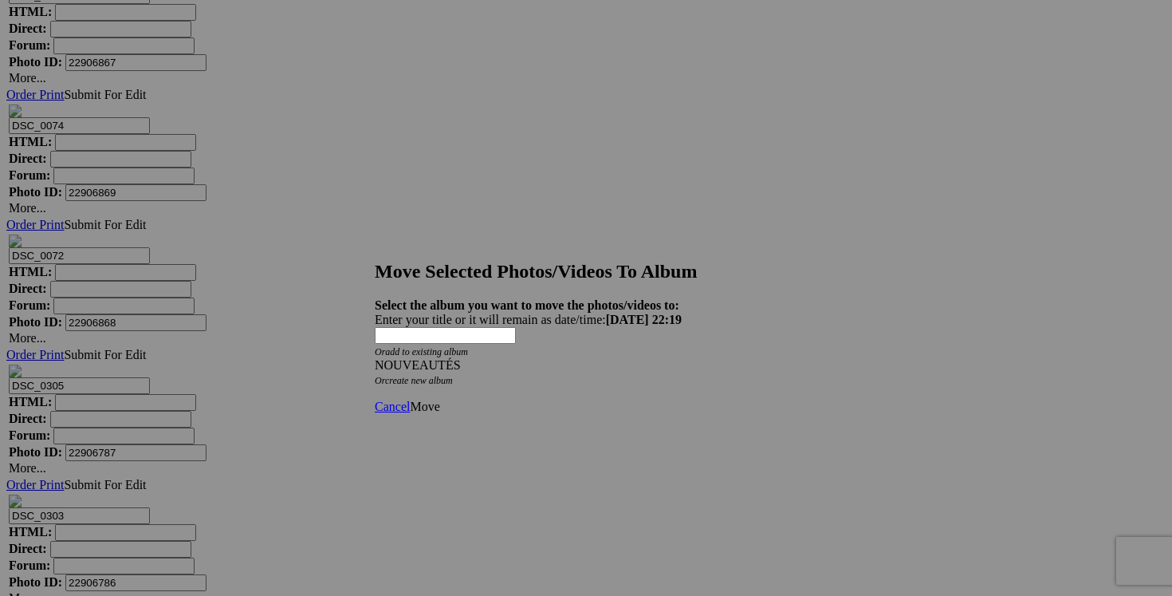
click at [439, 399] on span "Move" at bounding box center [425, 406] width 30 height 14
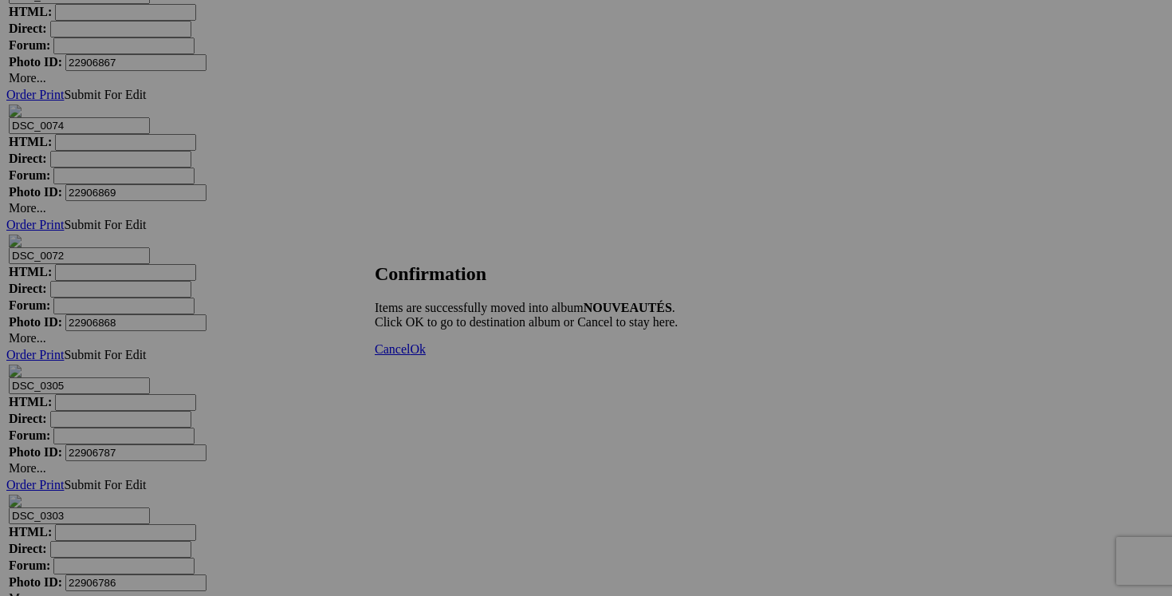
click at [410, 356] on span "Cancel" at bounding box center [392, 349] width 35 height 14
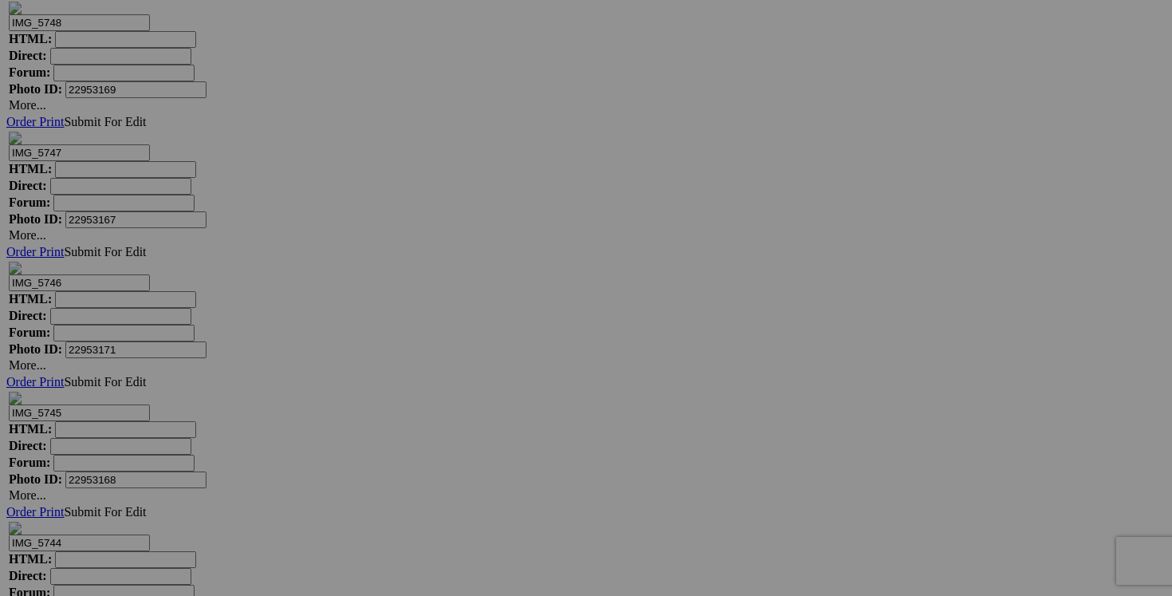
scroll to position [6370, 0]
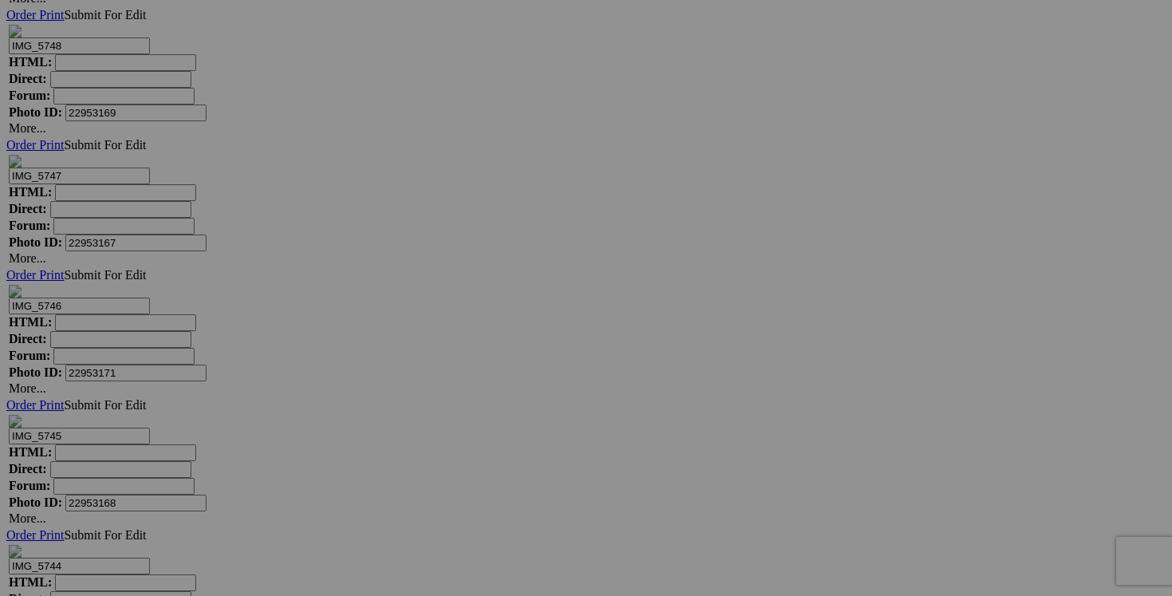
drag, startPoint x: 761, startPoint y: 449, endPoint x: 671, endPoint y: 444, distance: 90.2
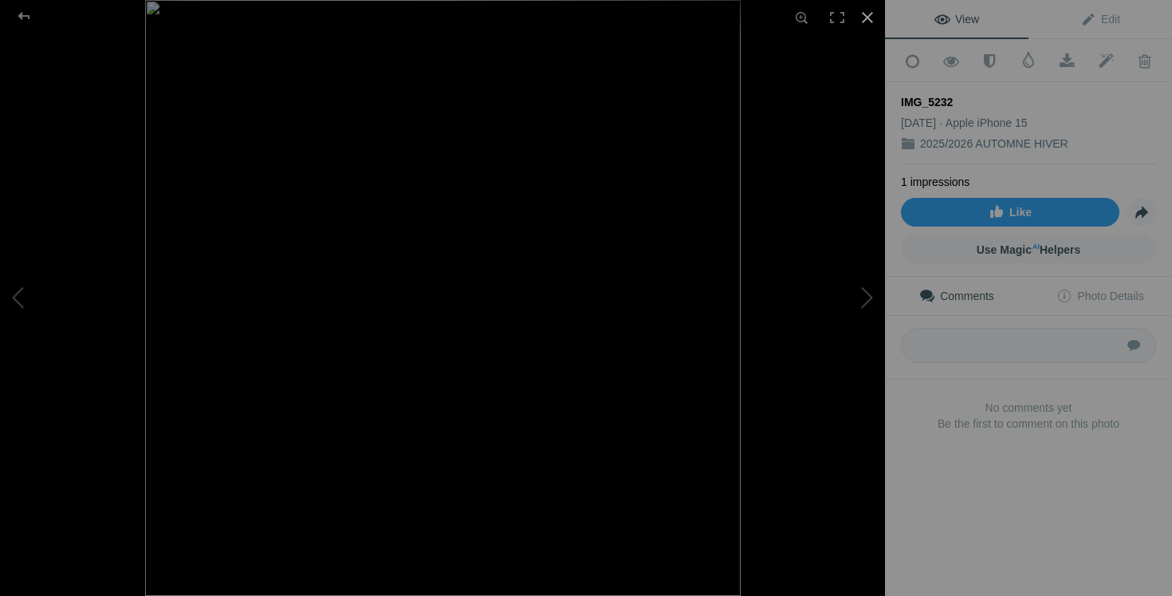
click at [871, 14] on div at bounding box center [867, 17] width 35 height 35
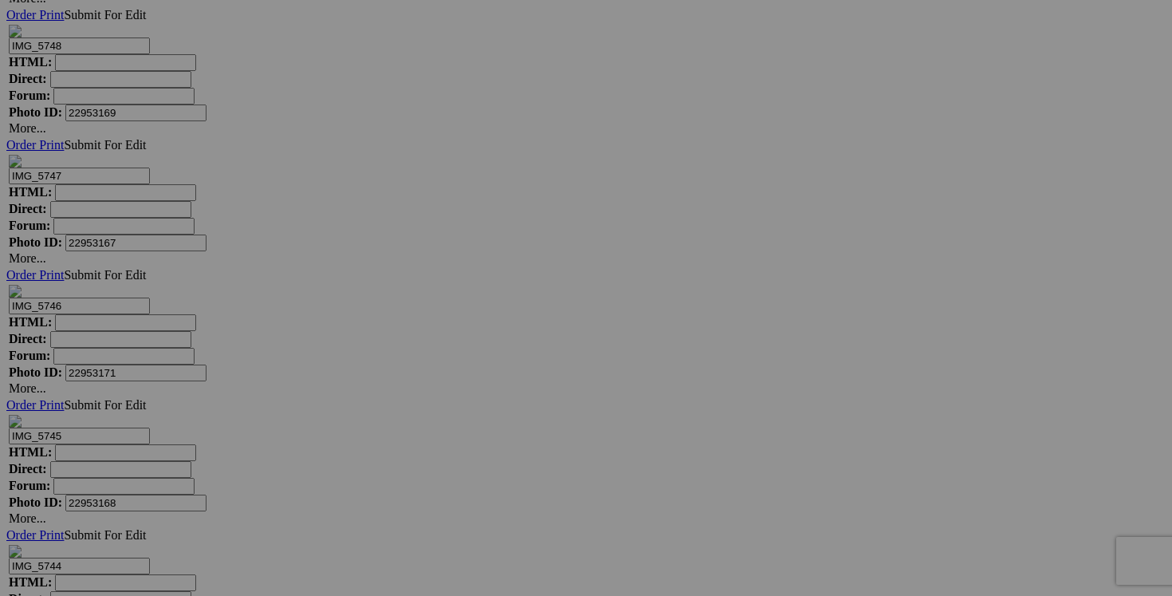
drag, startPoint x: 773, startPoint y: 446, endPoint x: 804, endPoint y: 446, distance: 30.3
drag, startPoint x: 780, startPoint y: 446, endPoint x: 793, endPoint y: 446, distance: 12.8
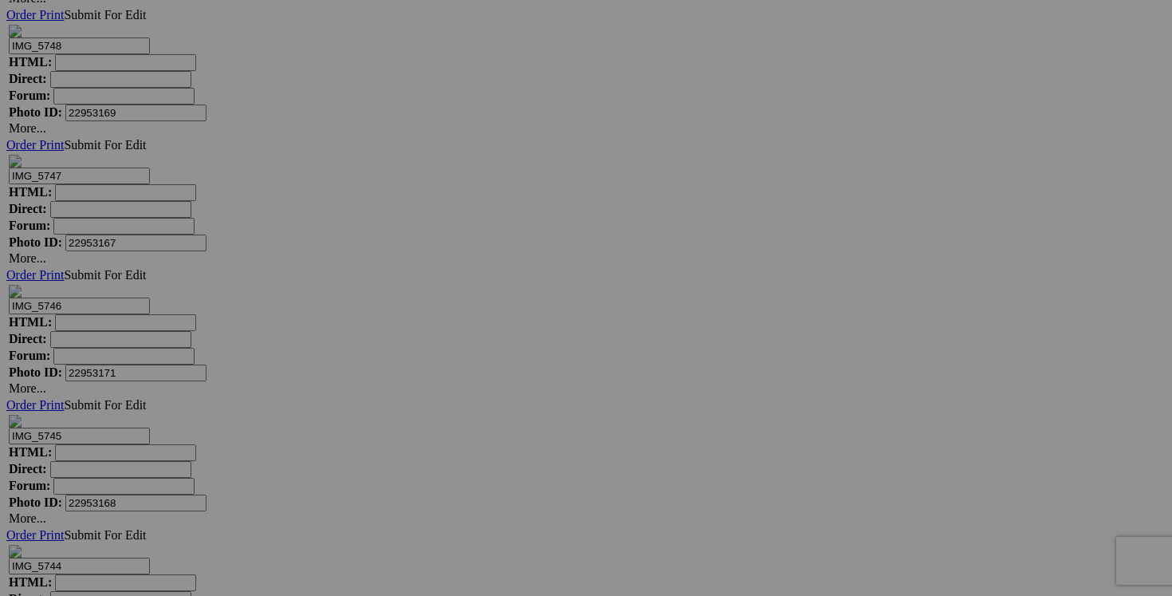
drag, startPoint x: 722, startPoint y: 443, endPoint x: 626, endPoint y: 443, distance: 95.7
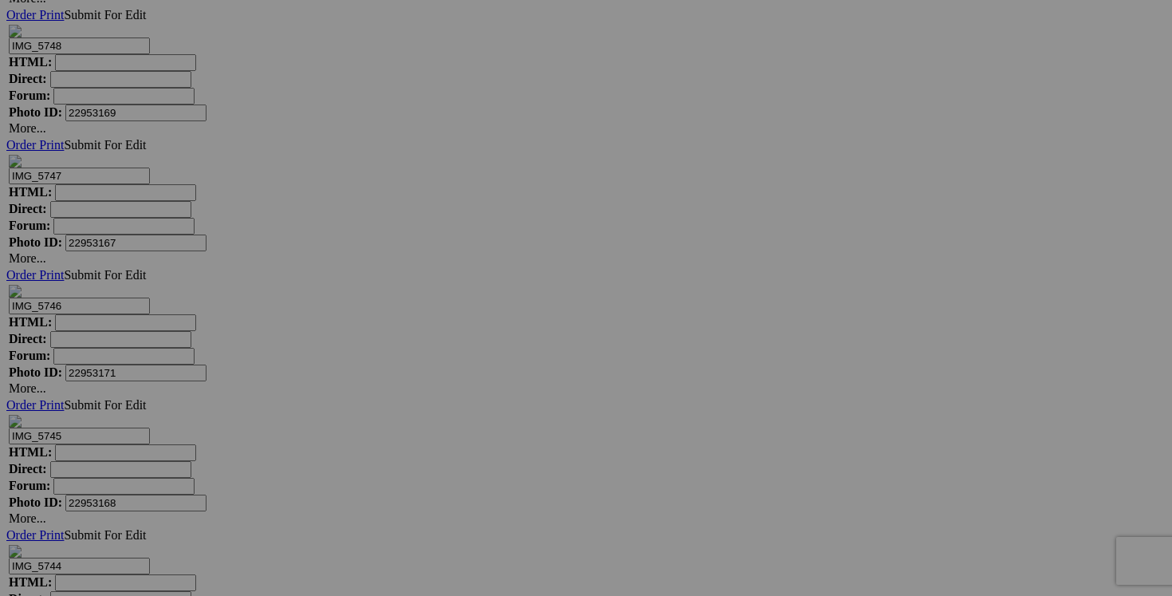
drag, startPoint x: 753, startPoint y: 445, endPoint x: 669, endPoint y: 444, distance: 84.5
type input "chandail laine ÇA VA DE SOI medium 60$(comme neuf, 100% SUPERFINE, doux ne piqu…"
drag, startPoint x: 611, startPoint y: 448, endPoint x: 536, endPoint y: 448, distance: 74.9
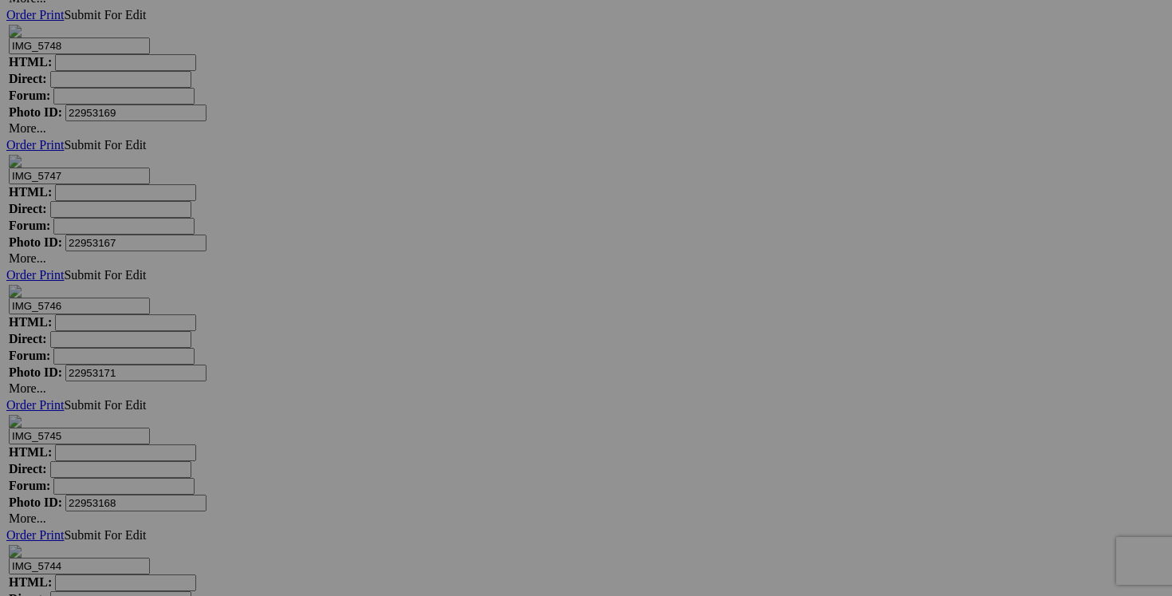
paste input "chandail laine ÇA VA DE SOI medium"
type input "chandail laine ÇA VA DE SOI medium"
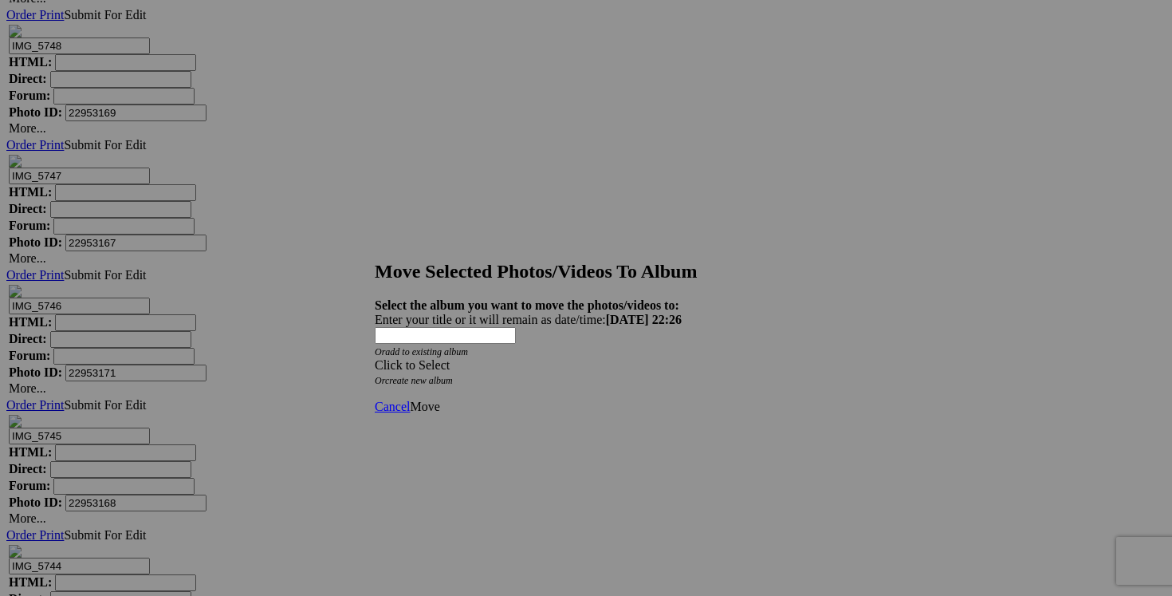
click at [679, 298] on strong "Select the album you want to move the photos/videos to:" at bounding box center [527, 305] width 305 height 14
click at [375, 358] on span at bounding box center [375, 365] width 0 height 14
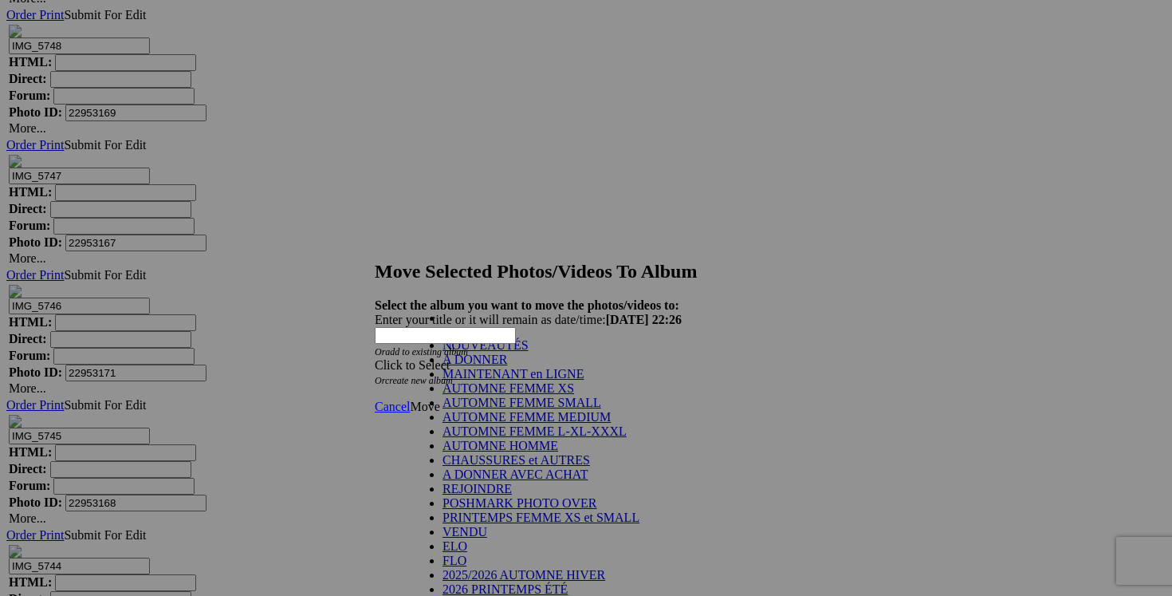
click at [529, 352] on link "NOUVEAUTÉS" at bounding box center [486, 345] width 86 height 14
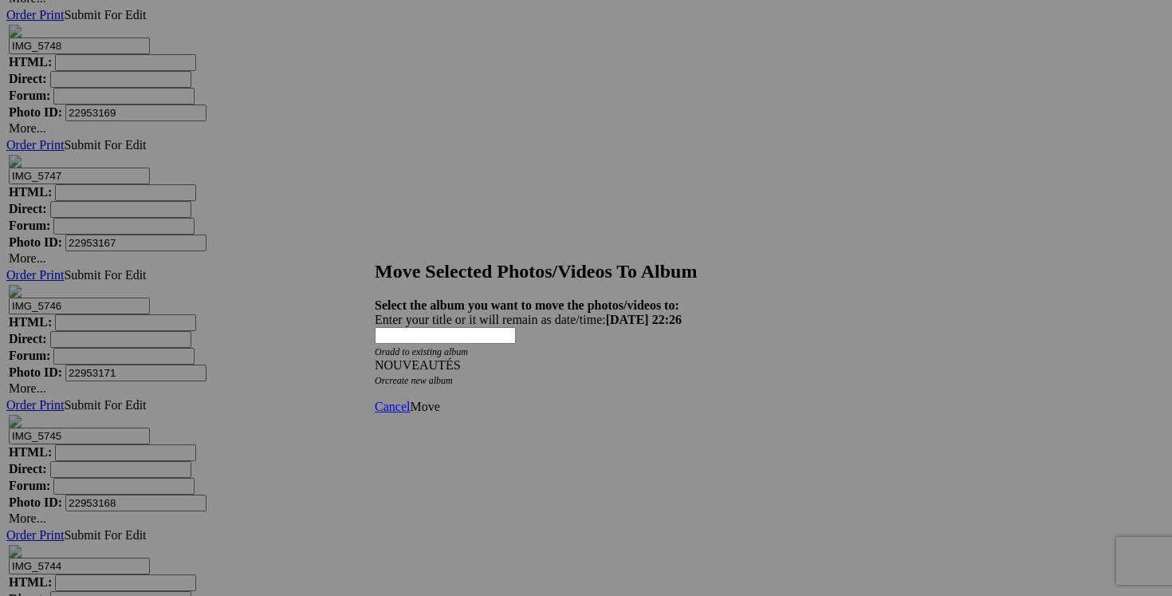
click at [439, 399] on span "Move" at bounding box center [425, 406] width 30 height 14
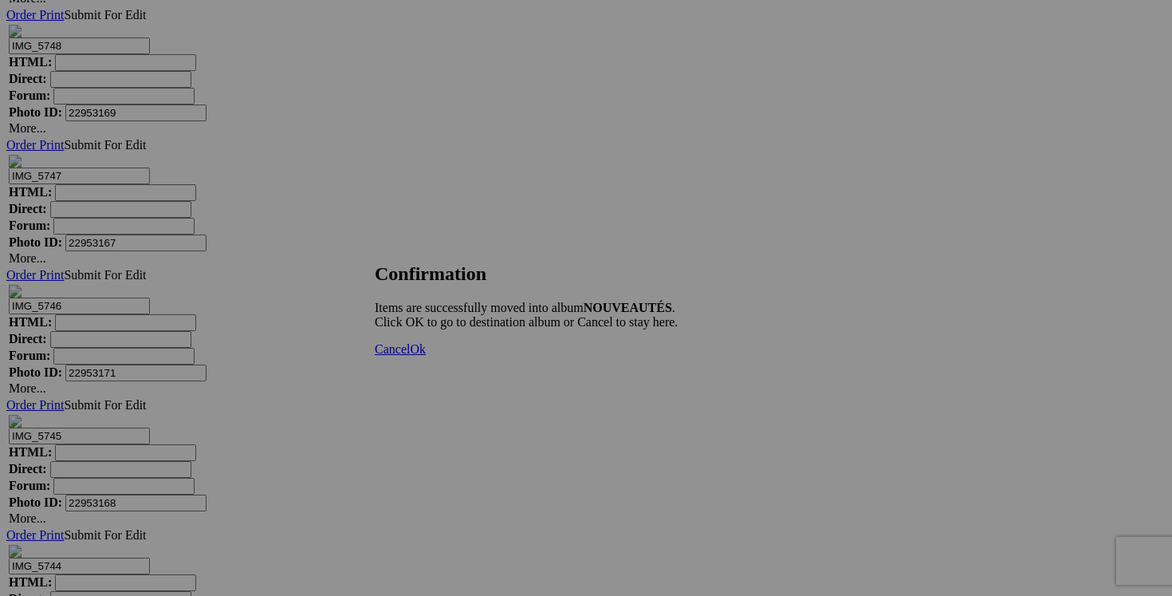
click at [410, 356] on span "Cancel" at bounding box center [392, 349] width 35 height 14
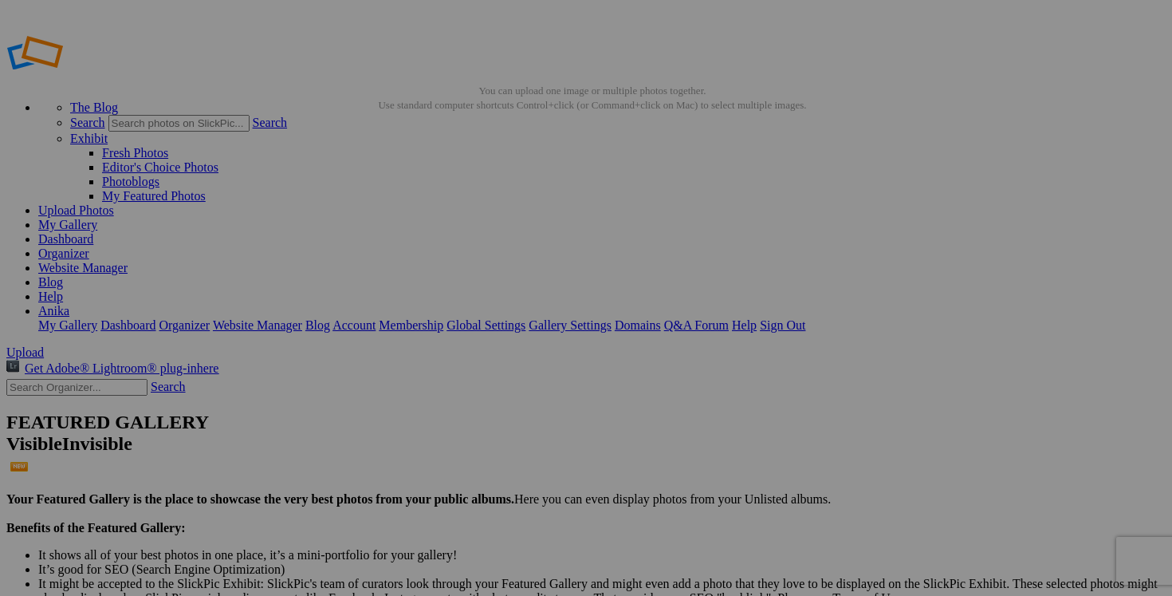
scroll to position [29, 0]
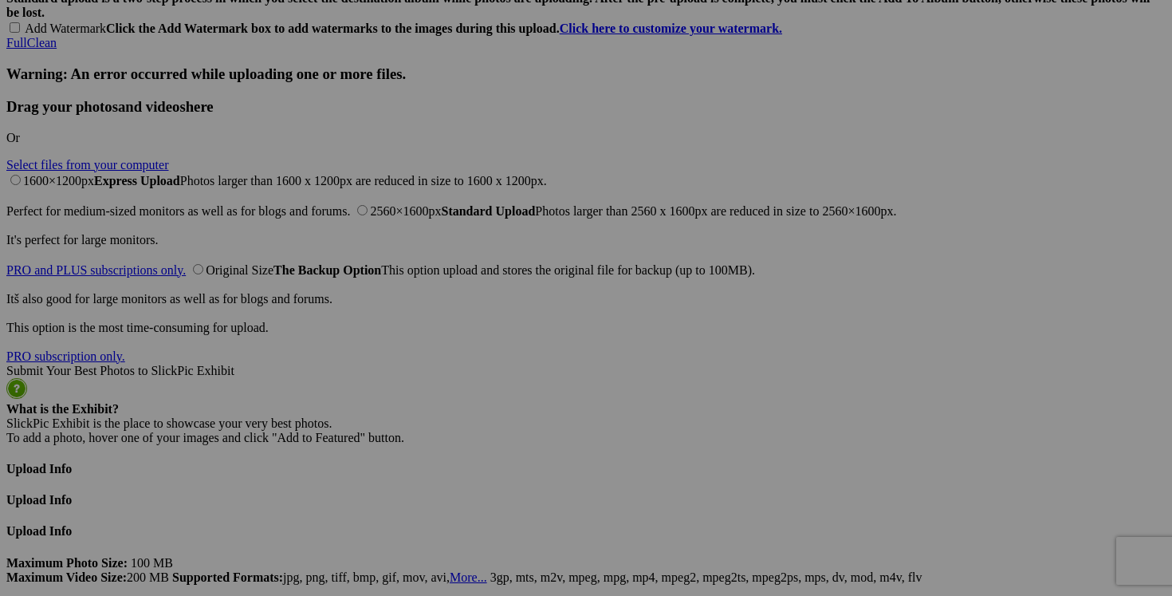
scroll to position [3818, 0]
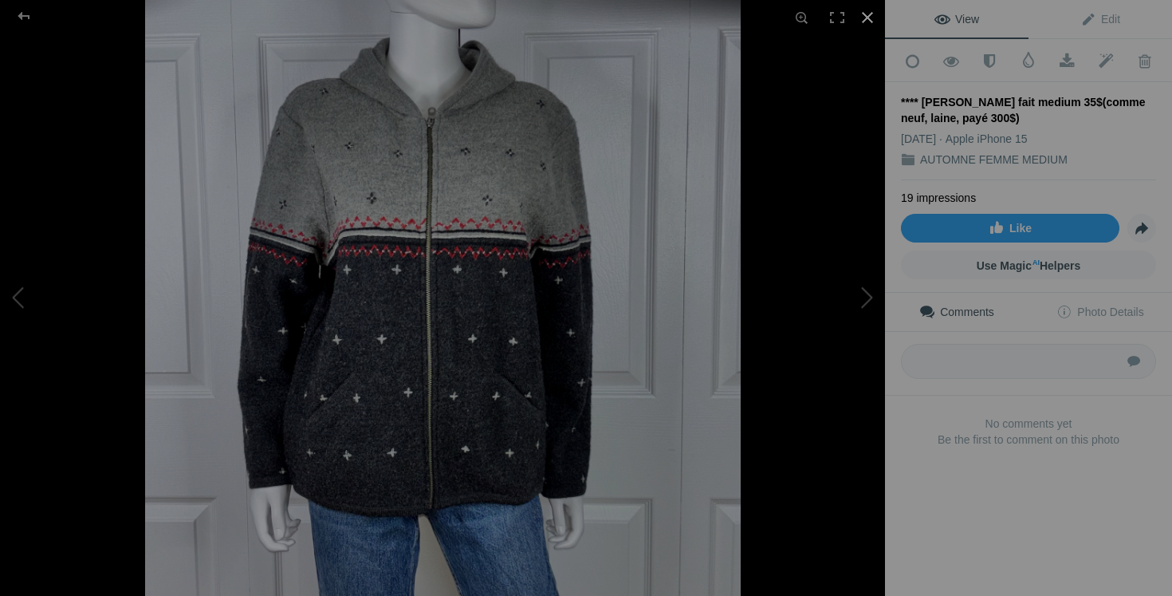
click at [864, 11] on div at bounding box center [867, 17] width 35 height 35
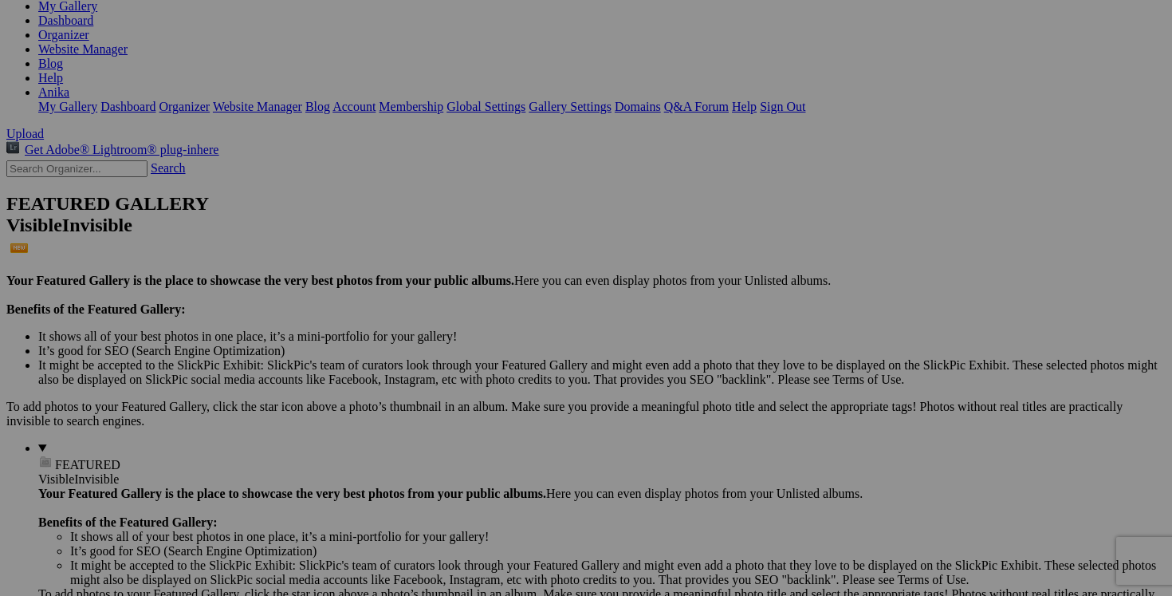
scroll to position [0, 0]
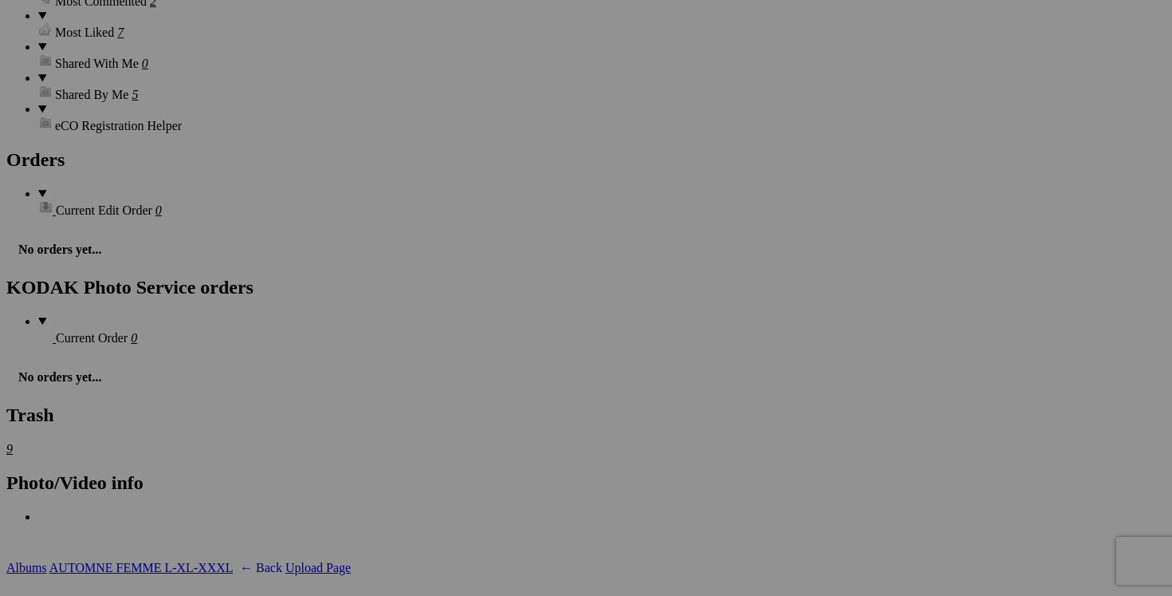
scroll to position [2449, 0]
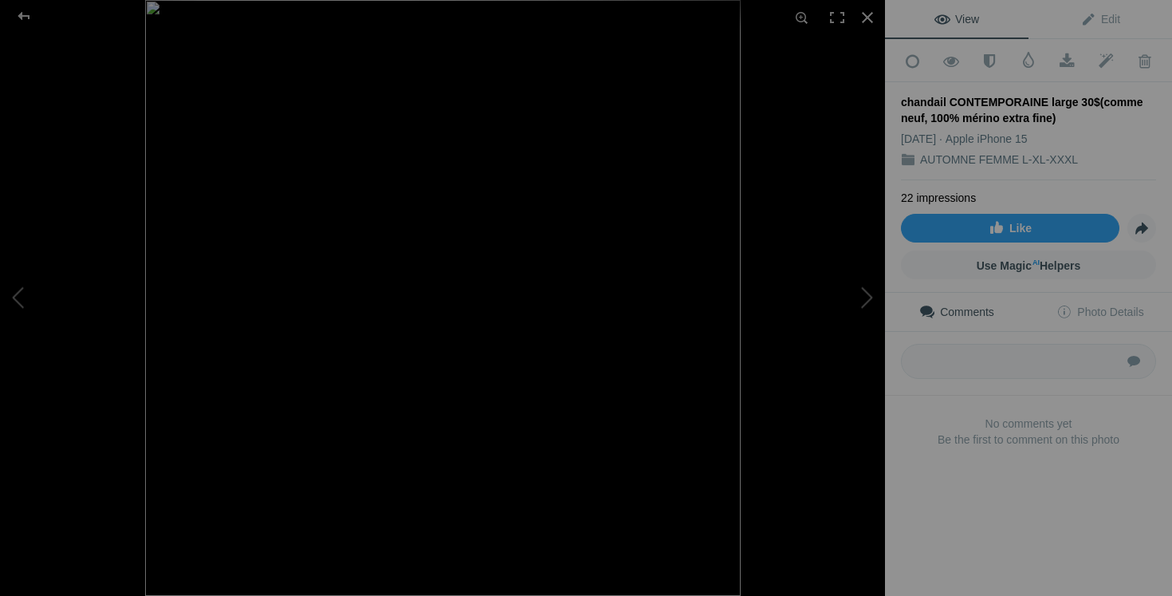
drag, startPoint x: 1068, startPoint y: 99, endPoint x: 1070, endPoint y: 113, distance: 14.5
click at [1071, 114] on div "chandail CONTEMPORAINE large 30$(comme neuf, 100% mérino extra fine)" at bounding box center [1028, 110] width 255 height 32
copy div "30$(comme neuf, 100% mérino extra fine)"
click at [874, 14] on div at bounding box center [867, 17] width 35 height 35
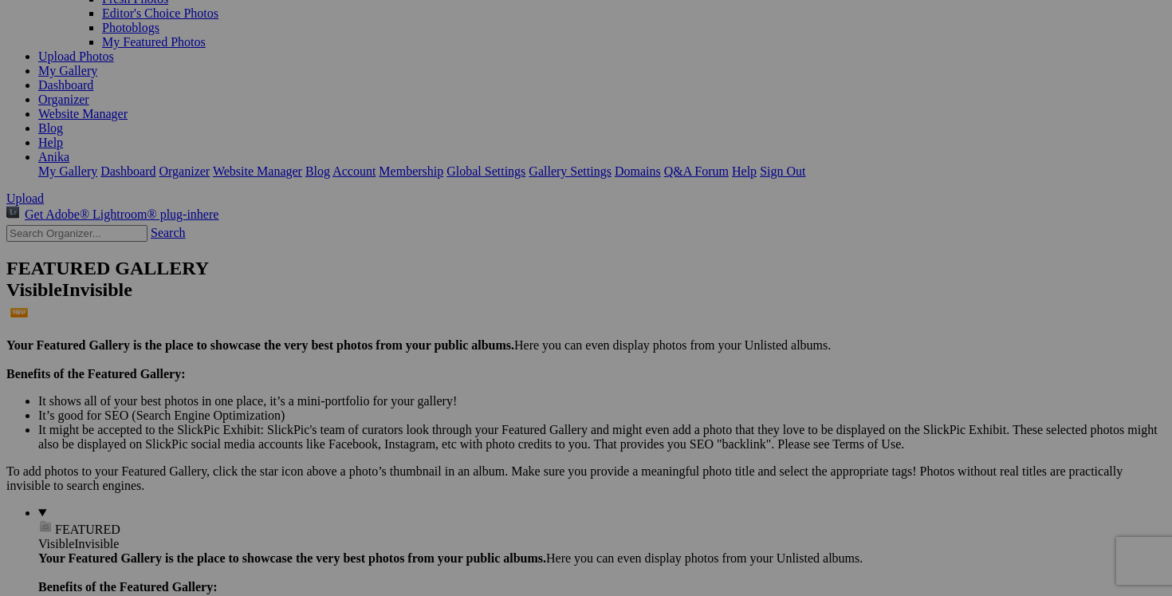
scroll to position [0, 0]
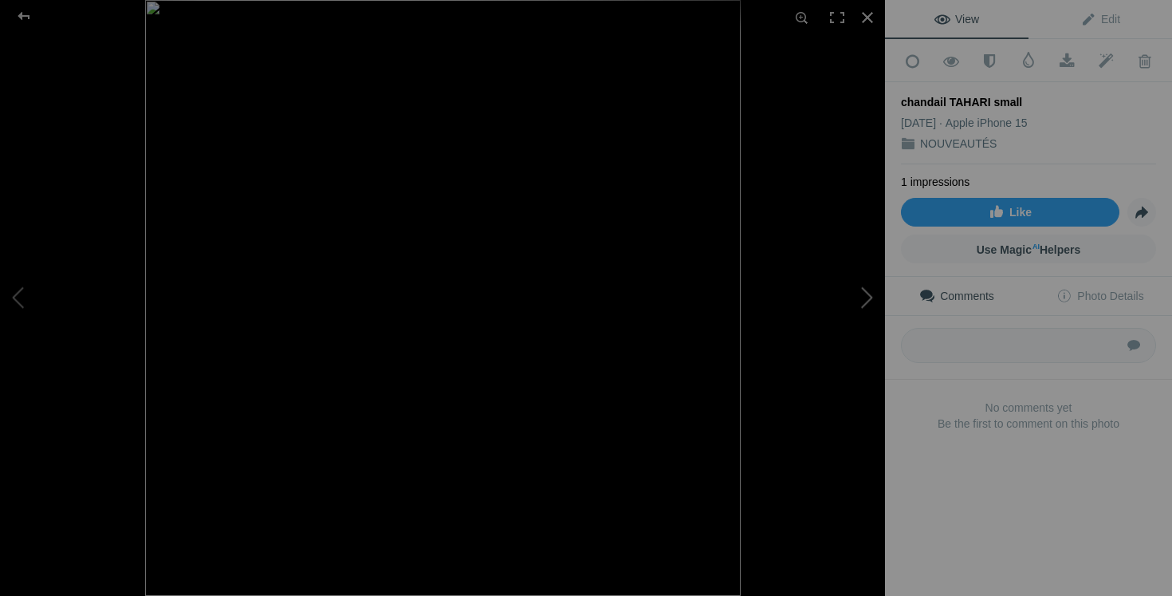
click at [858, 267] on button at bounding box center [825, 298] width 120 height 214
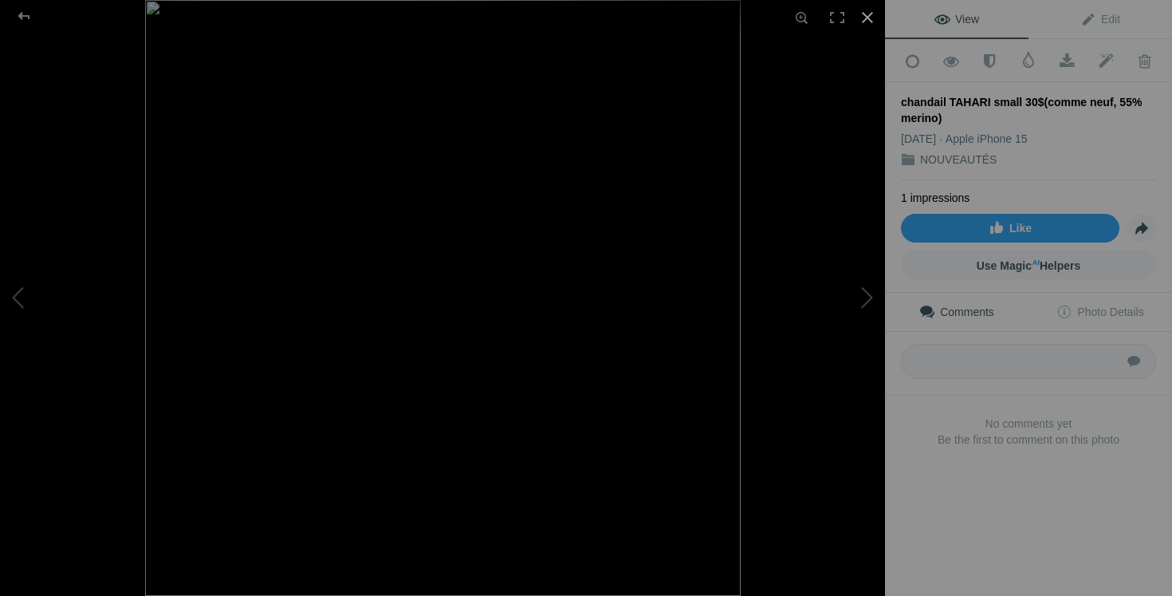
click at [871, 15] on div at bounding box center [867, 17] width 35 height 35
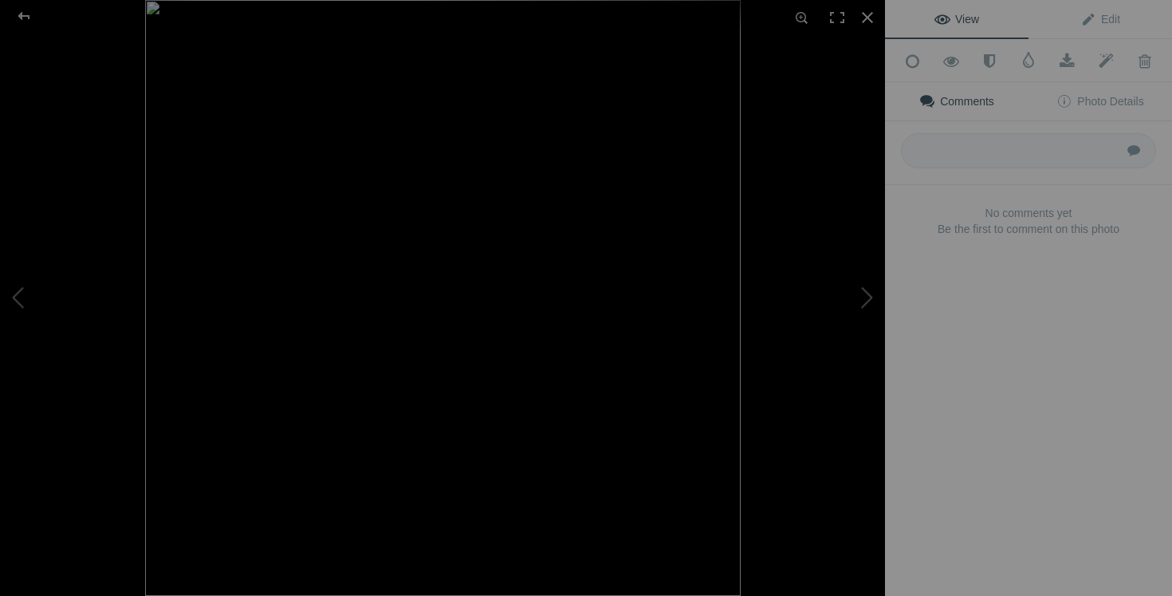
type input "chandail TAHARI small 20$(comme neuf, 55% merino)"
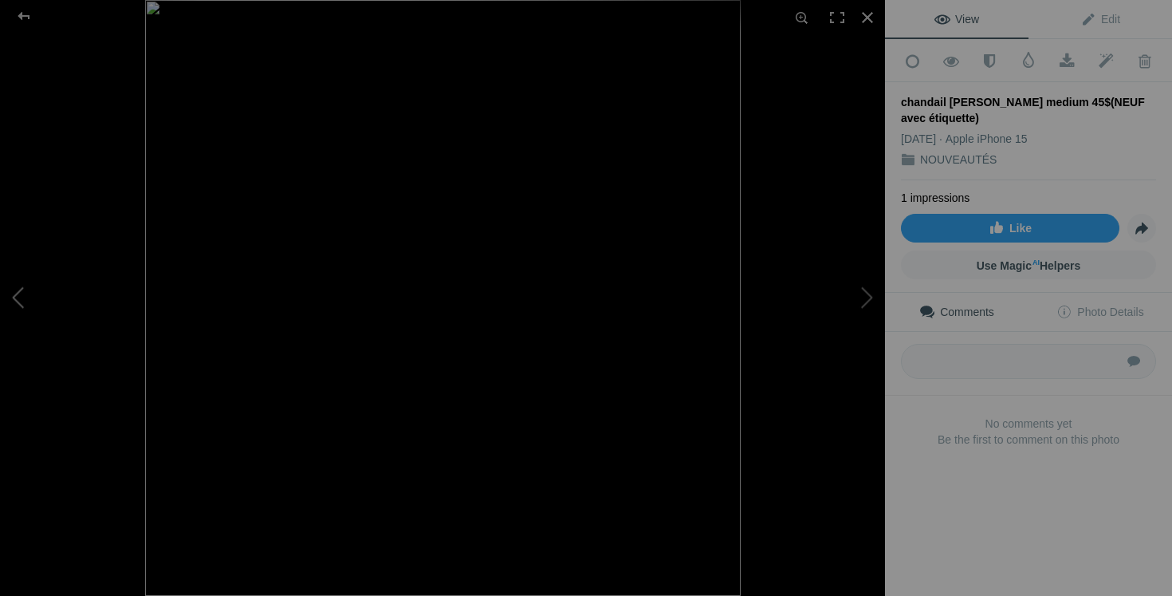
click at [37, 299] on button at bounding box center [60, 298] width 120 height 214
click at [868, 274] on button at bounding box center [825, 298] width 120 height 214
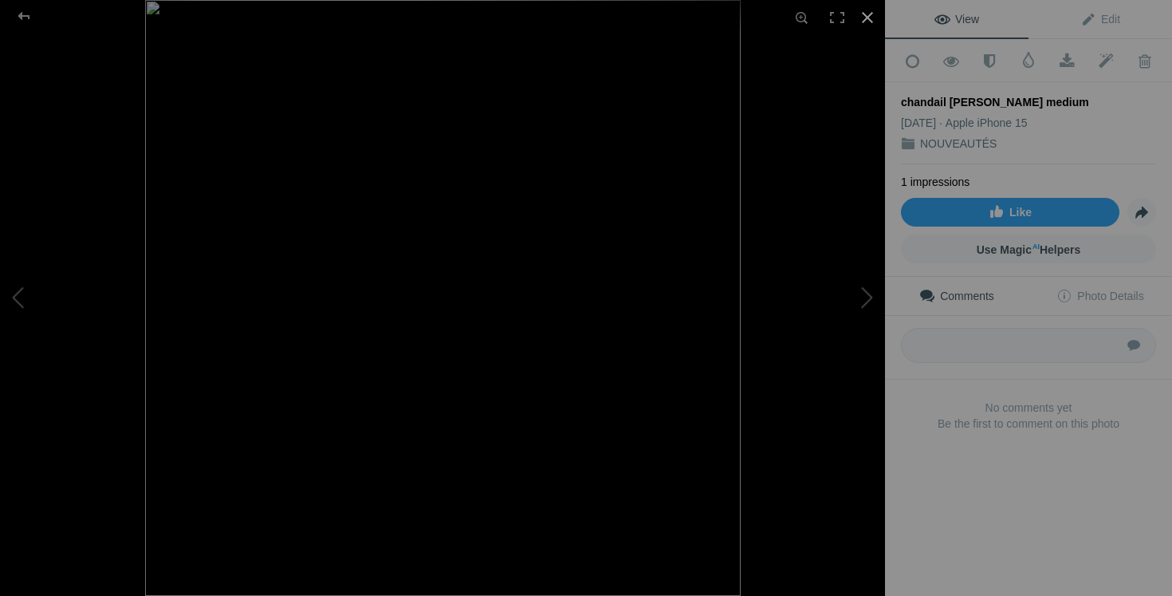
click at [871, 11] on div at bounding box center [867, 17] width 35 height 35
